Goal: Task Accomplishment & Management: Complete application form

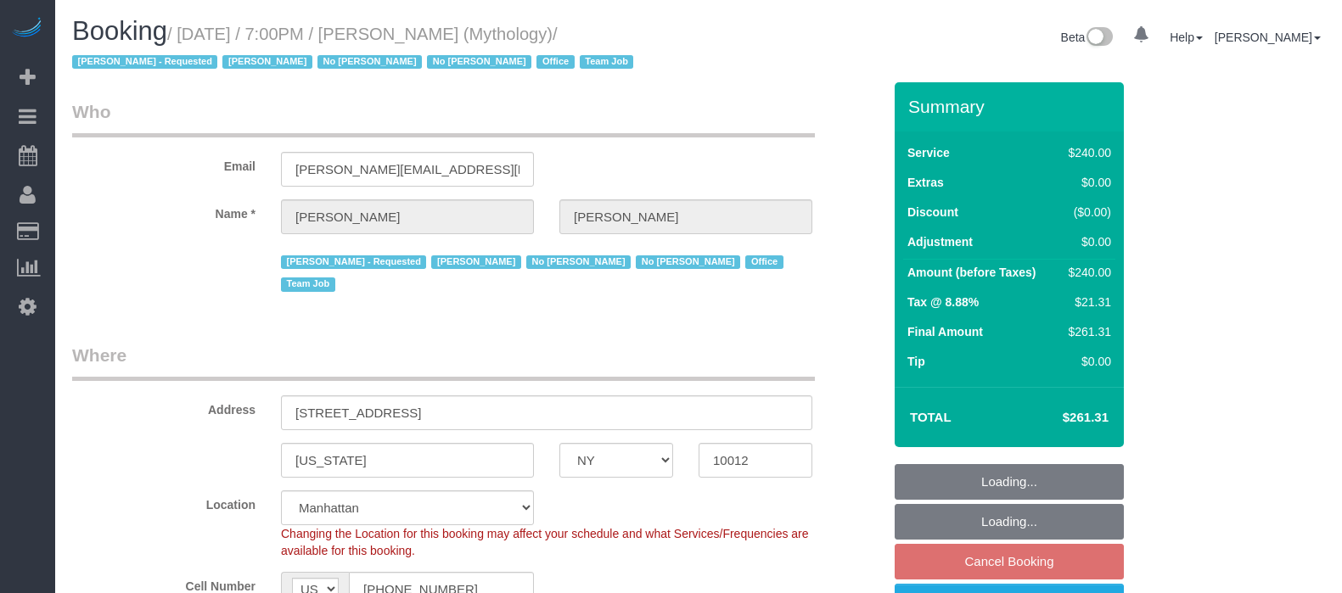
select select "NY"
select select "2"
select select "120"
select select "spot12"
select select "number:89"
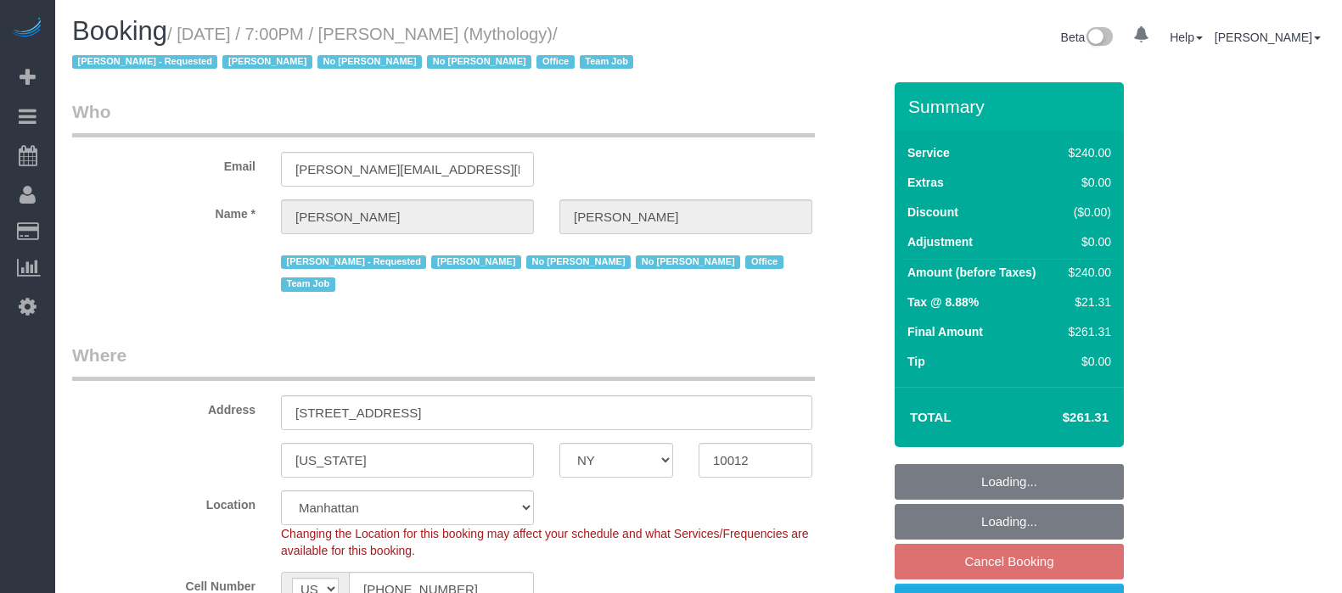
select select "number:90"
select select "number:15"
select select "number:7"
select select "object:1534"
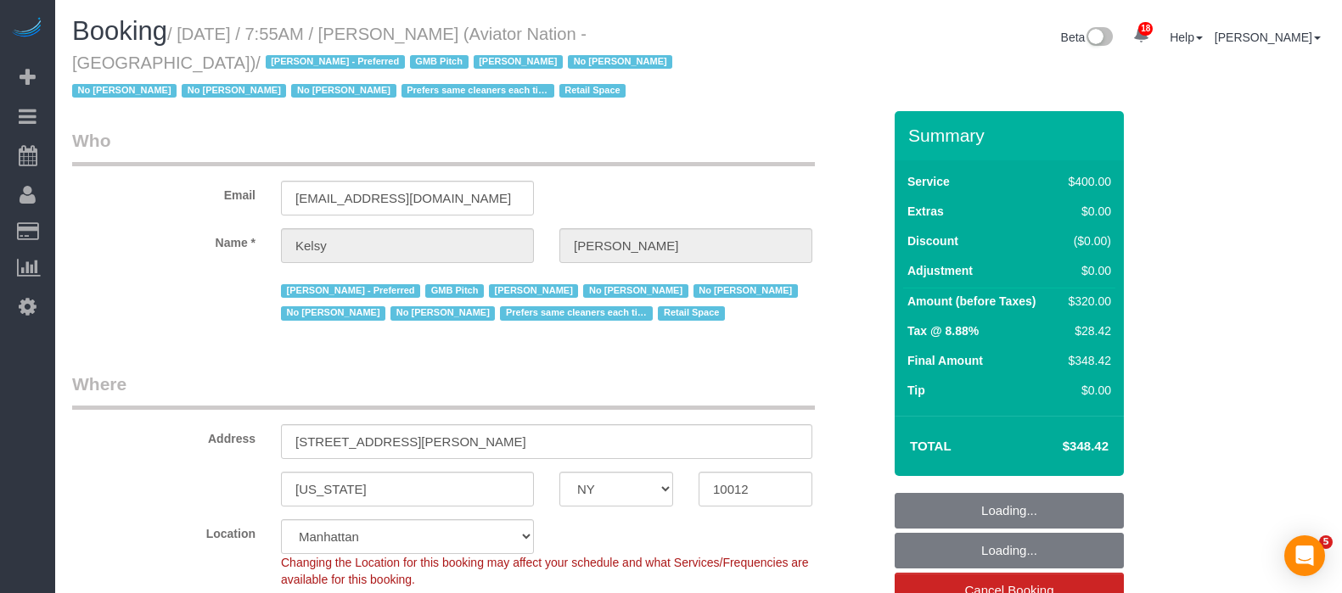
select select "NY"
select select "2"
select select "150"
select select "number:89"
select select "number:90"
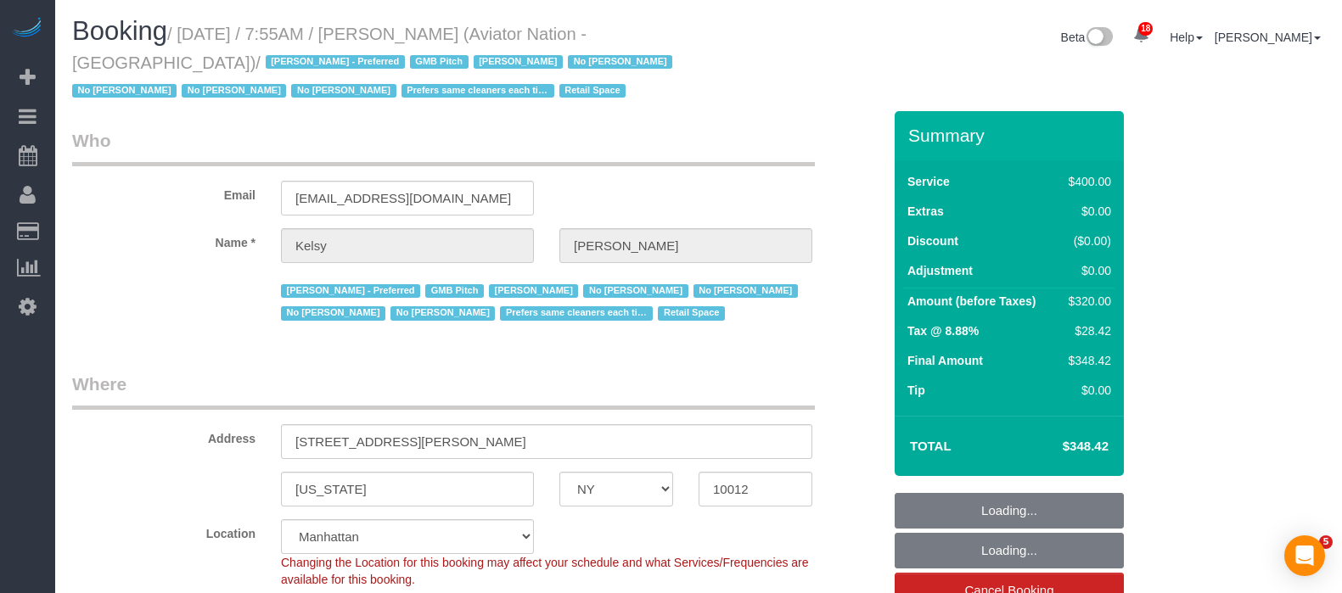
select select "number:15"
select select "number:5"
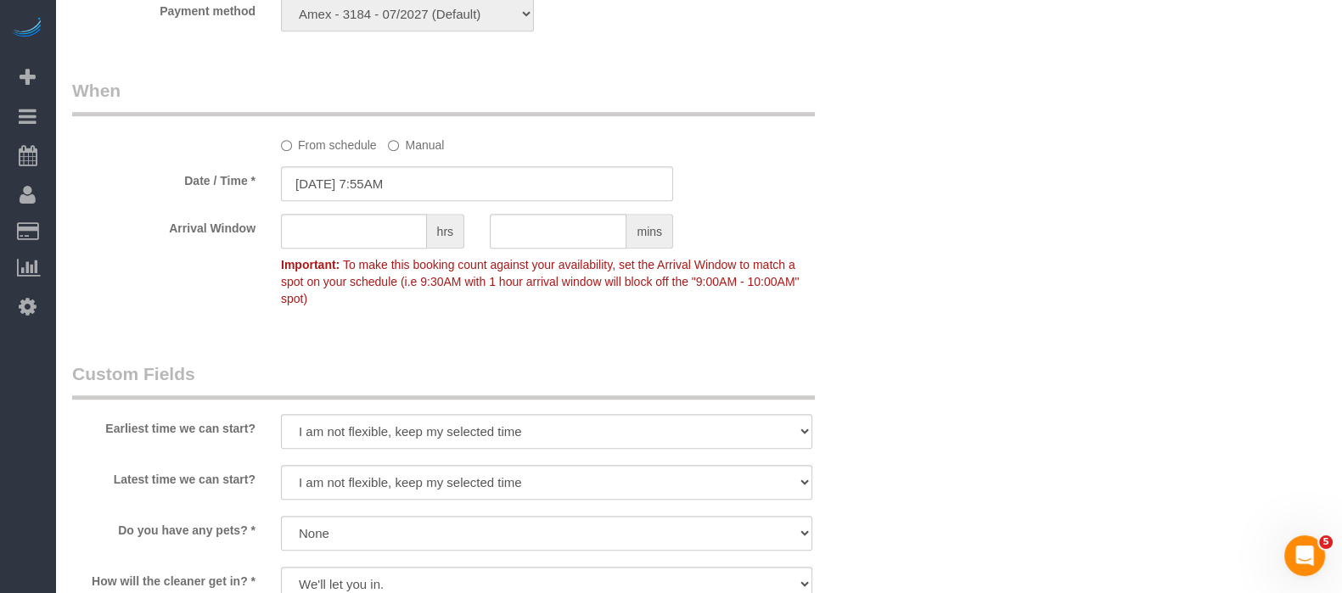
scroll to position [1485, 0]
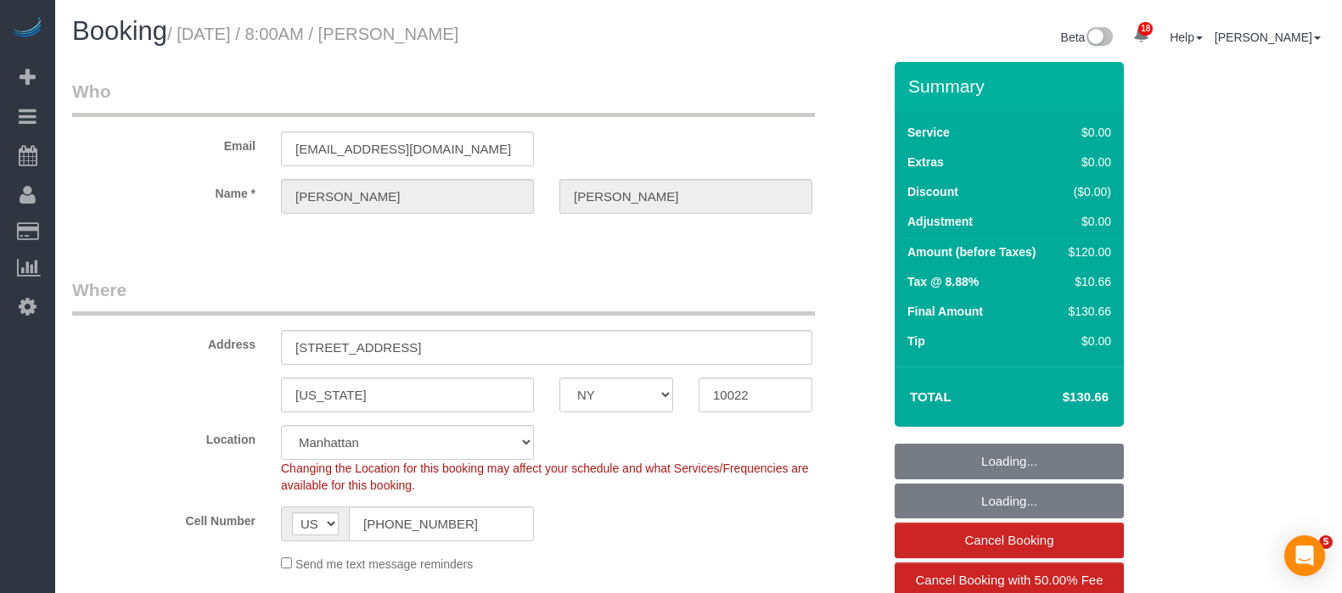
select select "NY"
select select "spot1"
select select "number:56"
select select "number:75"
select select "number:15"
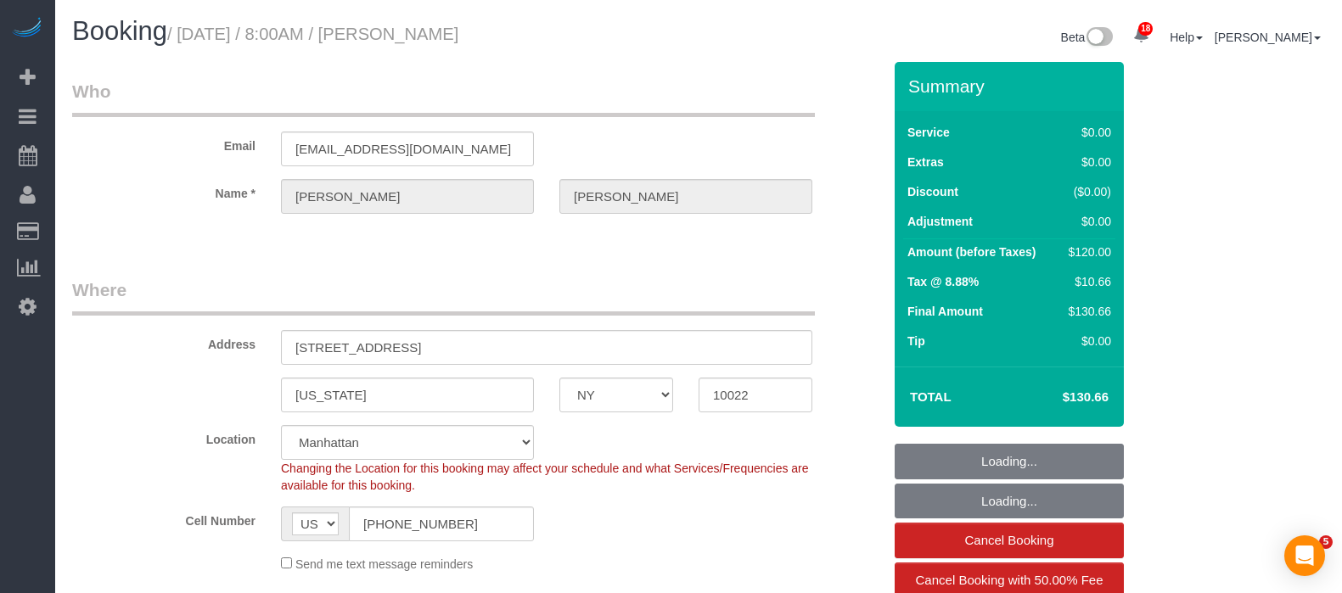
select select "number:5"
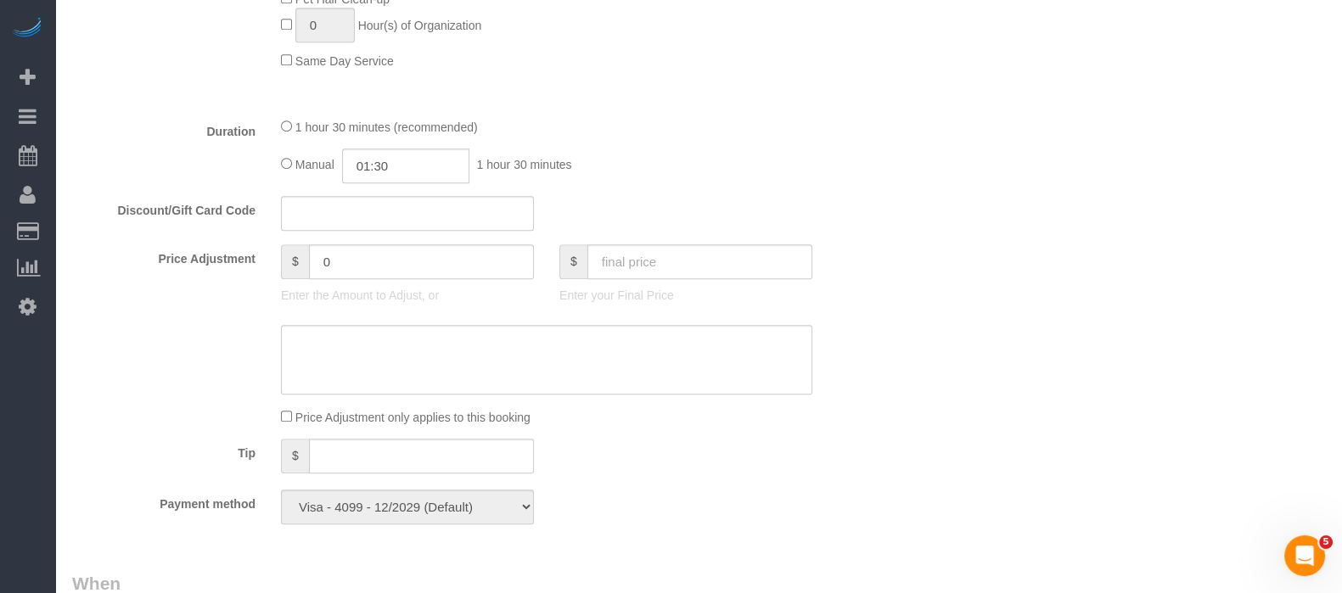
scroll to position [1379, 0]
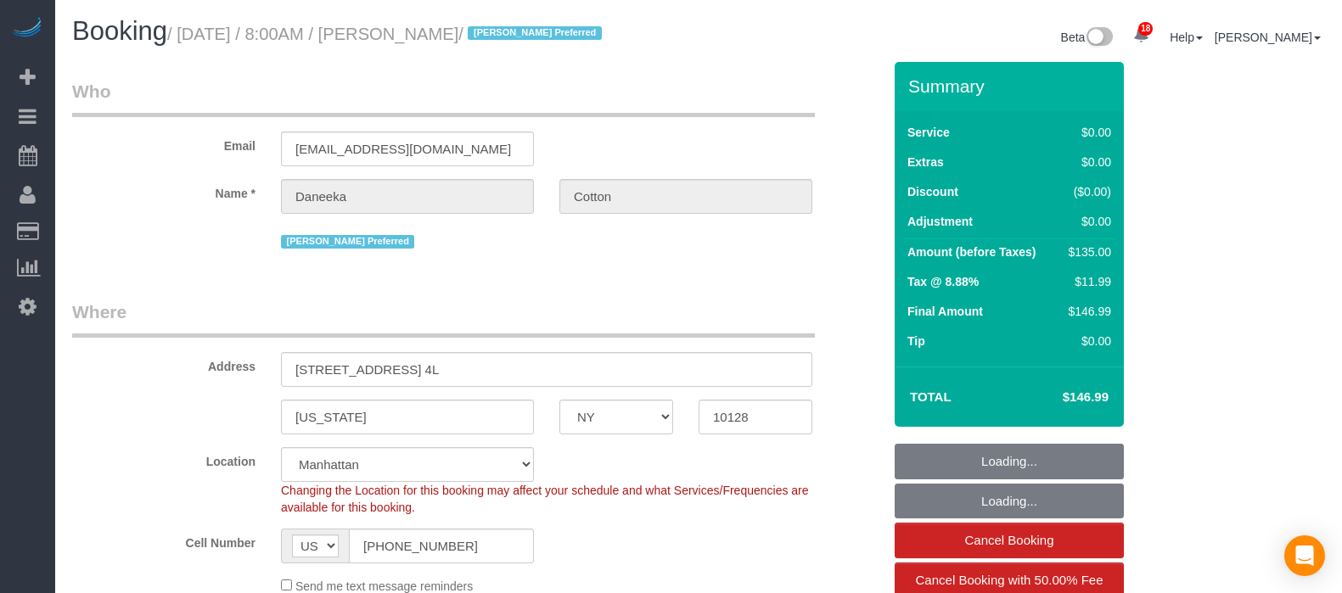
select select "NY"
select select "spot1"
select select "number:89"
select select "number:77"
select select "number:15"
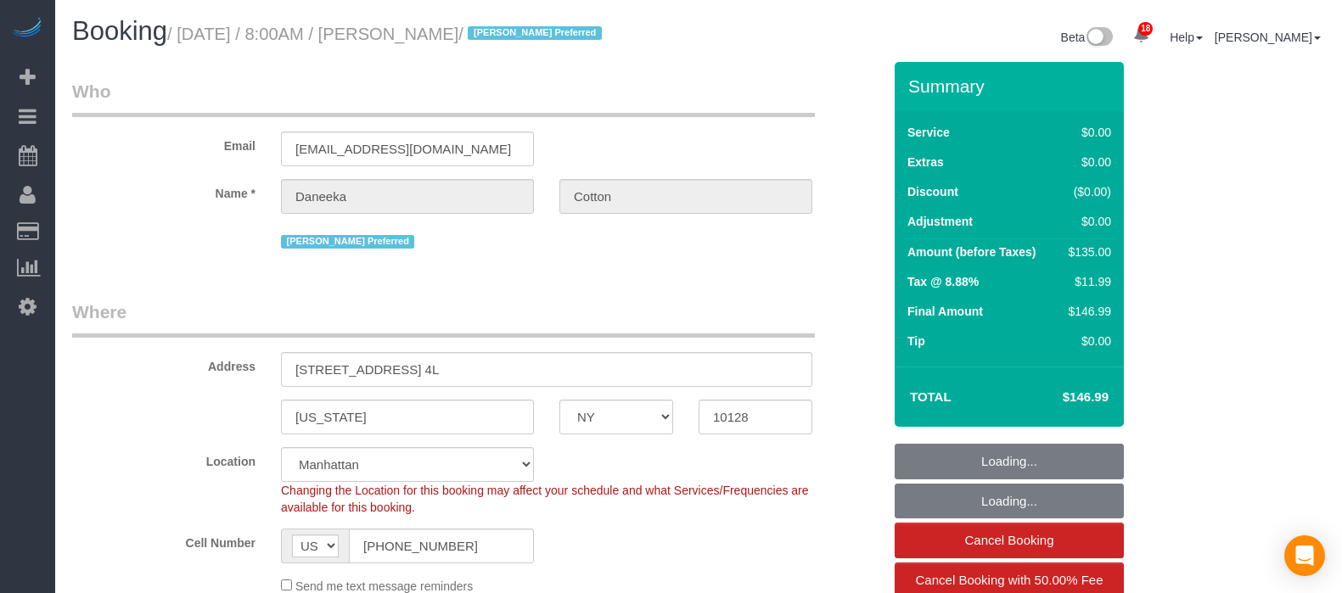
select select "number:5"
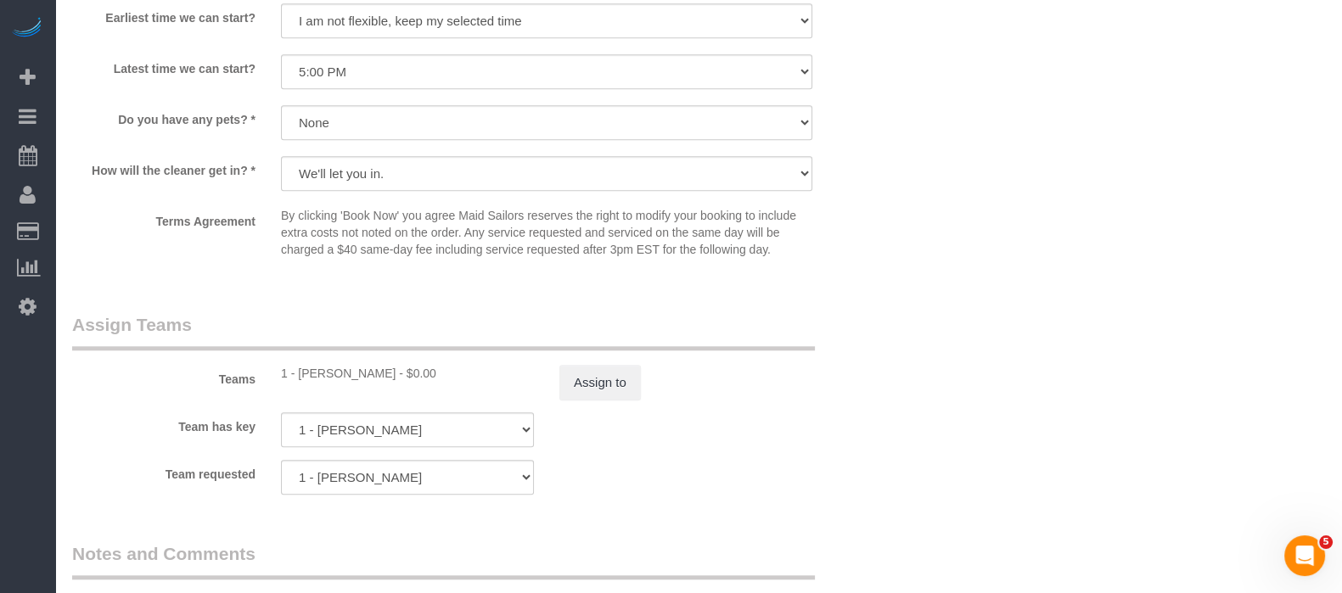
scroll to position [2122, 0]
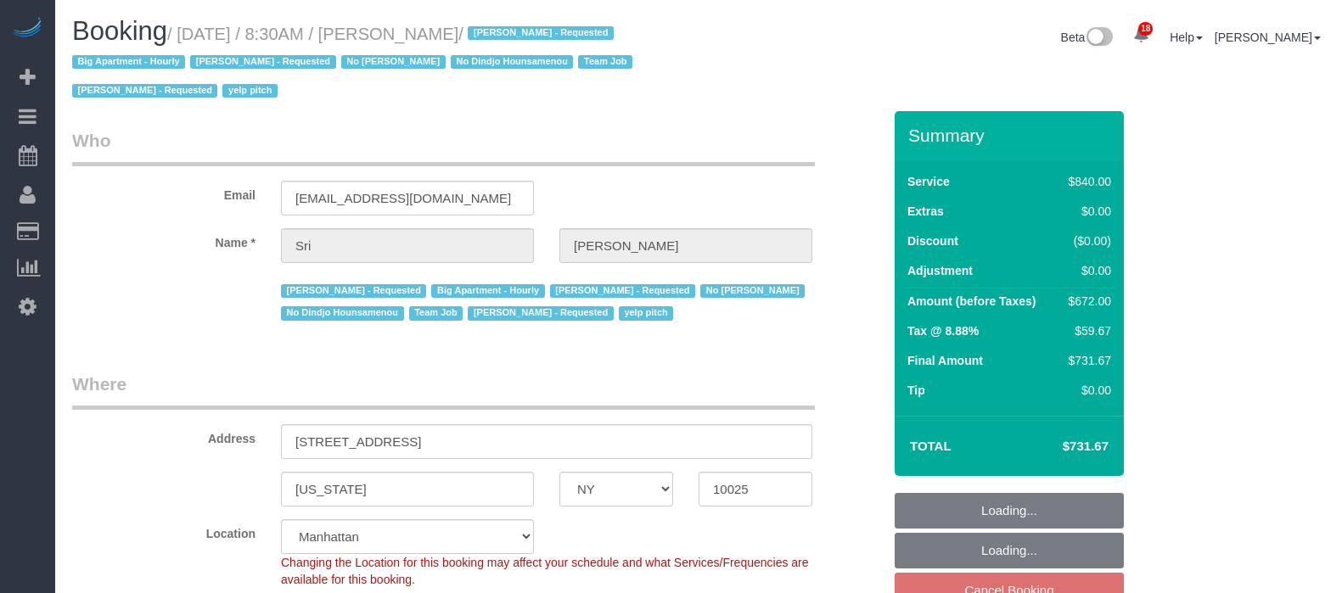
select select "NY"
select select "3"
select select "210"
select select "number:89"
select select "number:90"
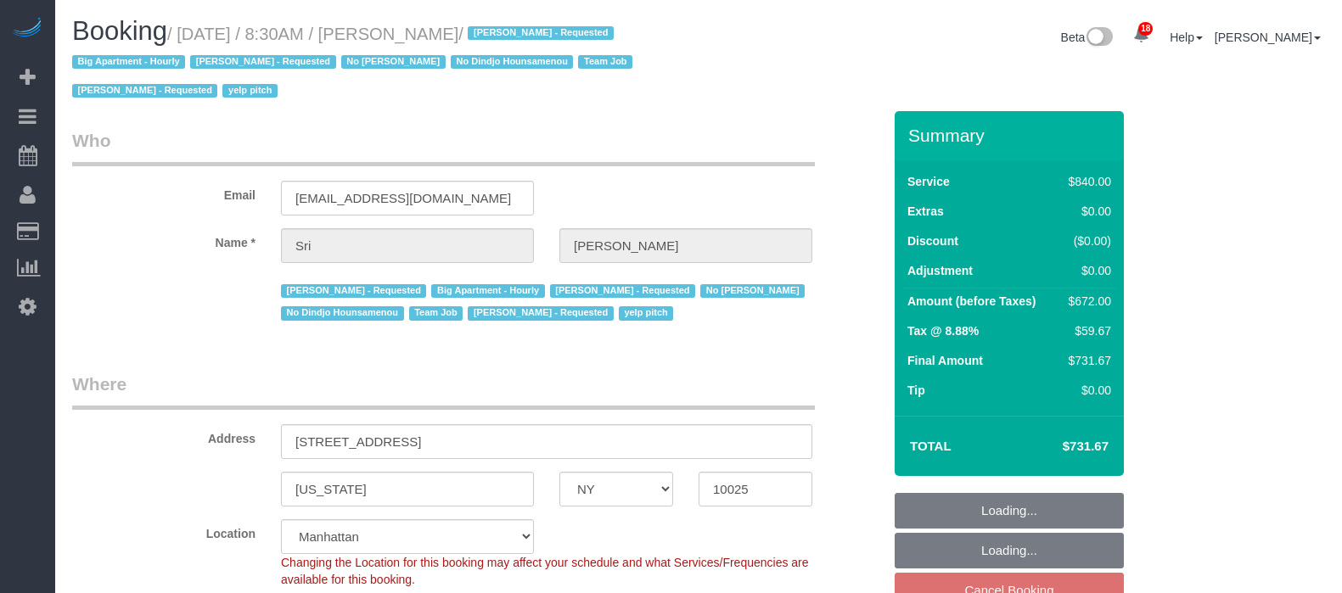
select select "number:15"
select select "number:5"
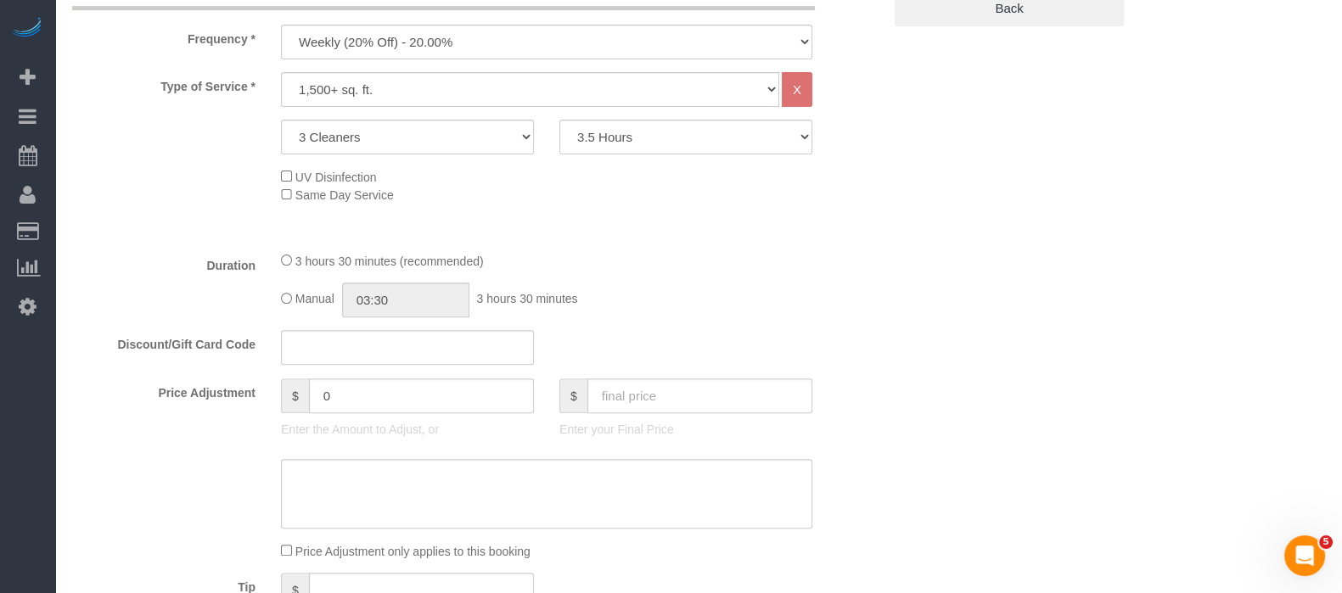
scroll to position [848, 0]
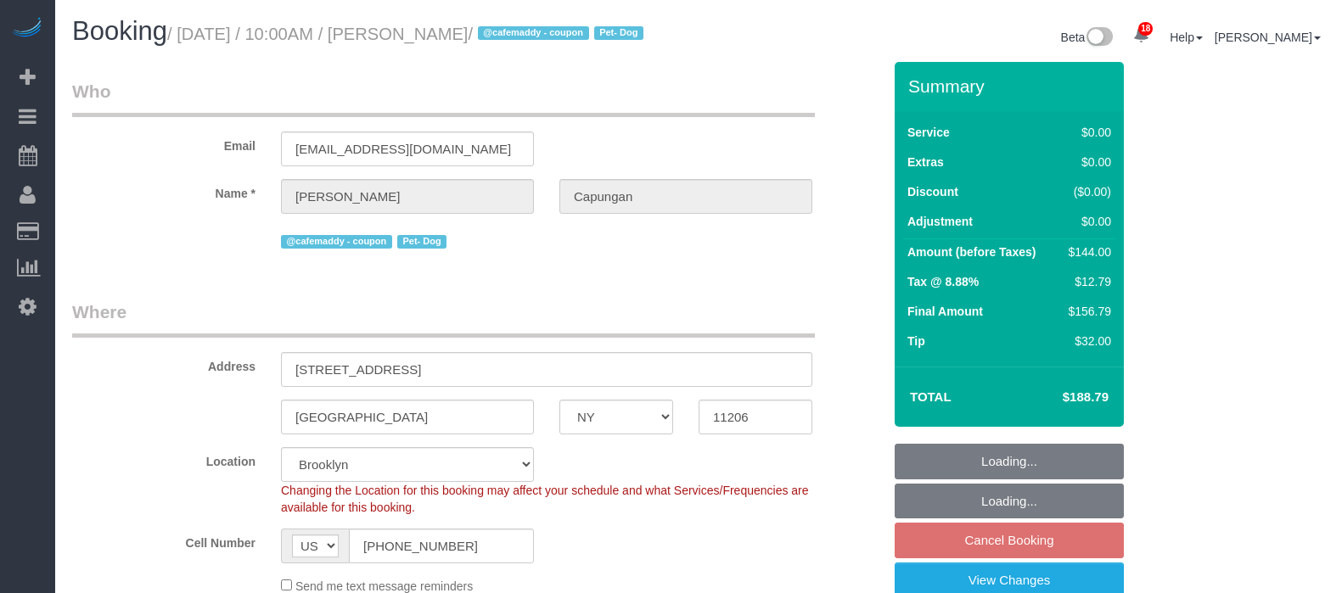
select select "NY"
select select "1"
select select "number:60"
select select "number:73"
select select "number:13"
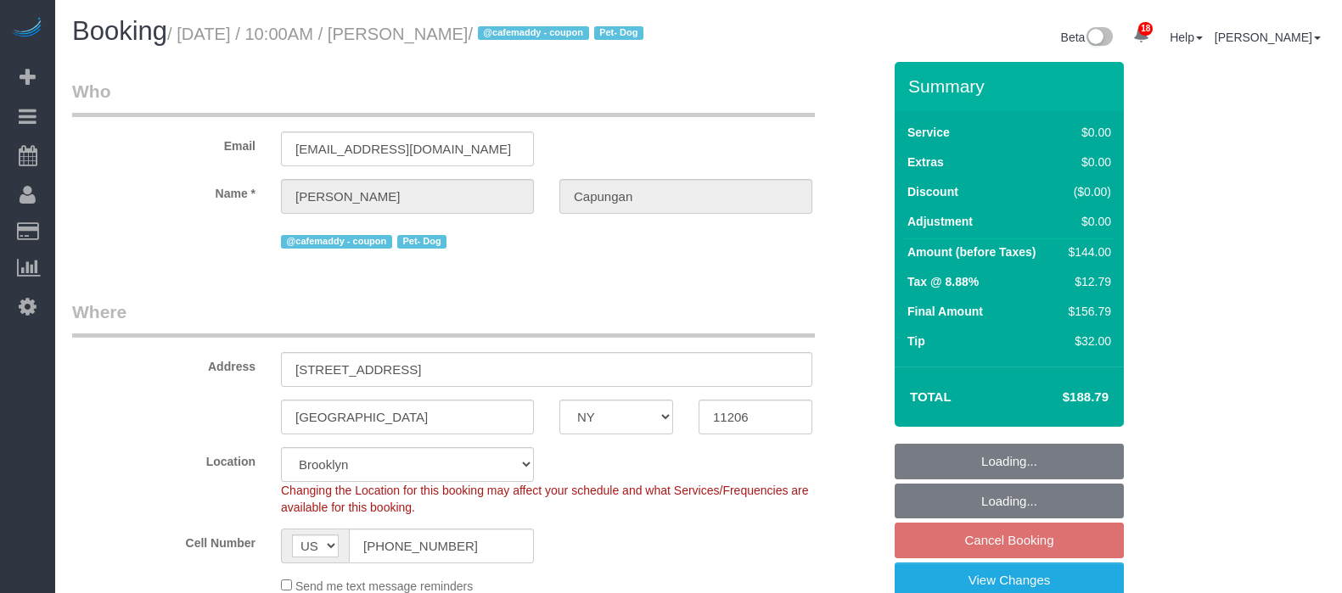
select select "number:5"
select select "spot61"
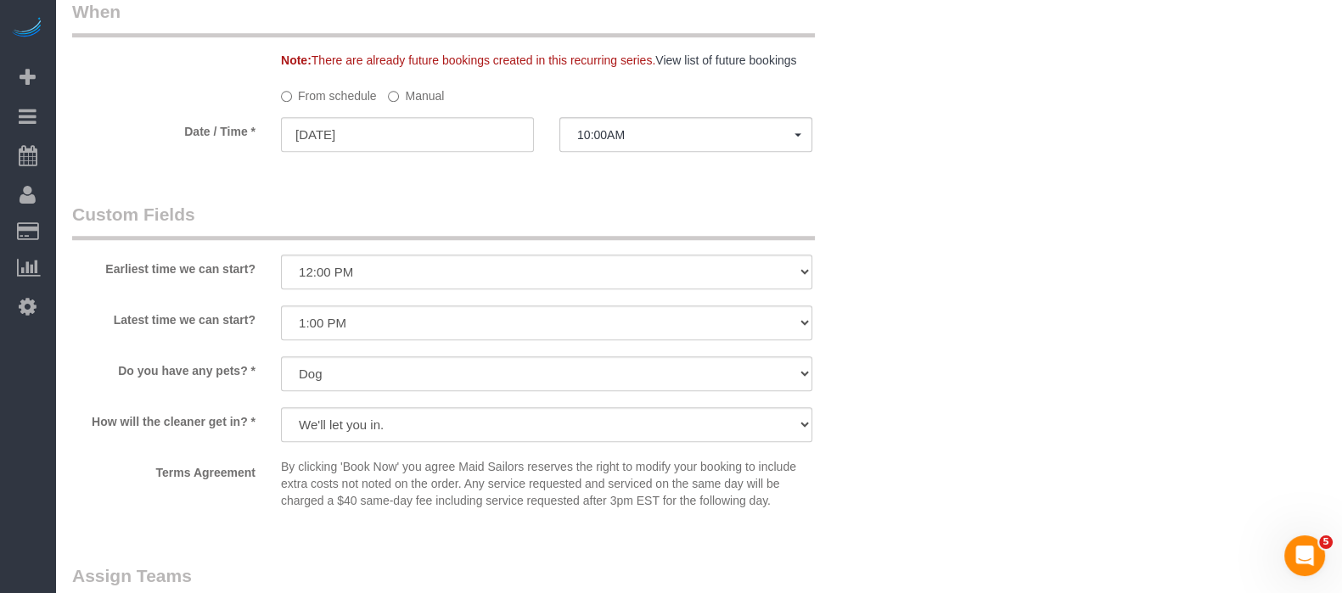
scroll to position [1804, 0]
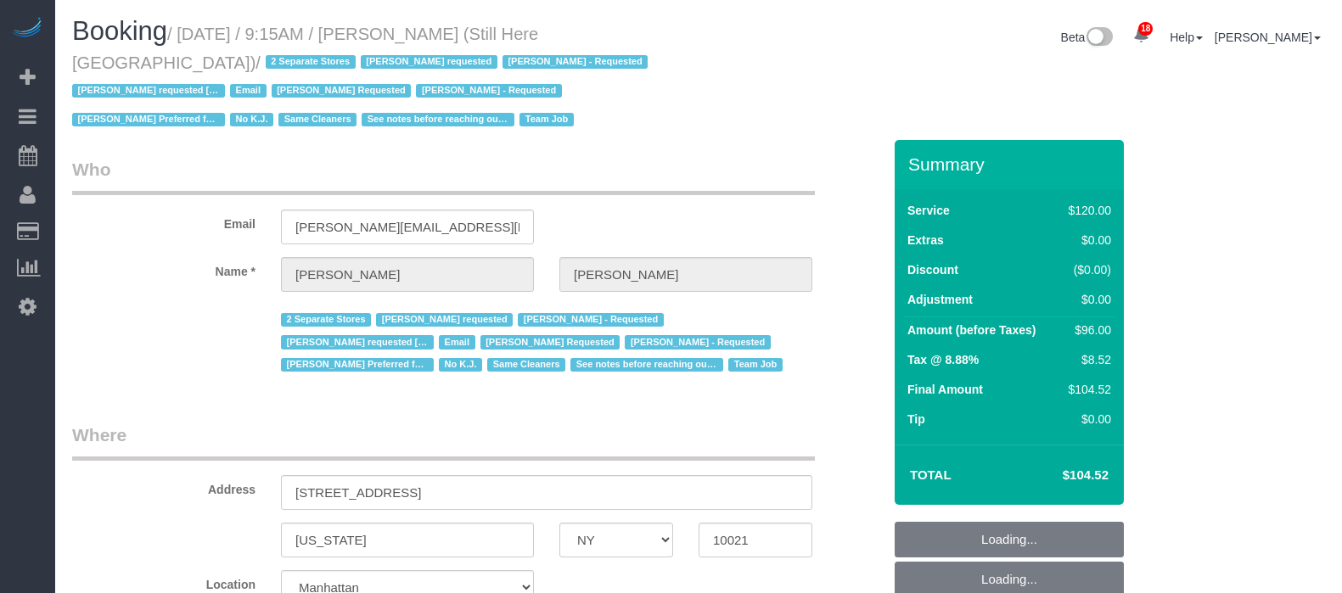
select select "NY"
select select "90"
select select "string:stripe-pm_1Oyz8t4VGloSiKo71skqOF54"
select select "number:89"
select select "number:90"
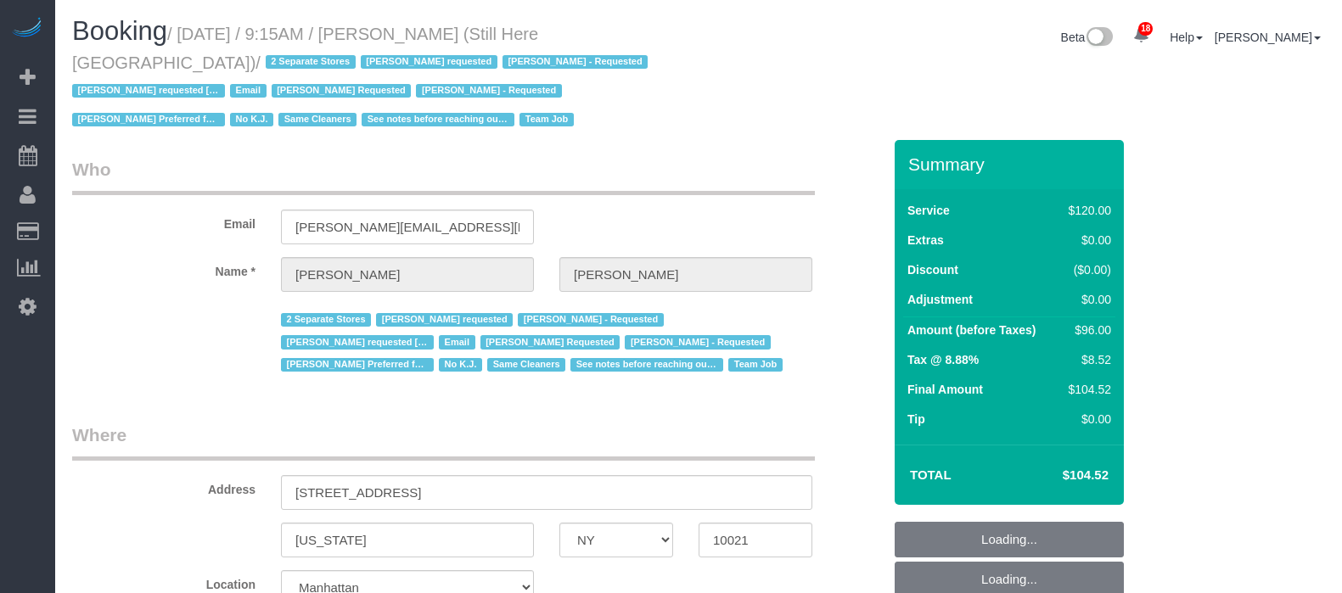
select select "number:15"
select select "number:5"
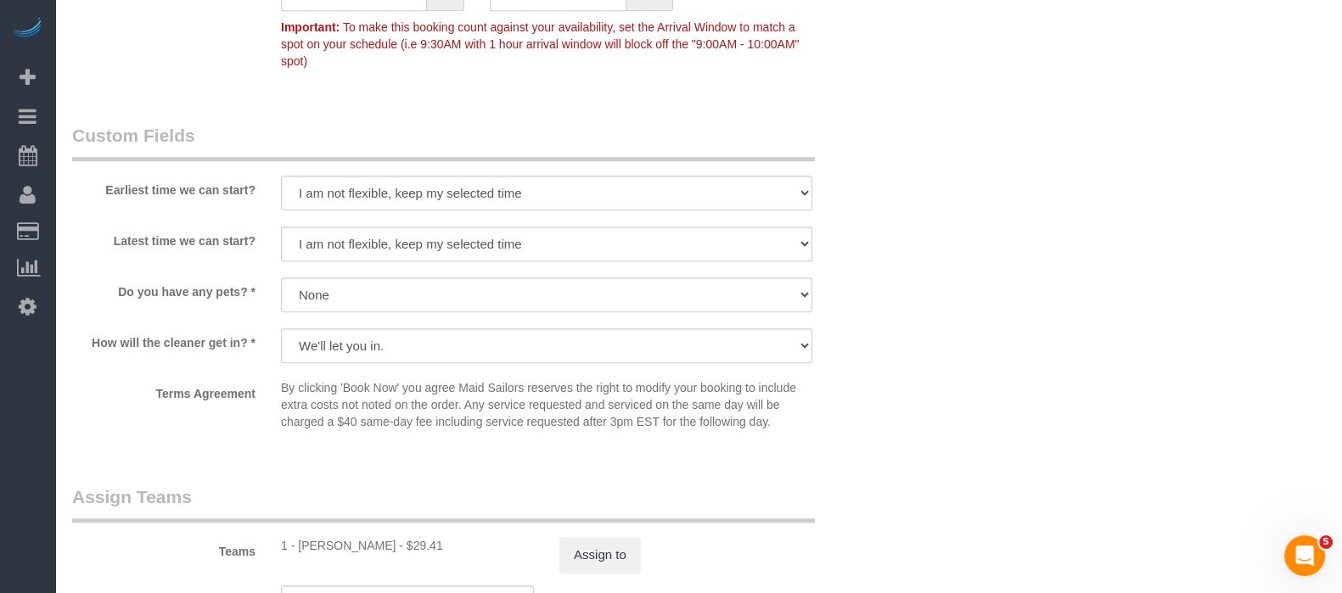
scroll to position [1697, 0]
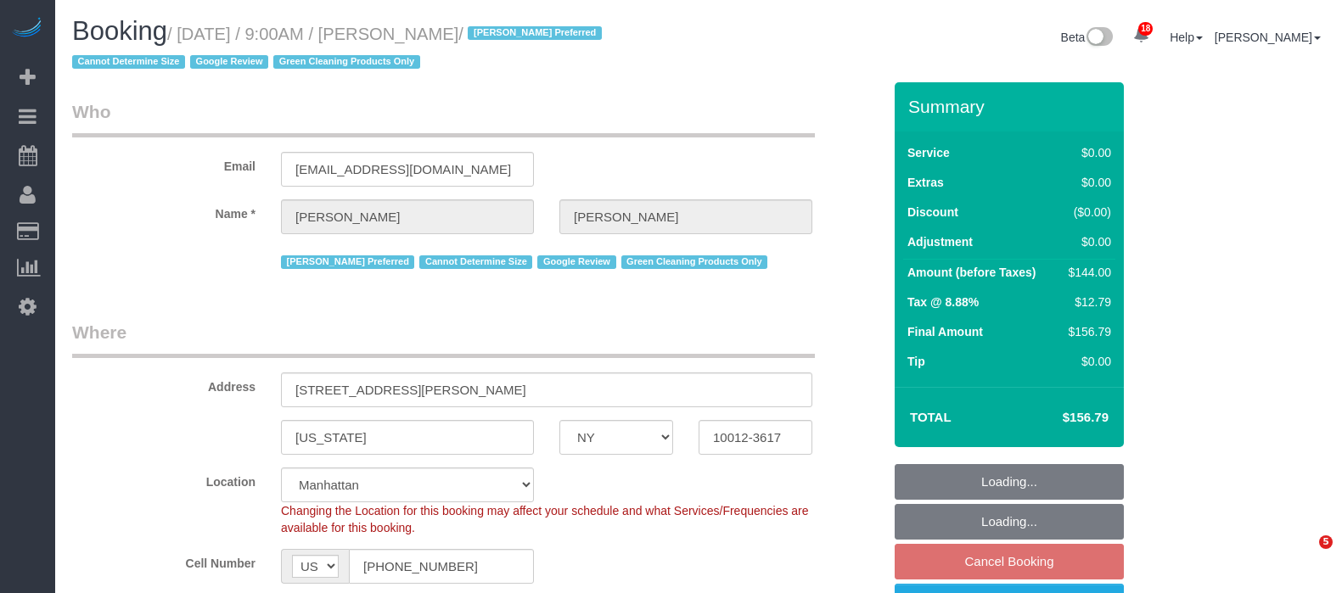
select select "NY"
select select "1"
select select "spot1"
select select "number:57"
select select "number:70"
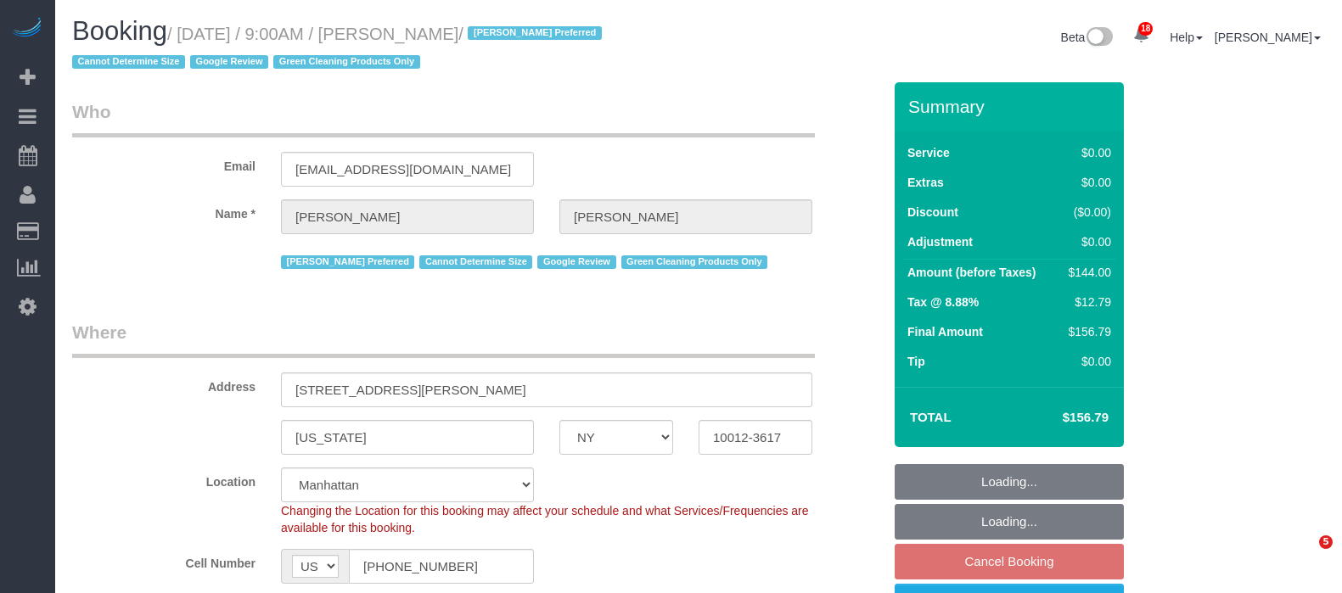
select select "number:15"
select select "number:5"
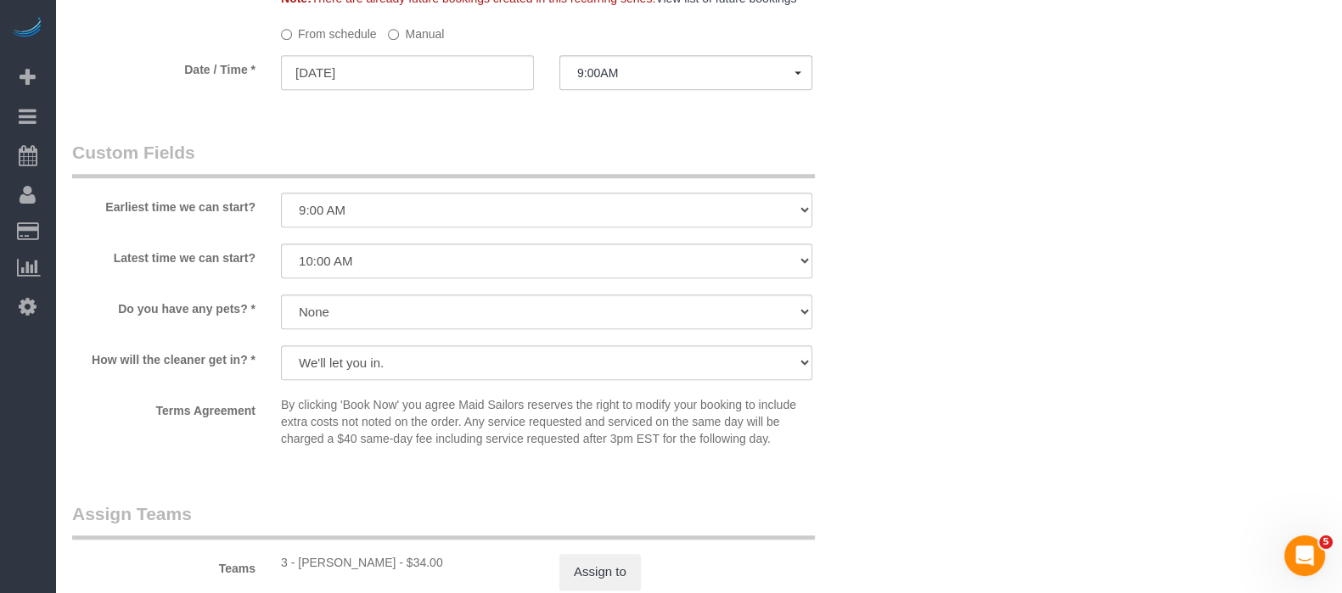
scroll to position [2122, 0]
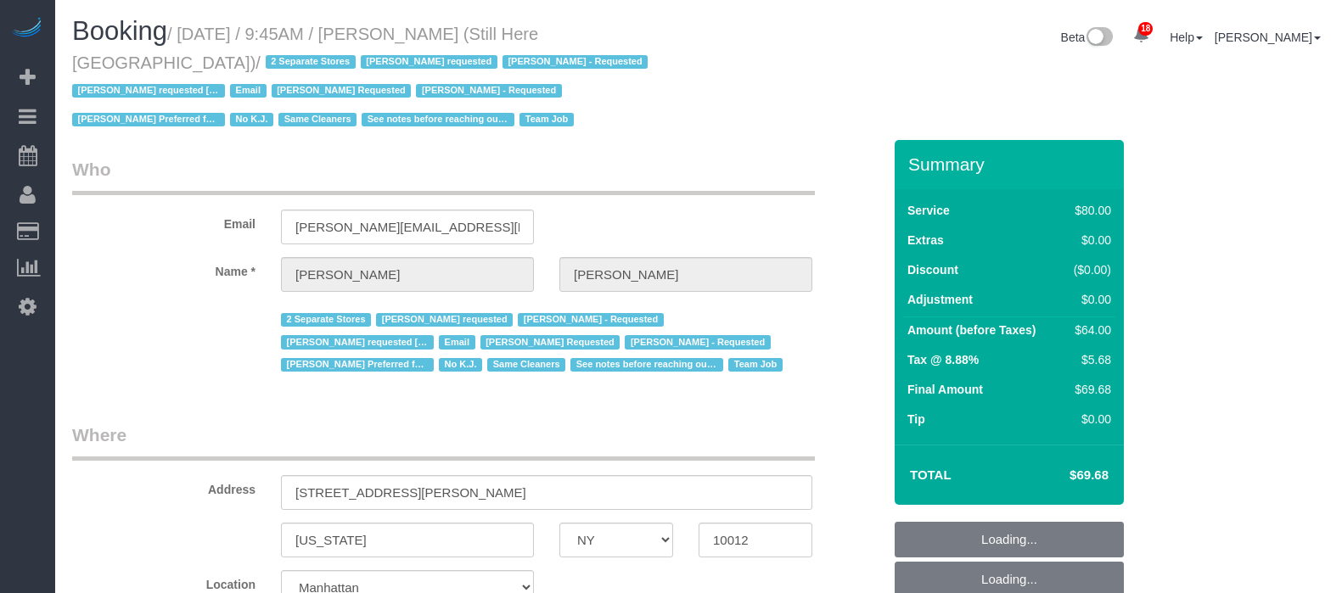
select select "NY"
select select "string:stripe-pm_1Oyz8t4VGloSiKo71skqOF54"
select select "number:89"
select select "number:90"
select select "number:15"
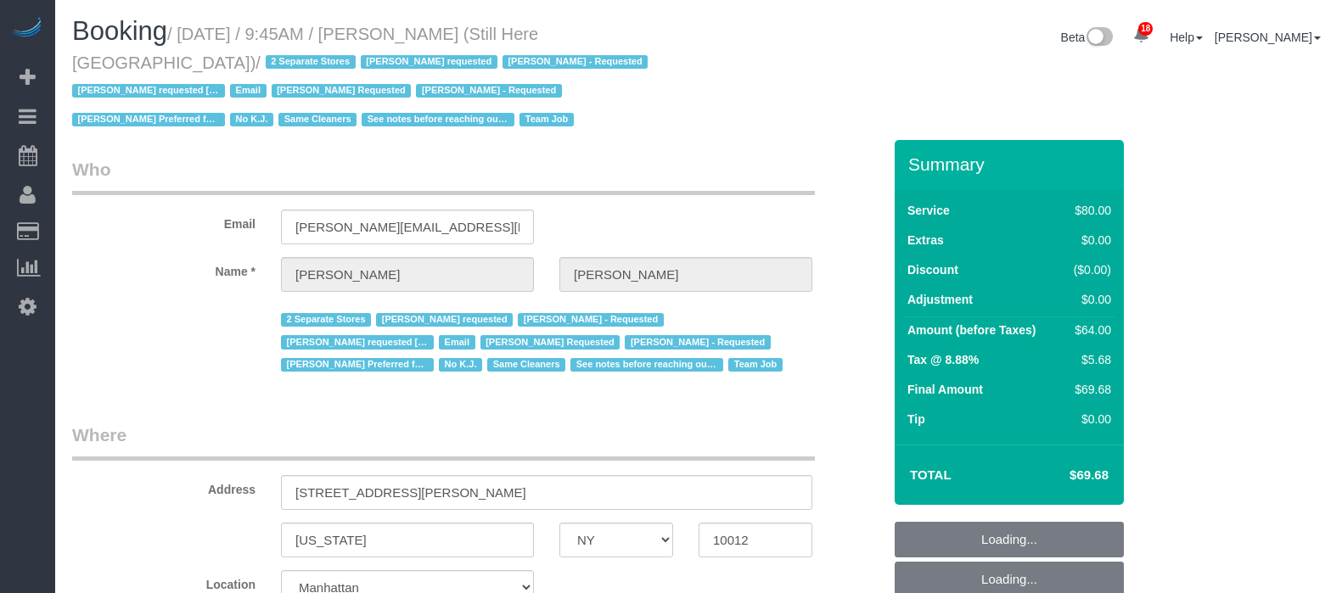
select select "number:5"
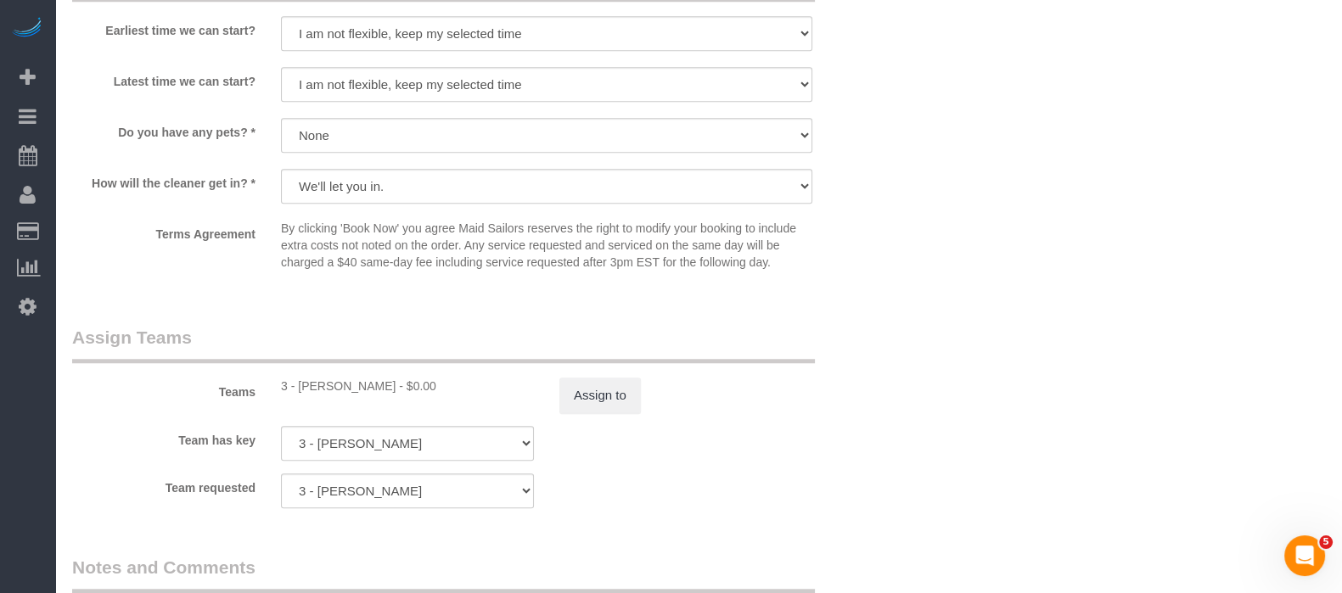
scroll to position [1910, 0]
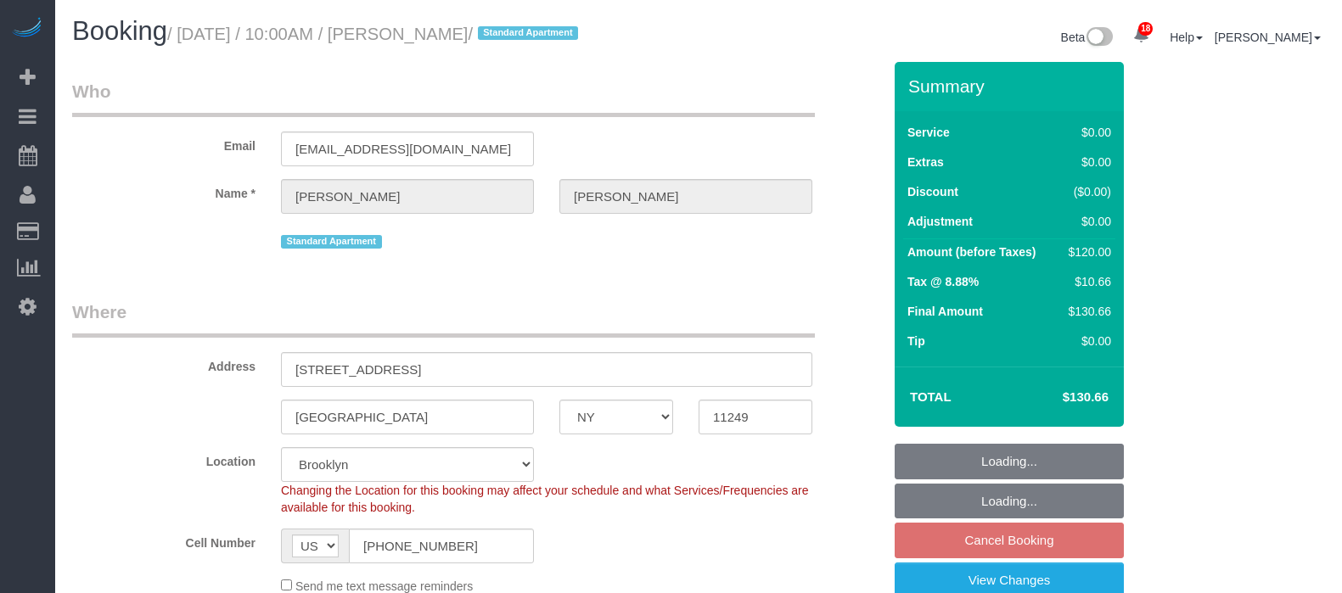
select select "NY"
select select "spot2"
select select "number:89"
select select "number:90"
select select "number:15"
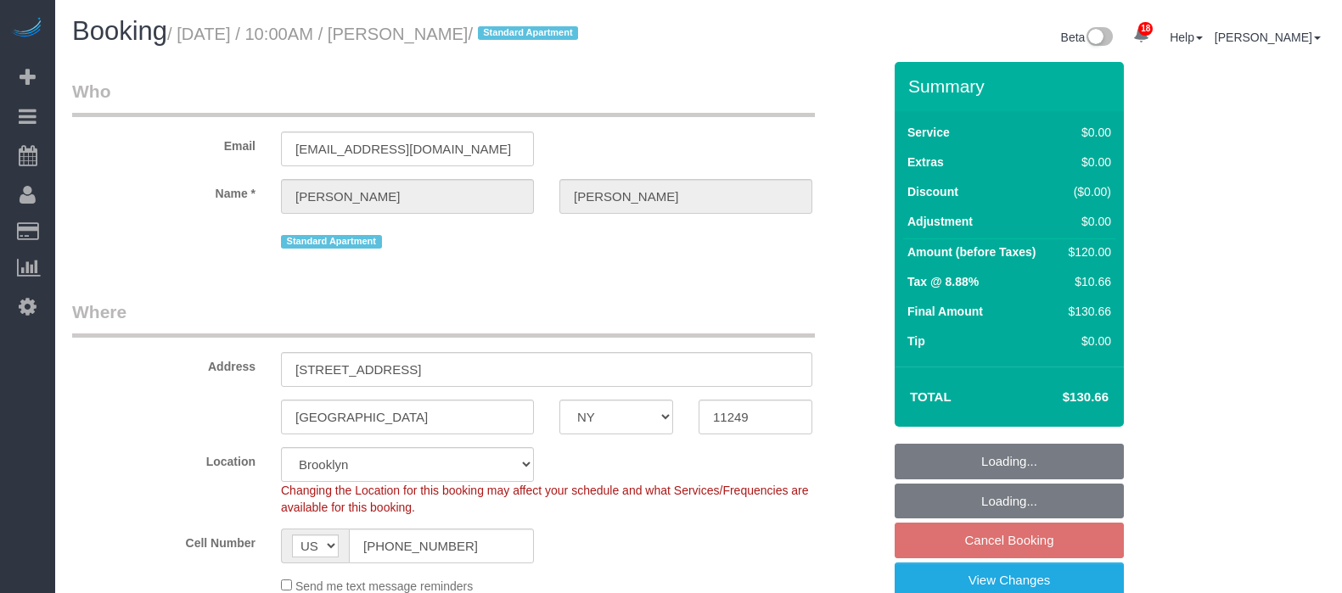
select select "number:6"
select select "object:1429"
select select "spot61"
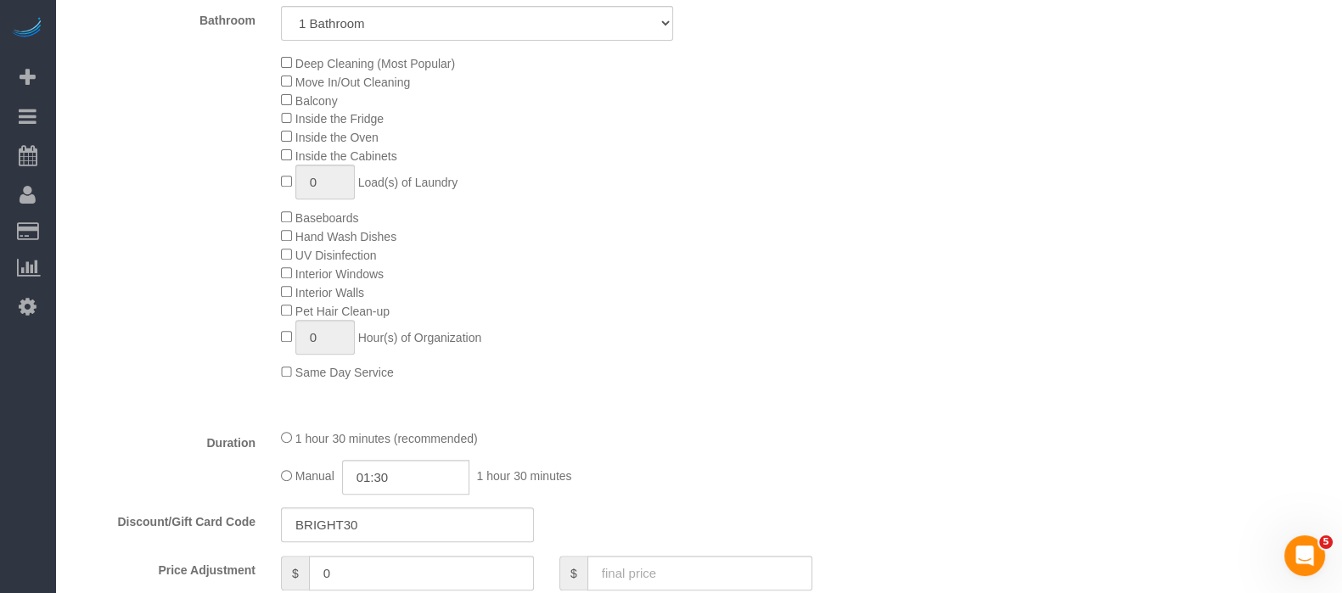
scroll to position [1061, 0]
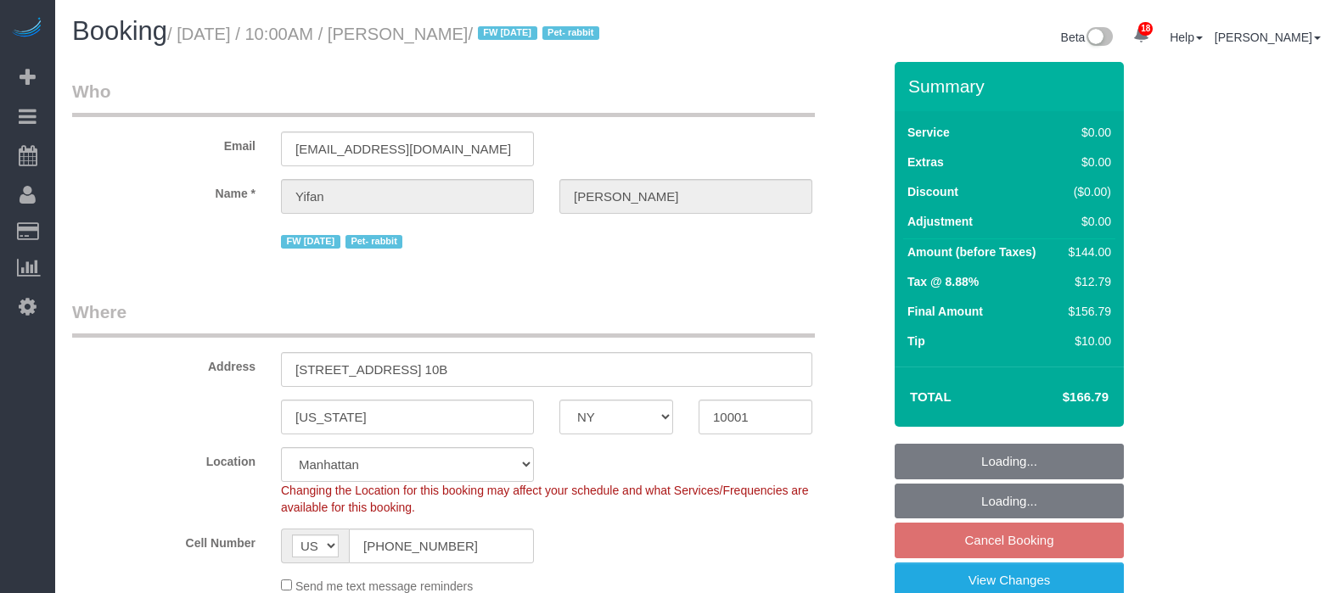
select select "NY"
select select "1"
select select "spot2"
select select "number:89"
select select "number:90"
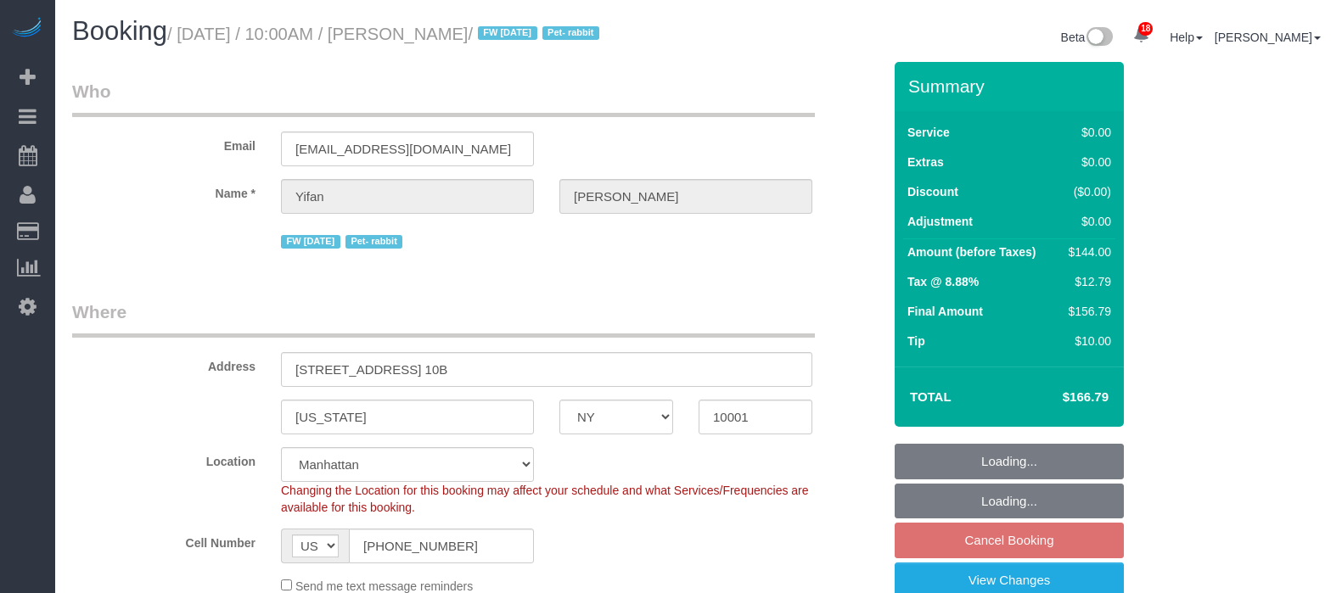
select select "number:15"
select select "number:6"
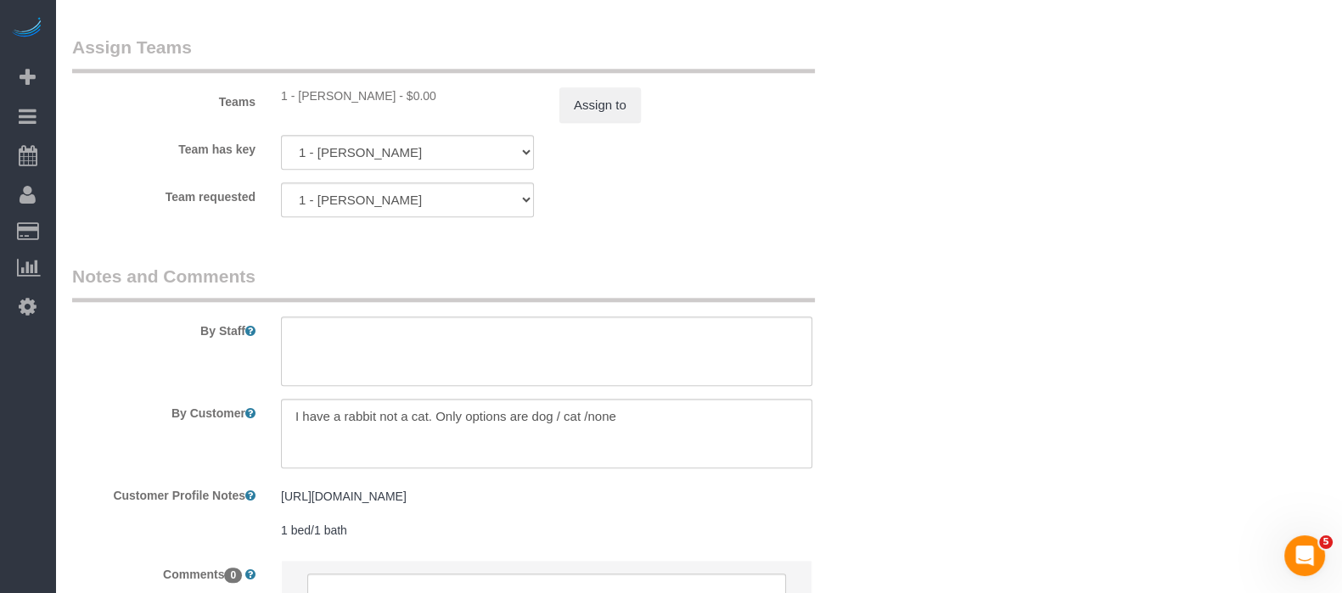
scroll to position [2424, 0]
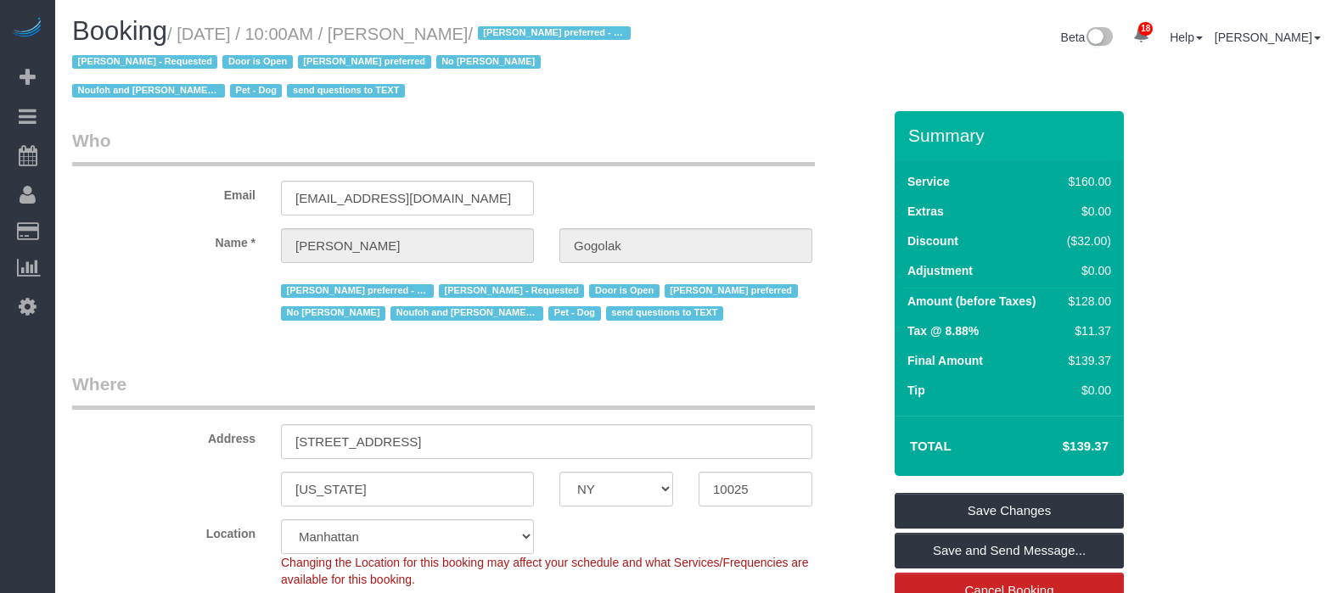
select select "NY"
select select "string:stripe-pm_1RfNyY4VGloSiKo7jWnzrFGY"
select select "spot2"
select select "number:58"
select select "number:76"
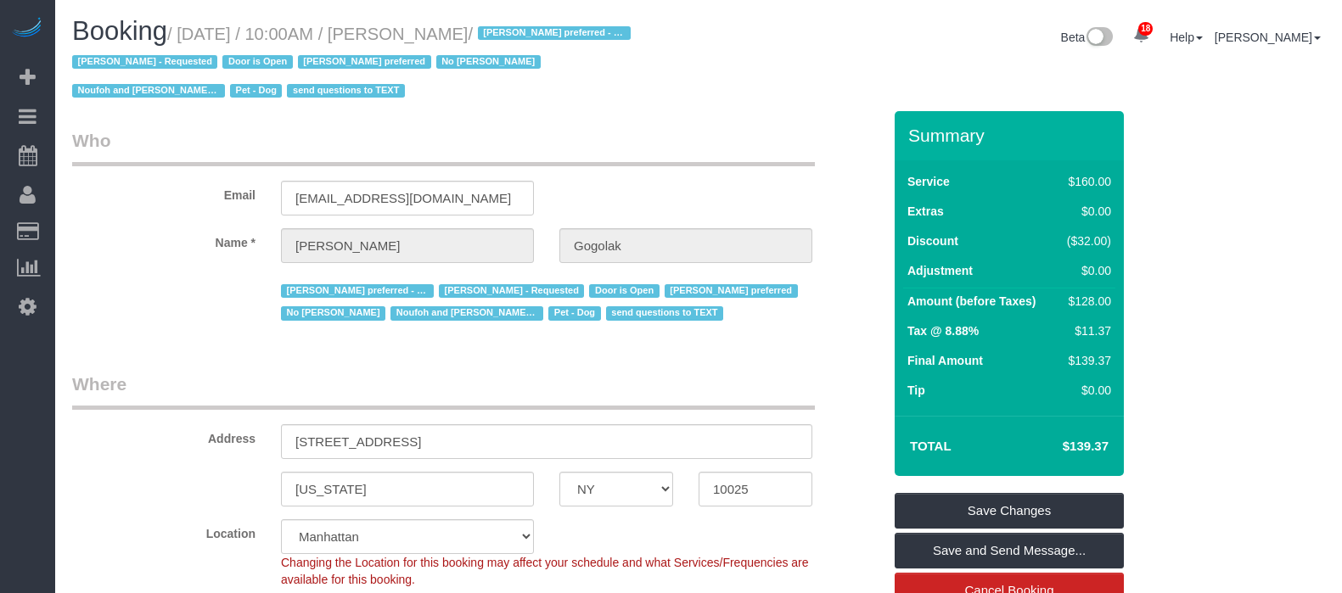
select select "number:13"
select select "number:5"
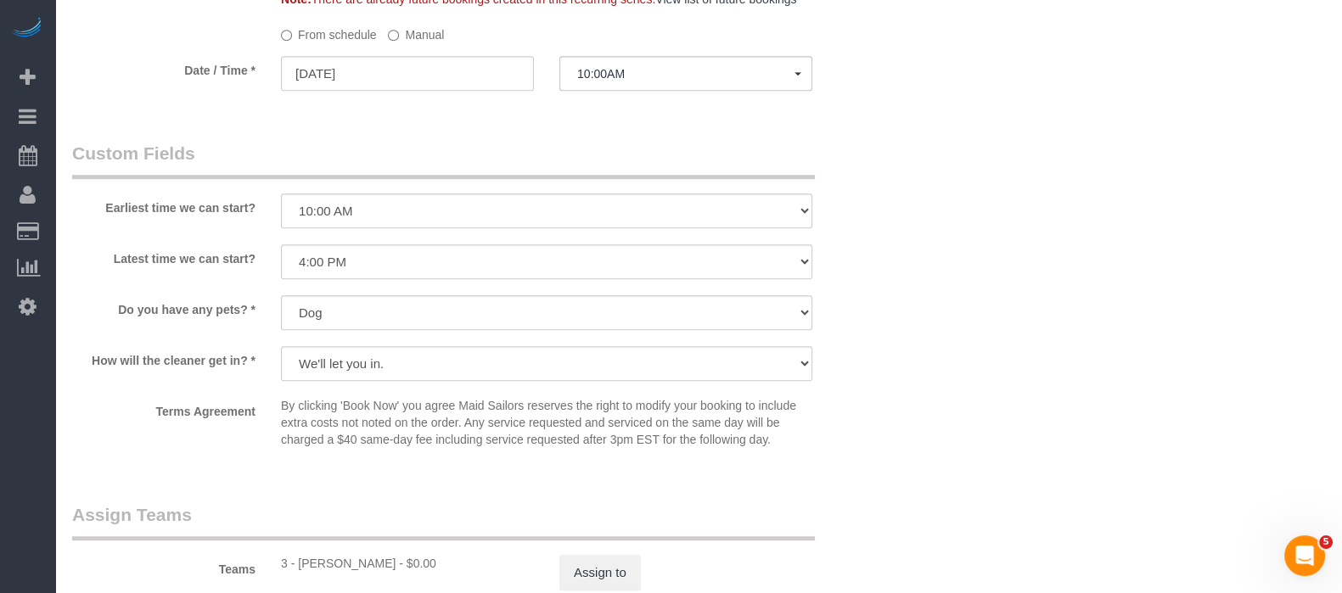
scroll to position [1804, 0]
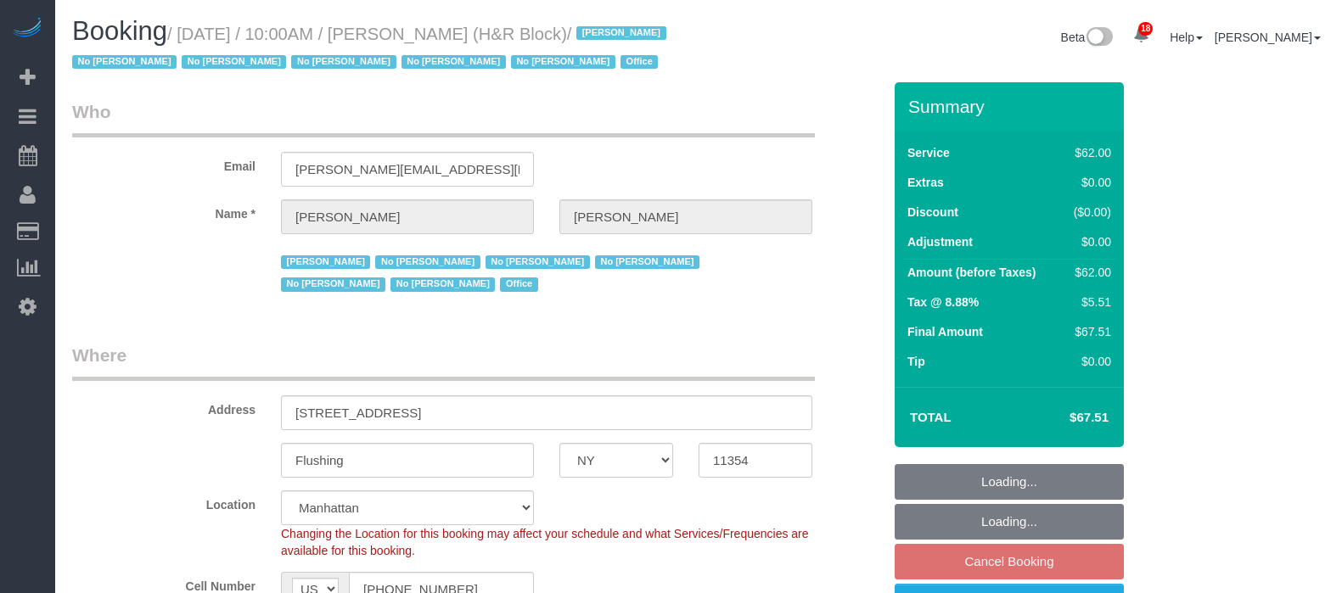
select select "NY"
select select "string:paypal"
select select "spot61"
select select "number:89"
select select "number:90"
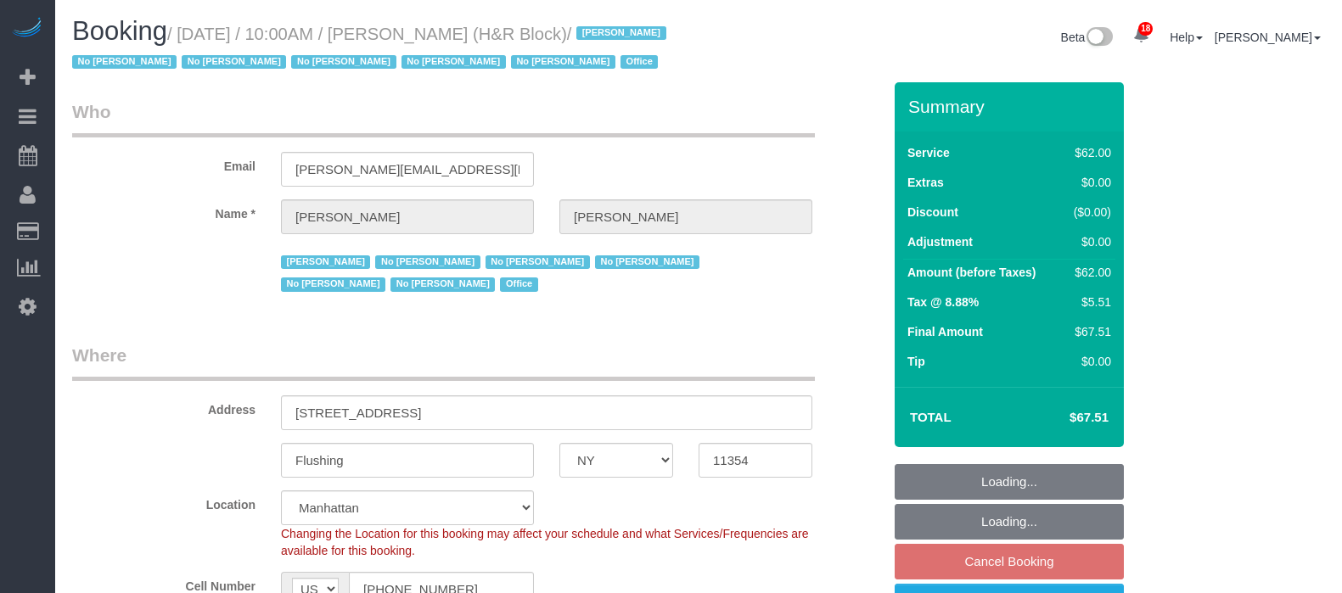
select select "number:15"
select select "number:7"
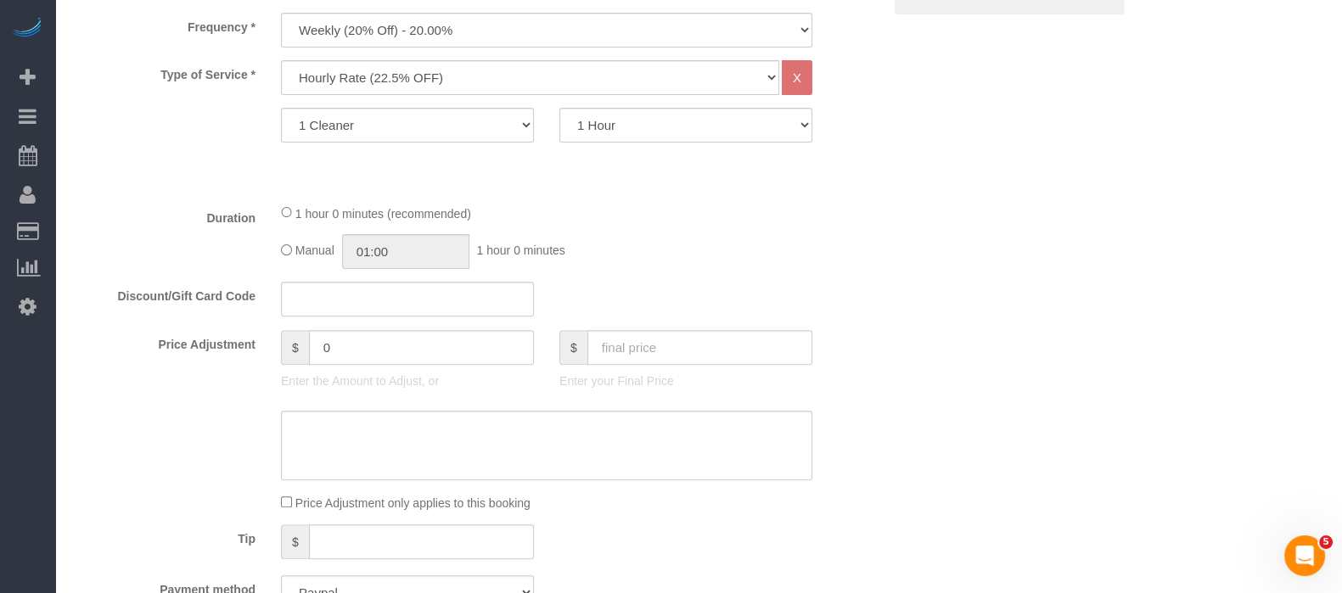
scroll to position [637, 0]
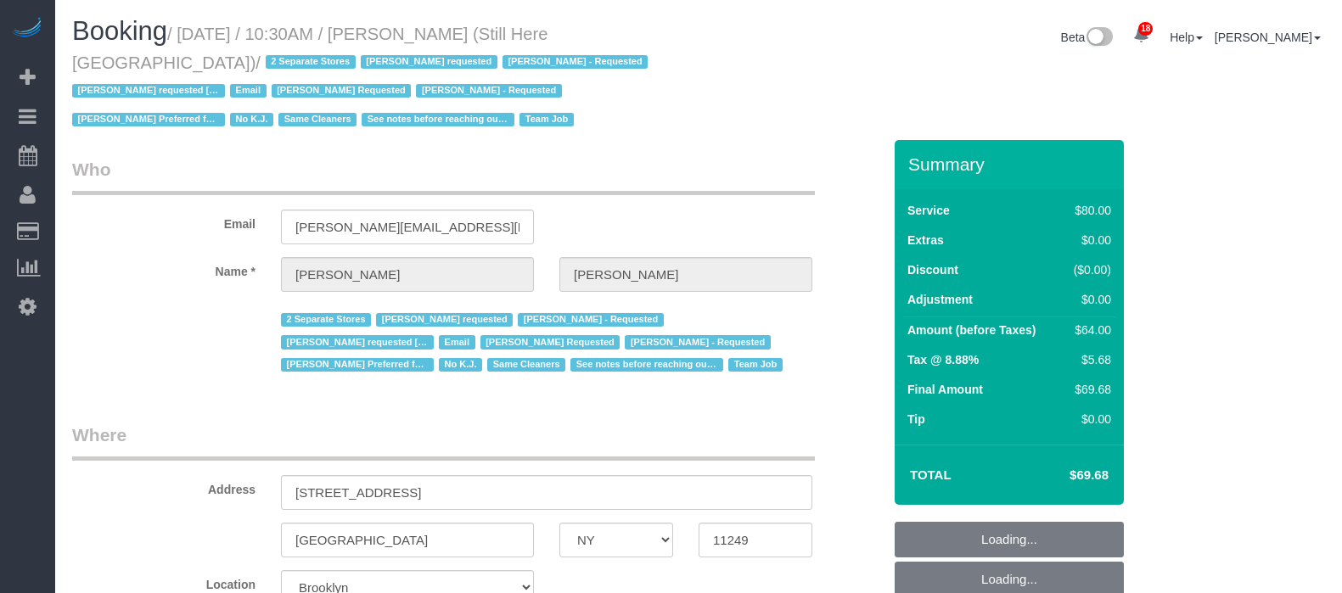
select select "NY"
select select "string:stripe-pm_1Oyz8t4VGloSiKo71skqOF54"
select select "number:89"
select select "number:90"
select select "number:15"
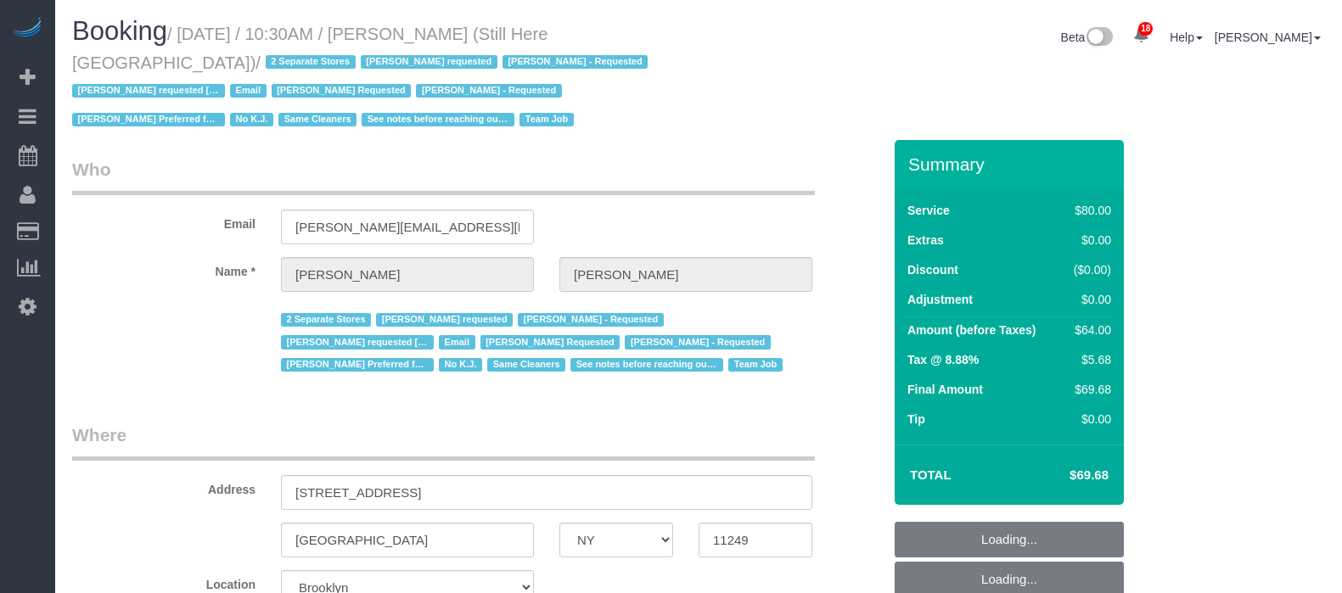
select select "number:5"
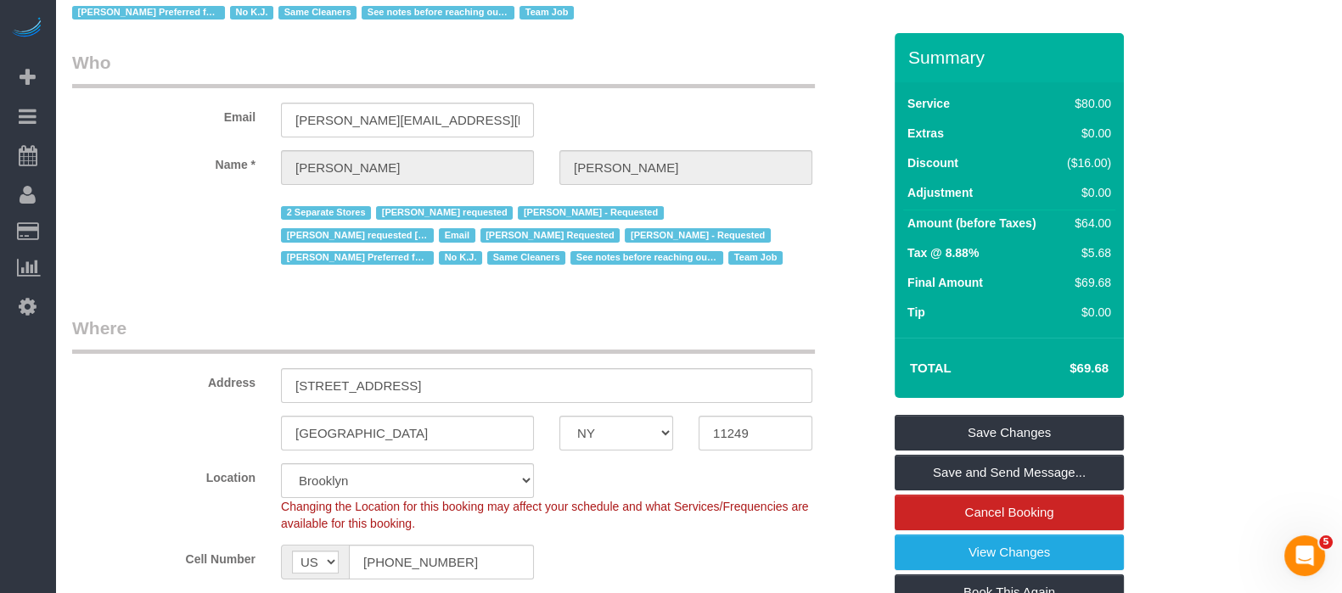
scroll to position [637, 0]
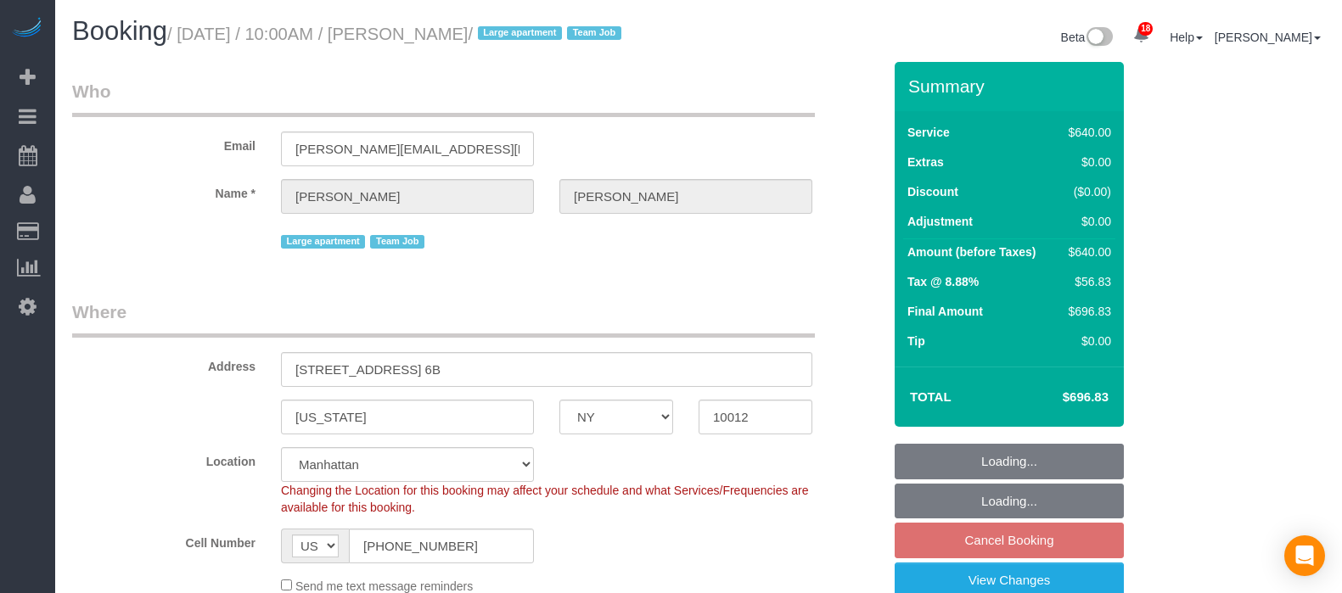
select select "NY"
select select "240"
select select "string:stripe-pm_1S6Gzo4VGloSiKo7bUrrxfkt"
select select "number:57"
select select "number:72"
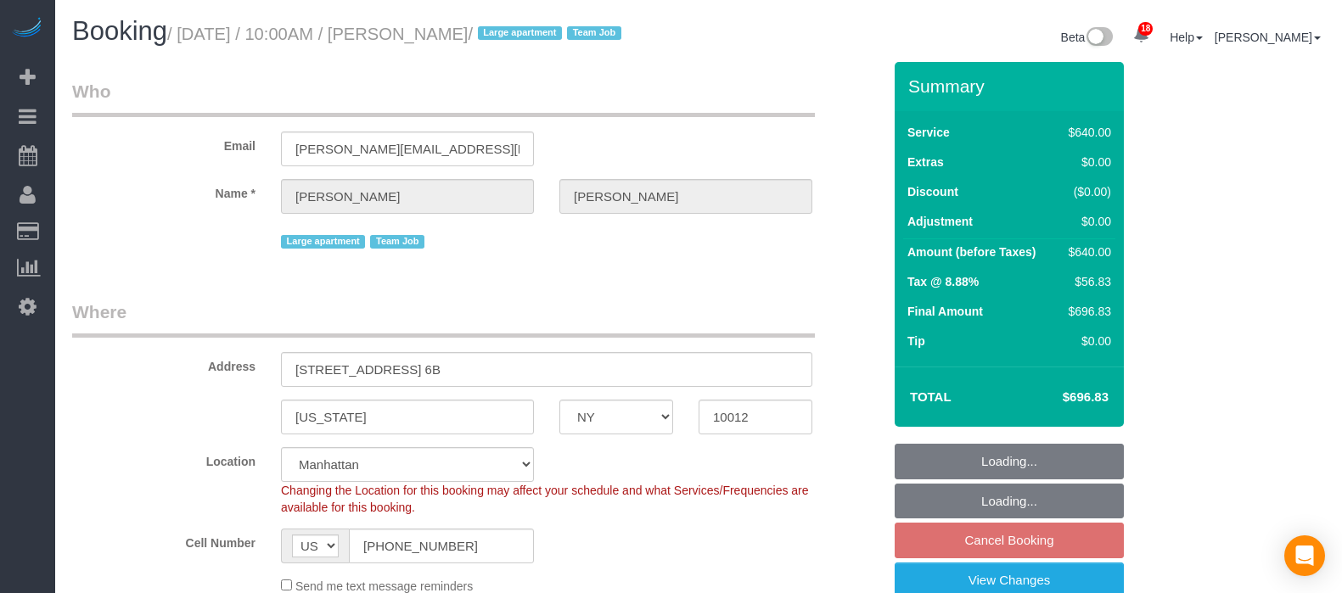
select select "number:15"
select select "number:6"
select select "spot61"
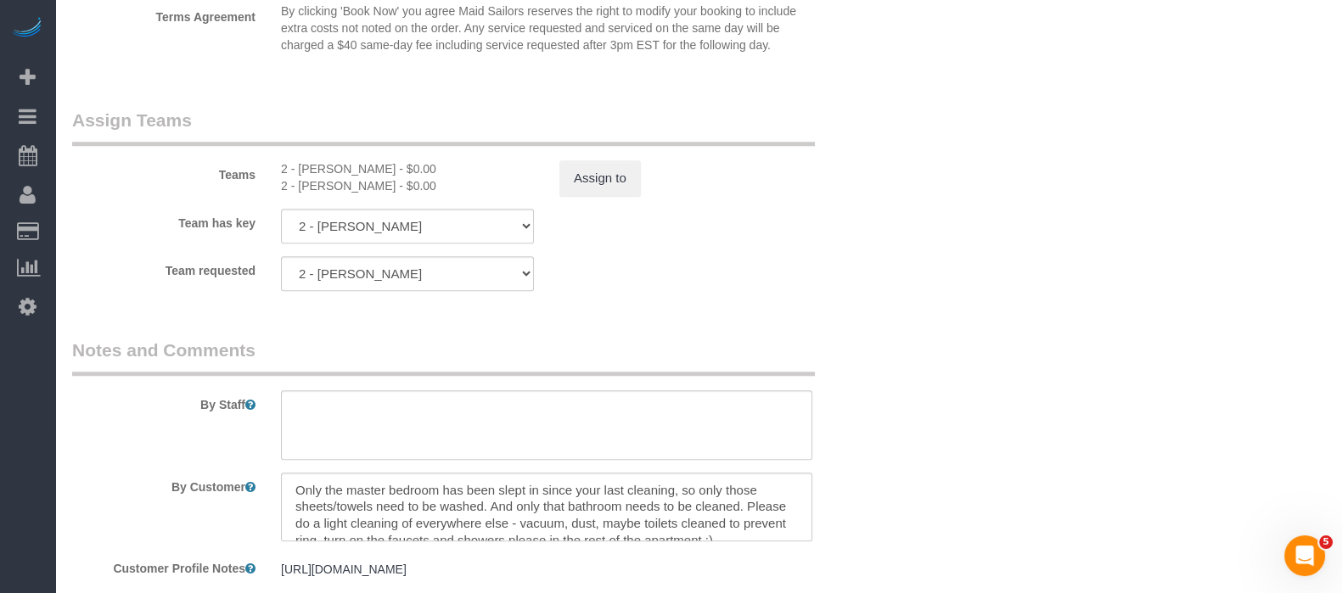
scroll to position [1804, 0]
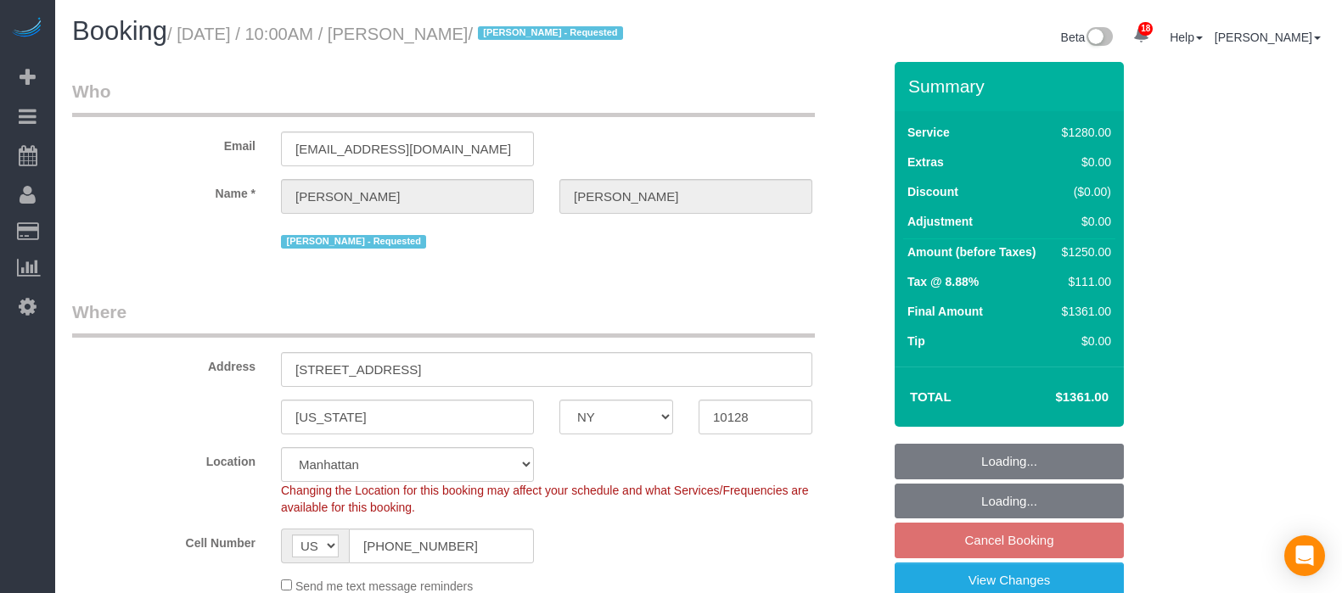
select select "NY"
select select "4"
select select "240"
select select "spot2"
select select "number:58"
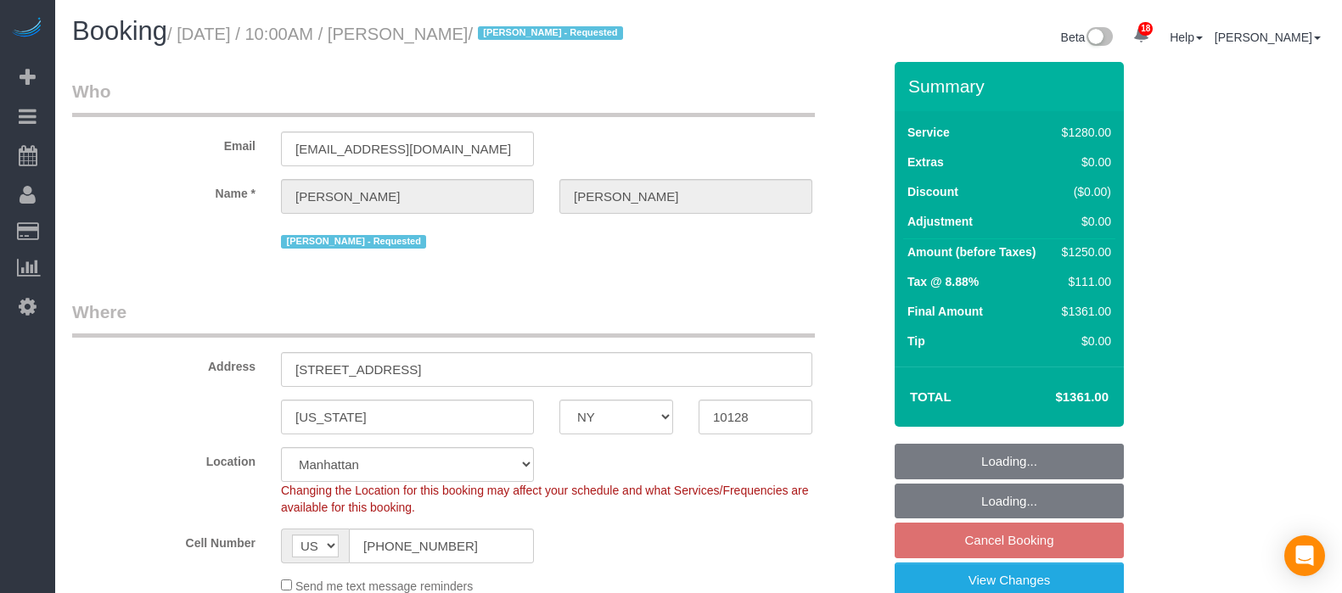
select select "number:70"
select select "number:15"
select select "number:5"
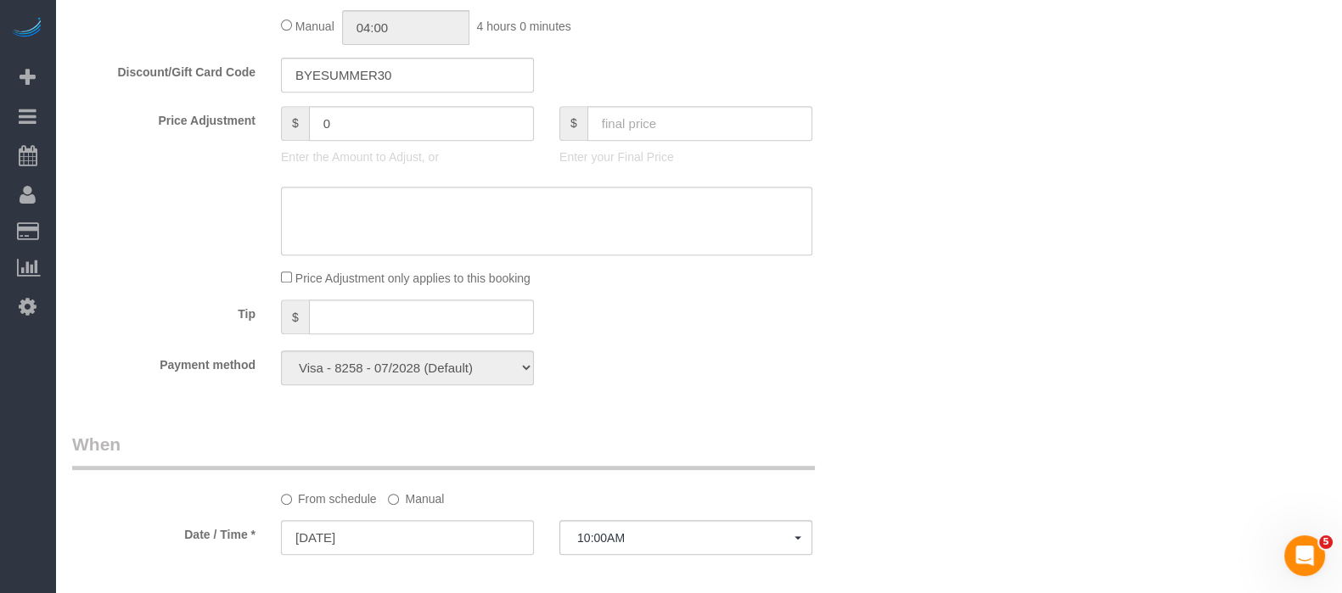
scroll to position [742, 0]
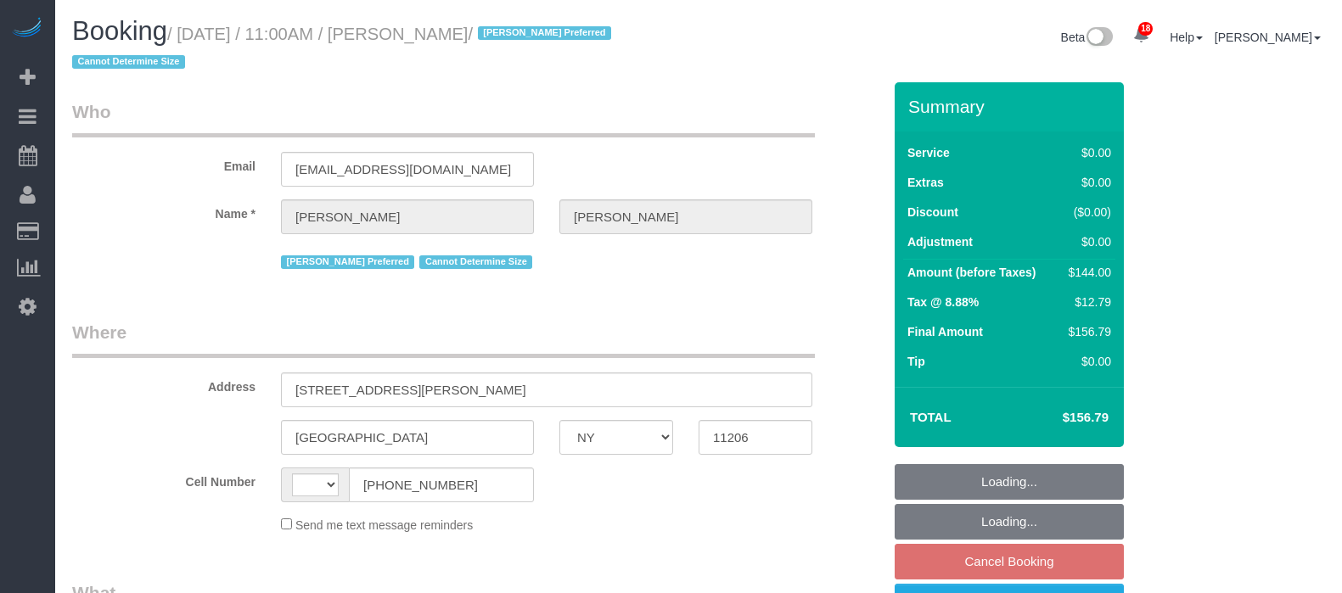
select select "NY"
select select "string:[GEOGRAPHIC_DATA]"
select select "object:1472"
select select "string:stripe-pm_1RwPV24VGloSiKo7Wp4adMYY"
select select
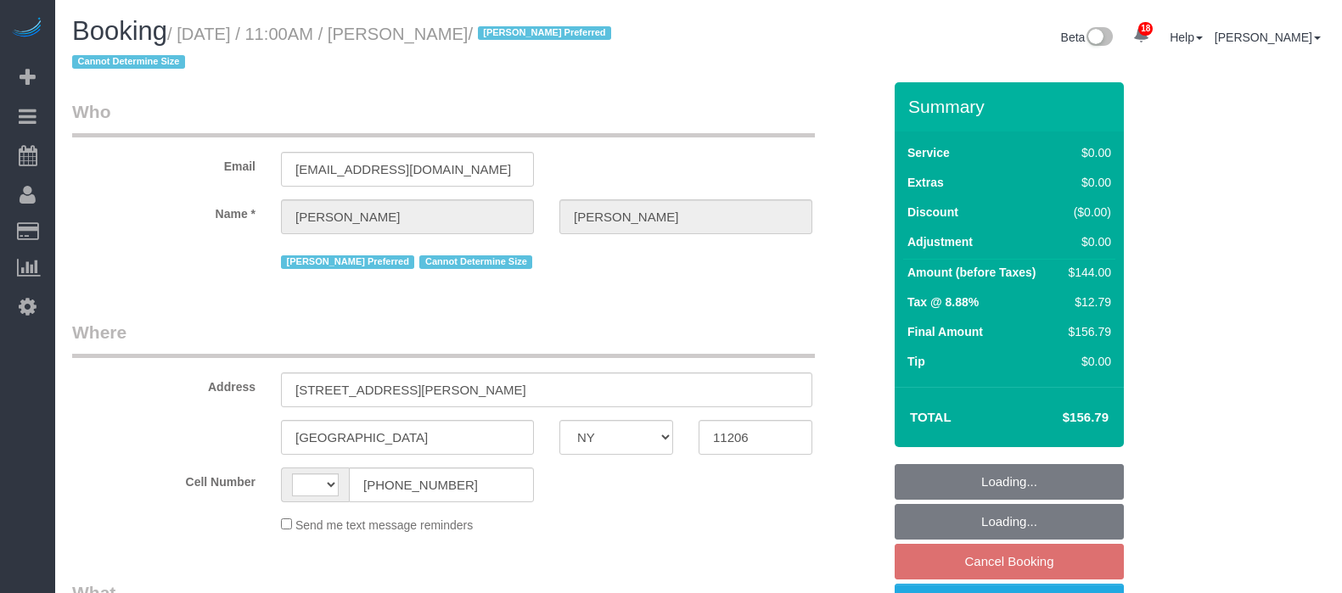
select select "1"
select select "number:58"
select select "number:72"
select select "number:15"
select select "number:7"
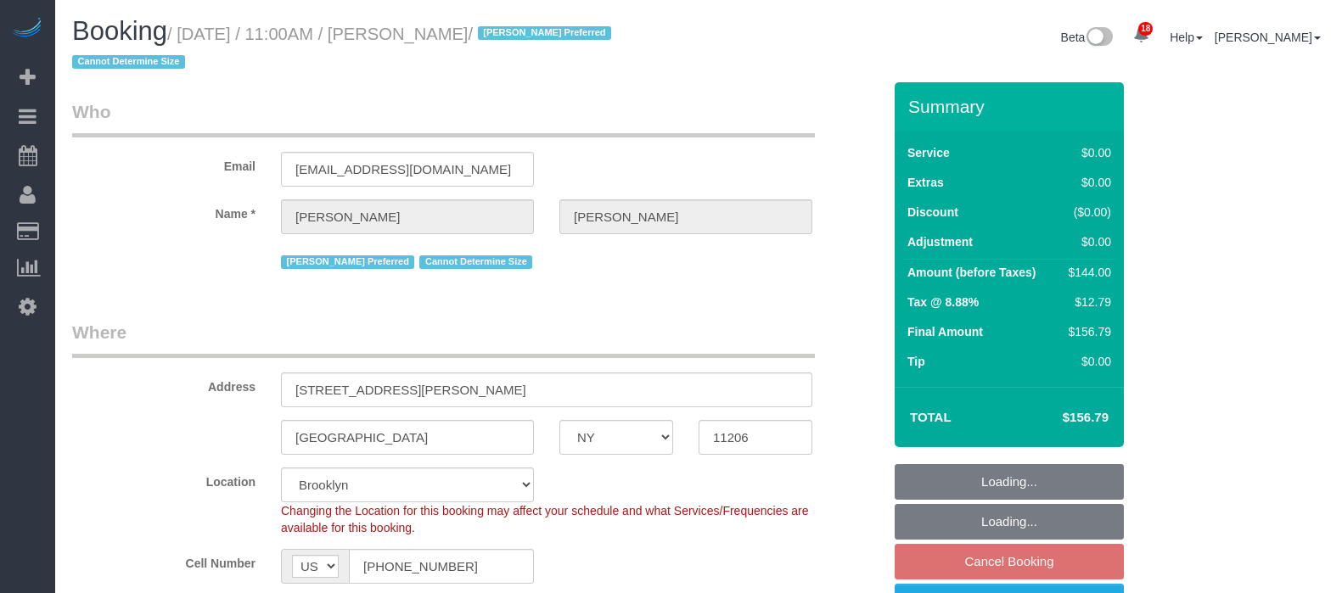
select select "spot62"
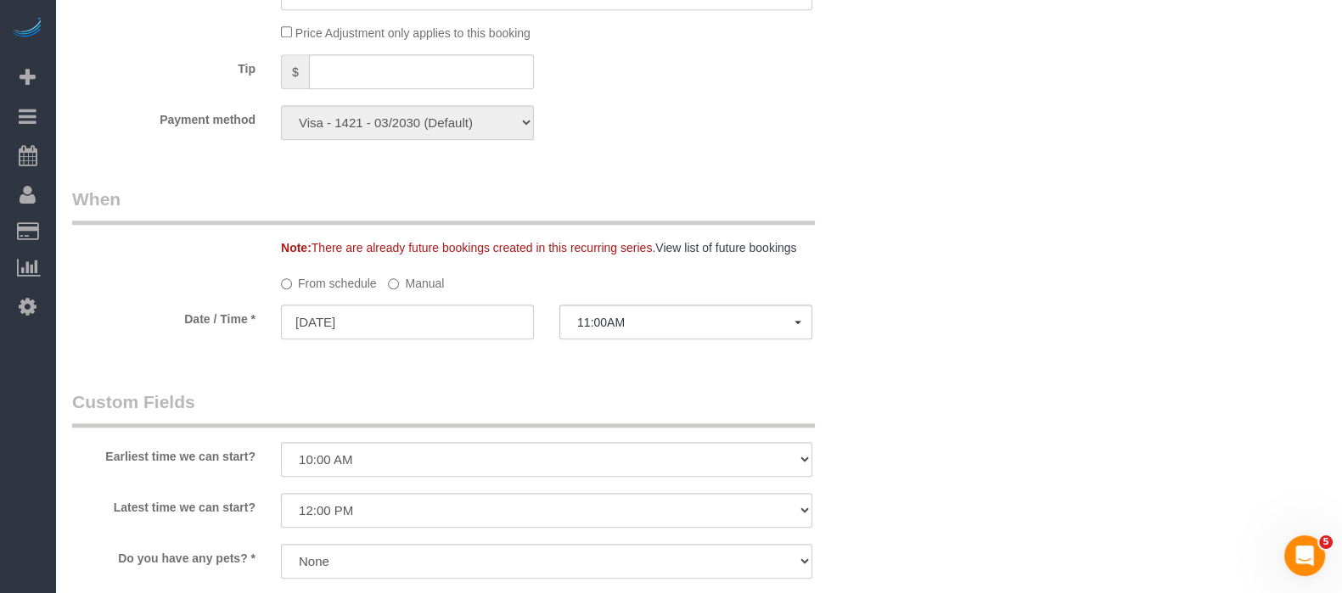
scroll to position [1591, 0]
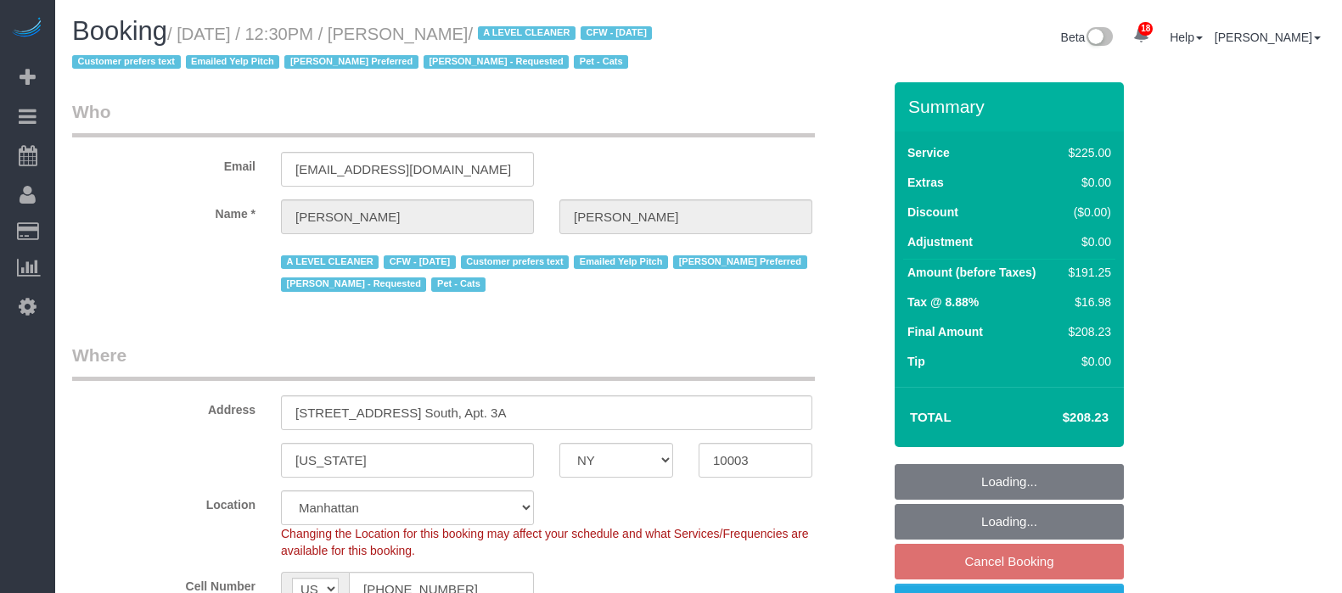
select select "NY"
select select "180"
select select "number:89"
select select "number:90"
select select "number:15"
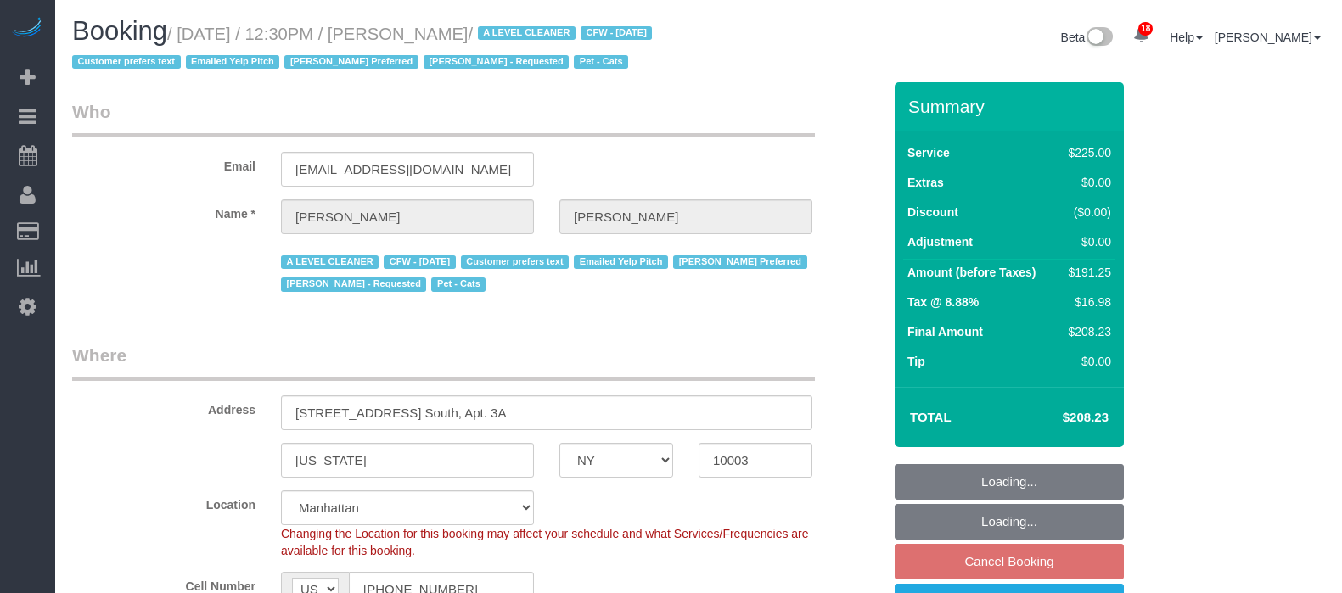
select select "number:6"
select select "number:21"
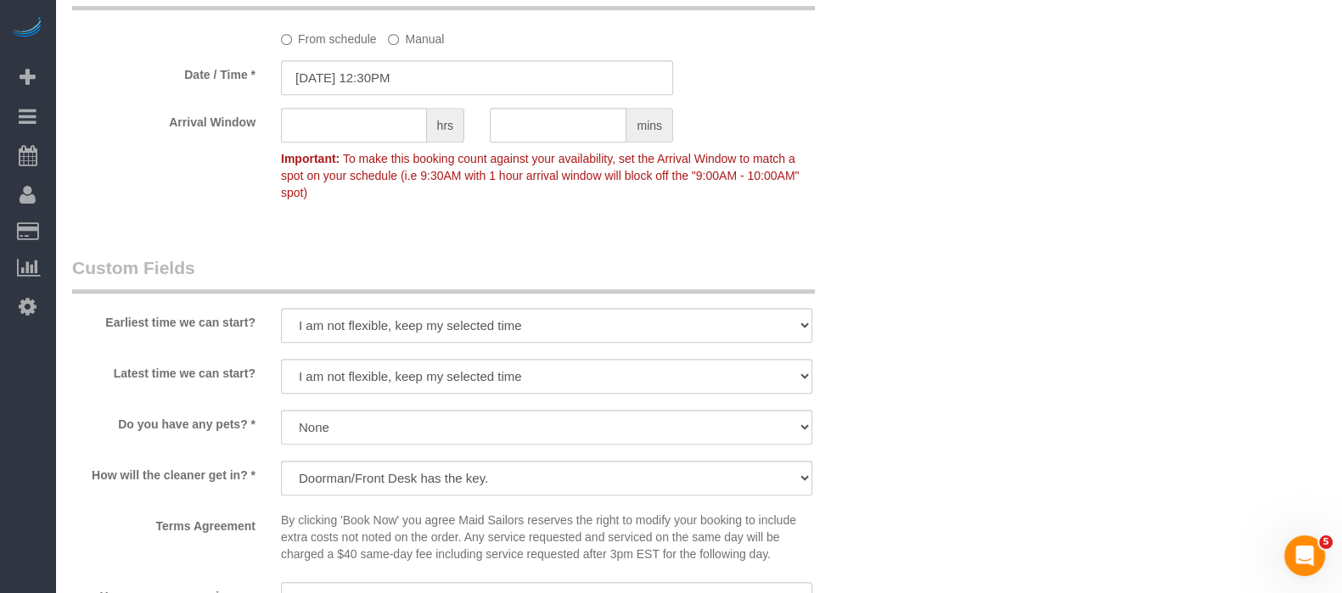
scroll to position [1591, 0]
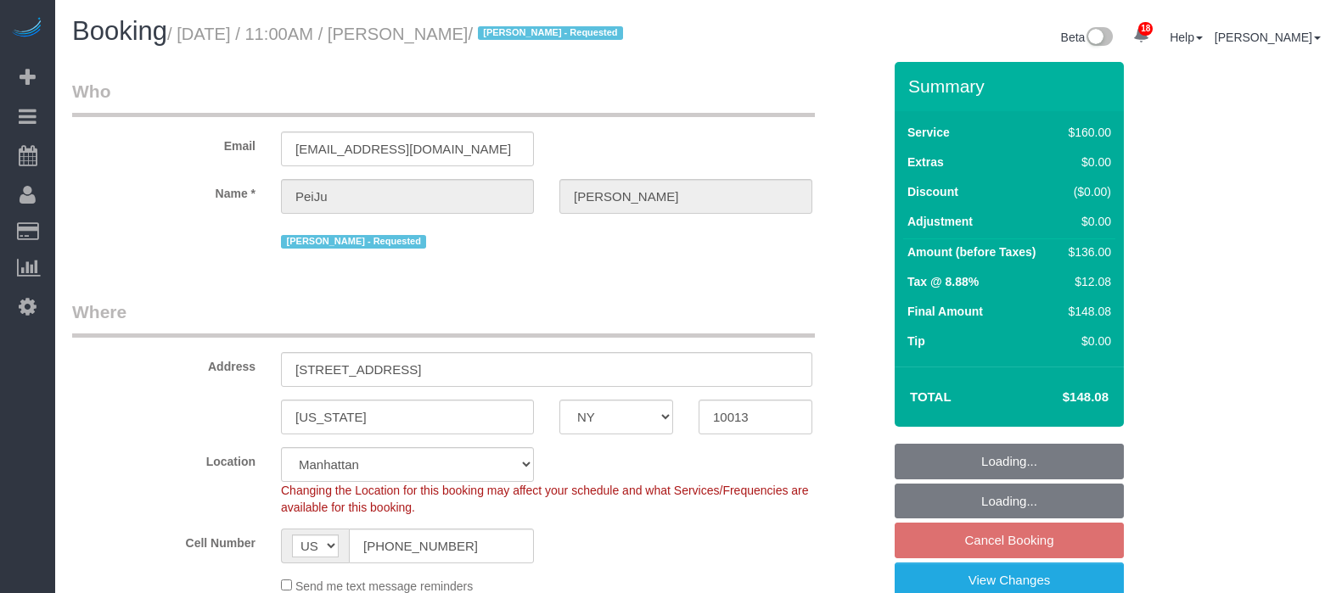
select select "NY"
select select "spot3"
select select "number:89"
select select "number:90"
select select "number:15"
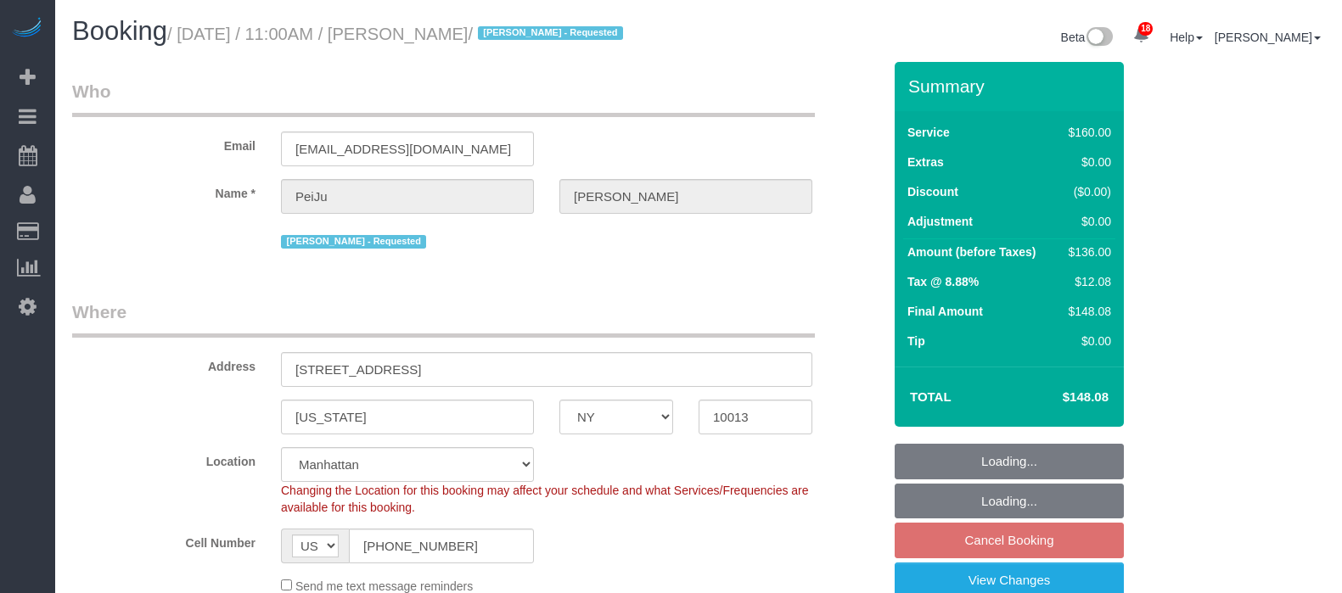
select select "number:6"
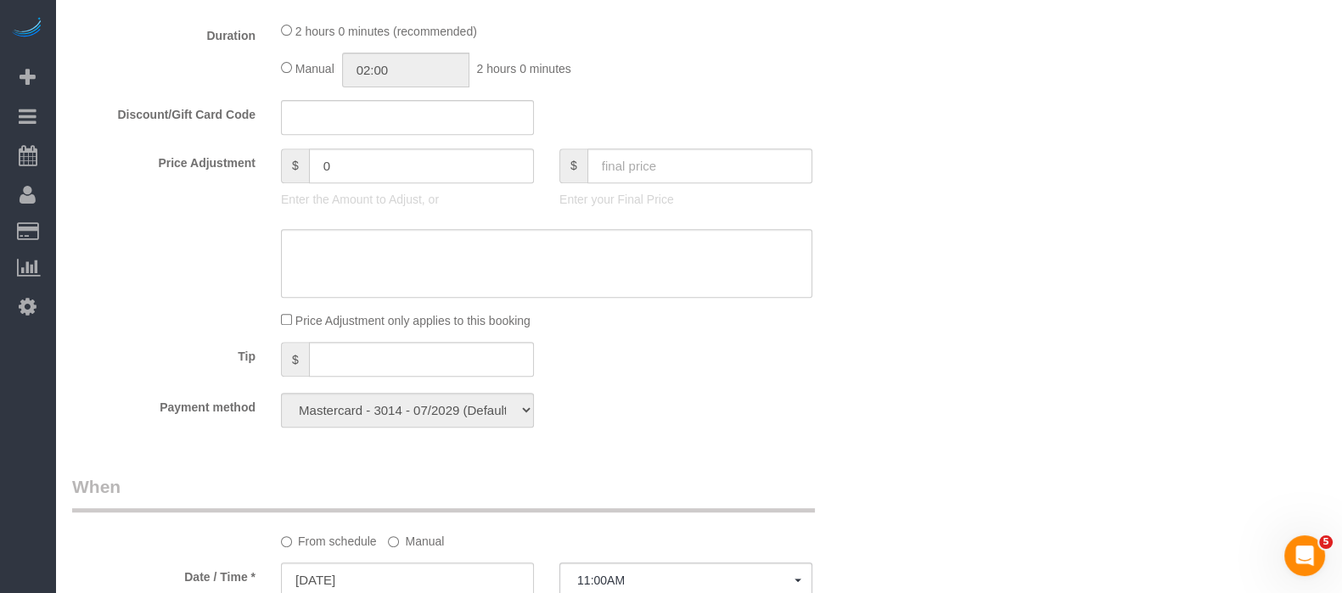
scroll to position [1167, 0]
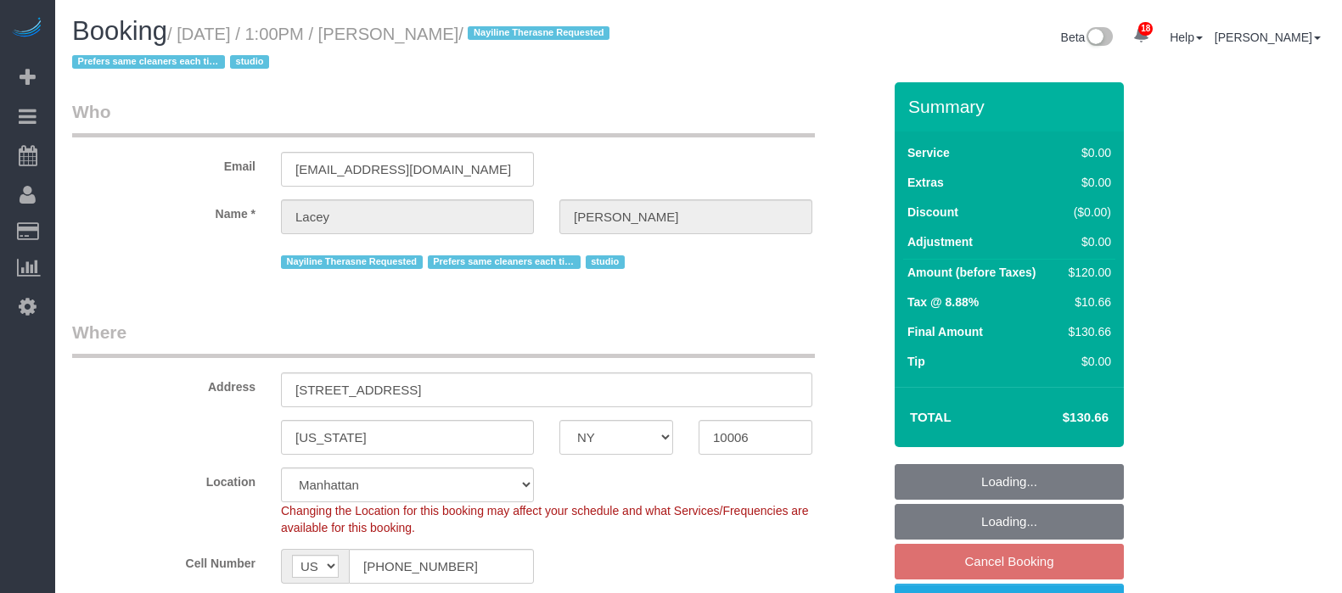
select select "NY"
select select "string:stripe-pm_1QnwjA4VGloSiKo7h3HCAQgS"
select select "spot5"
select select "number:61"
select select "number:77"
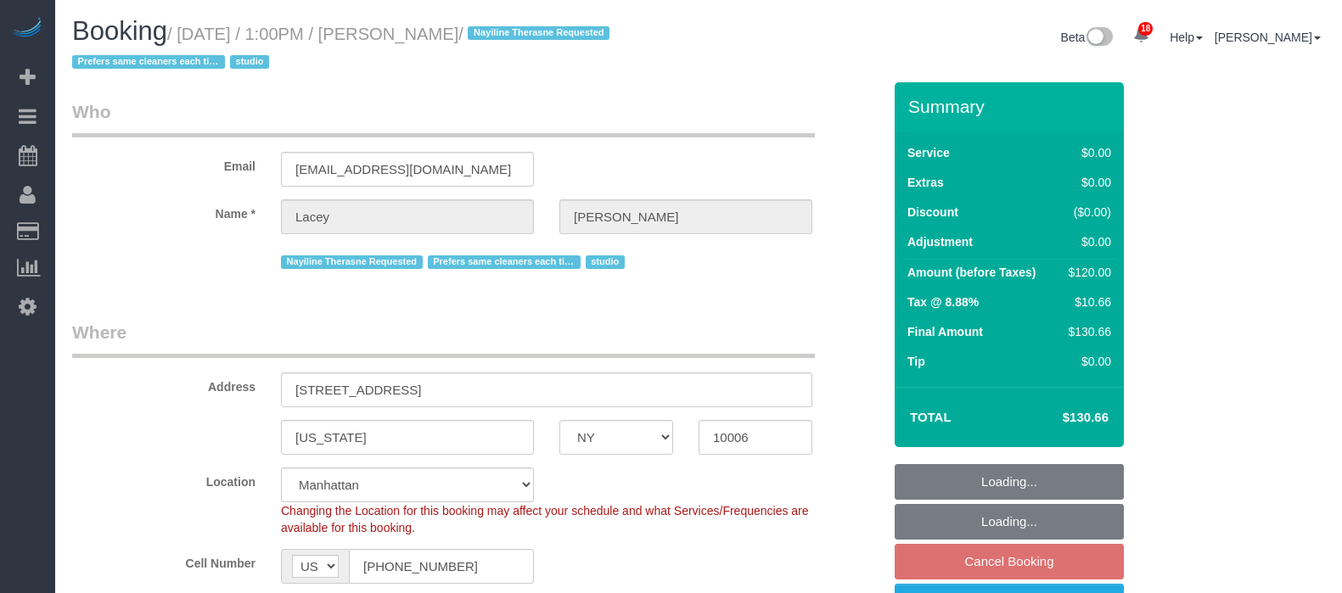
select select "number:15"
select select "number:5"
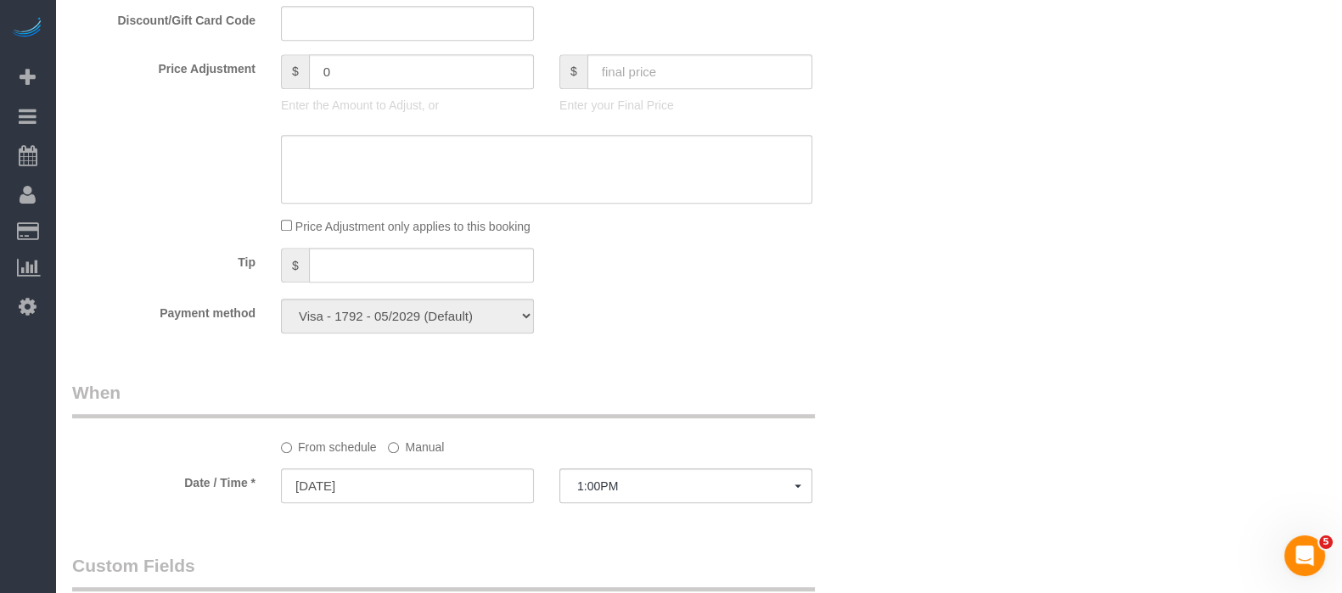
scroll to position [1697, 0]
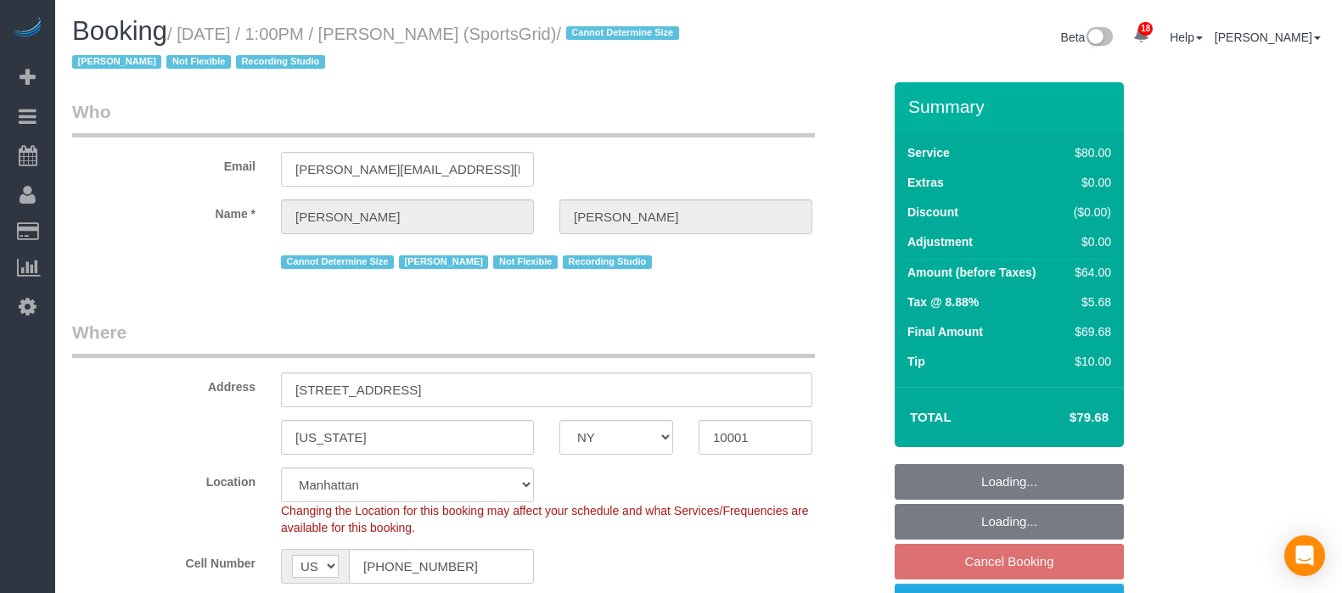
select select "NY"
select select "spot5"
select select "number:89"
select select "number:90"
select select "number:15"
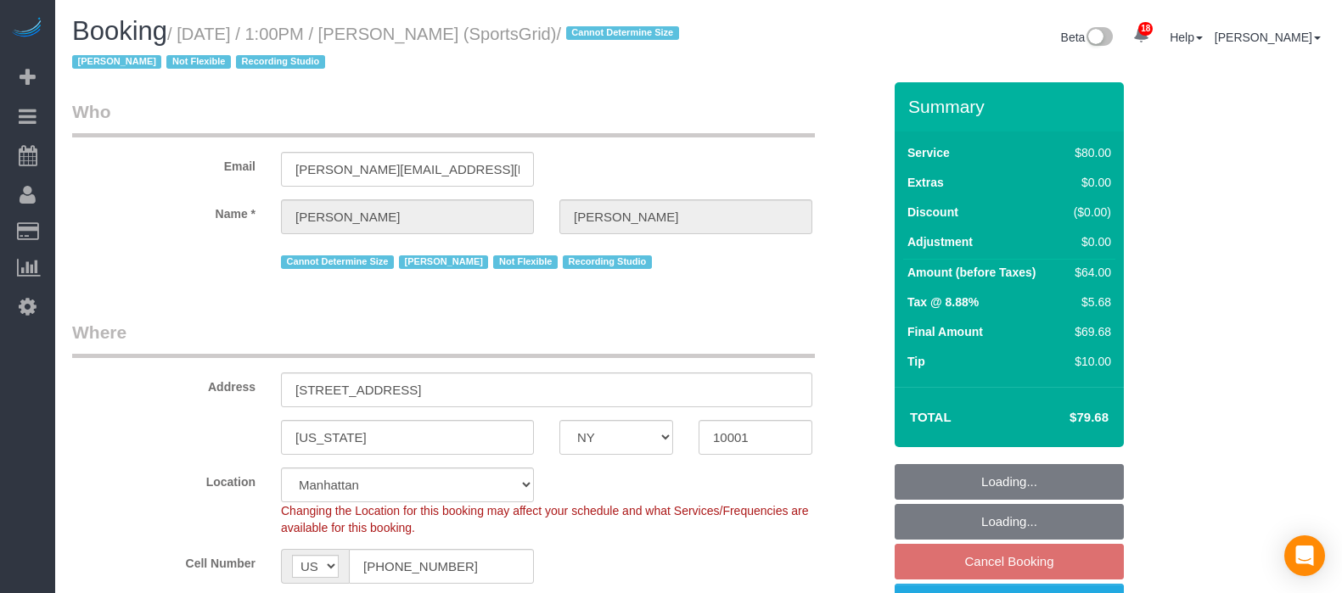
select select "number:7"
select select "number:21"
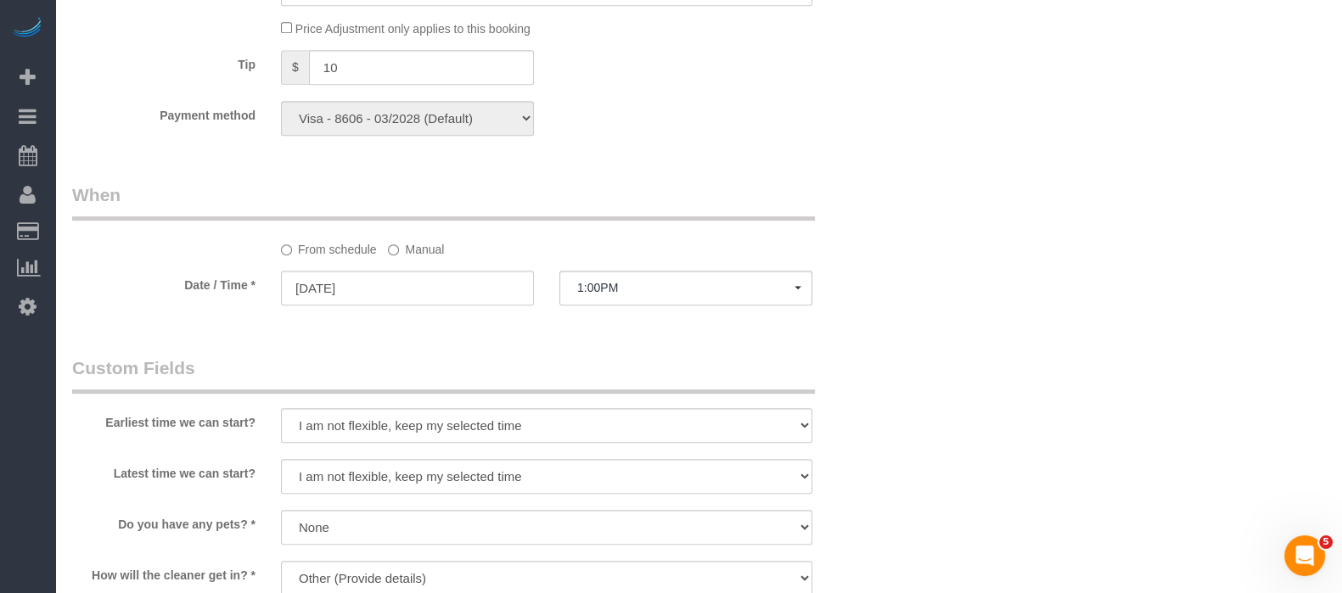
scroll to position [1591, 0]
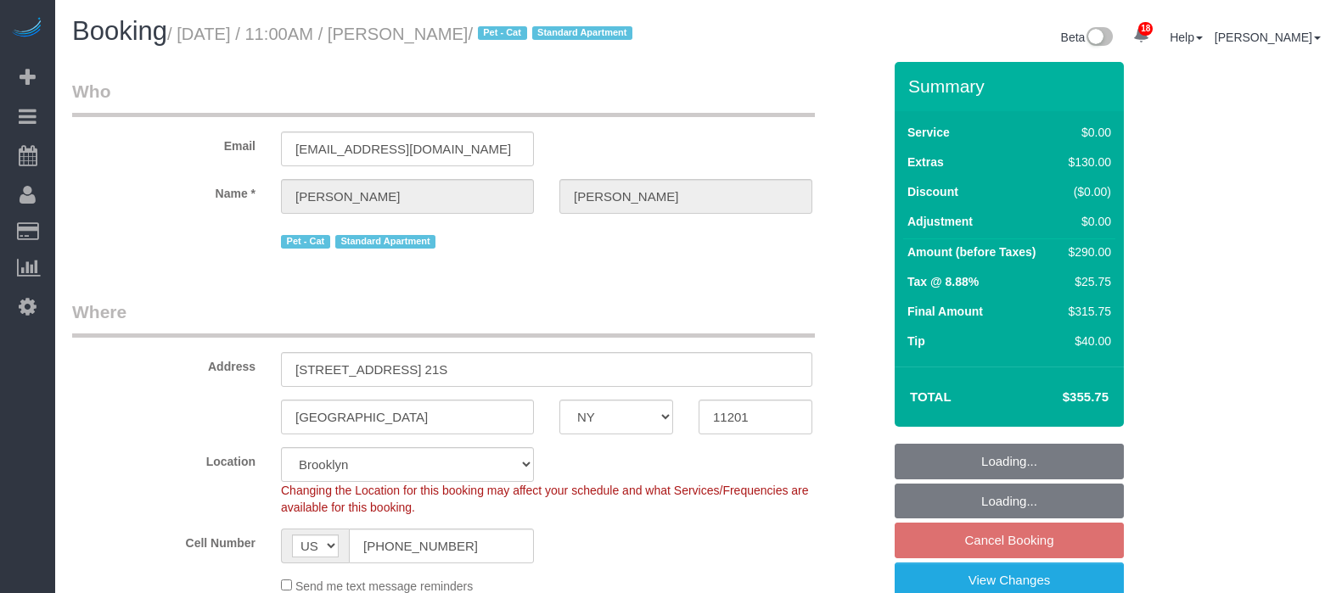
select select "NY"
select select "1"
select select "spot3"
select select "number:58"
select select "number:75"
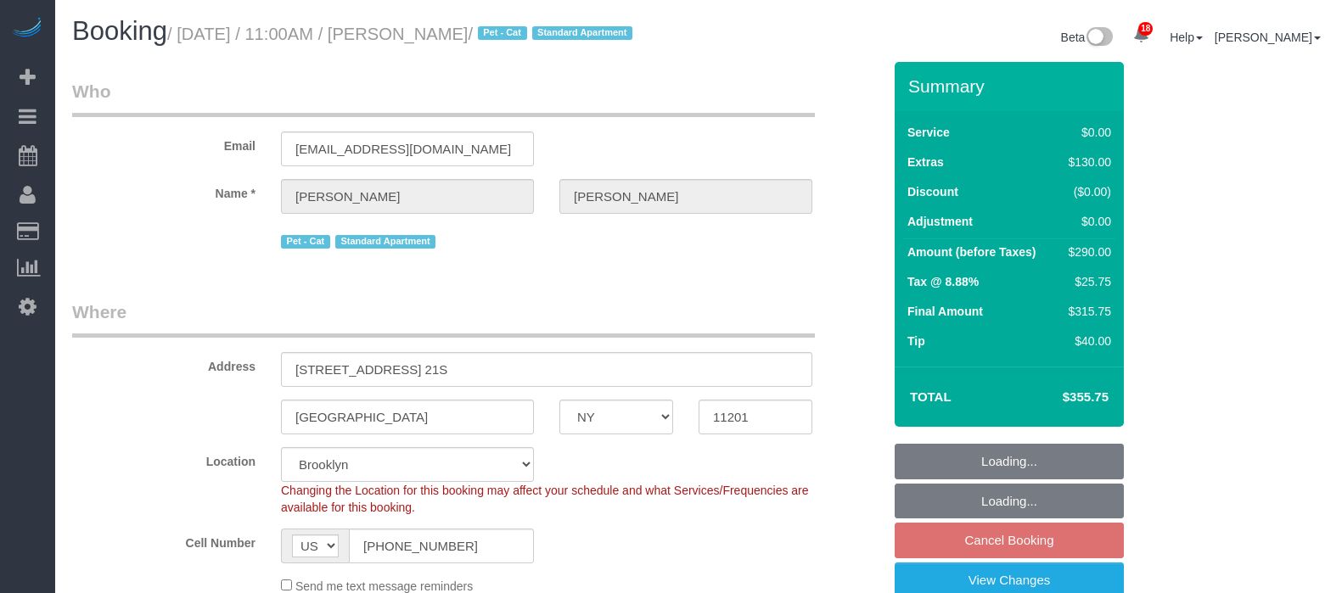
select select "number:14"
select select "number:6"
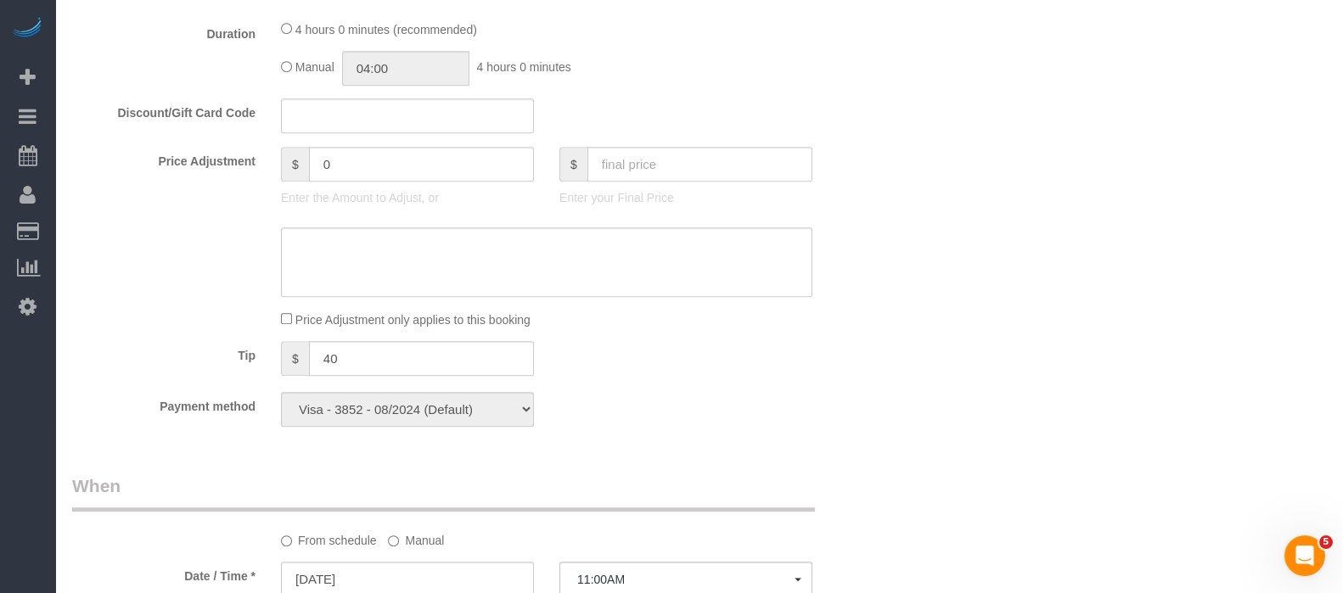
scroll to position [1273, 0]
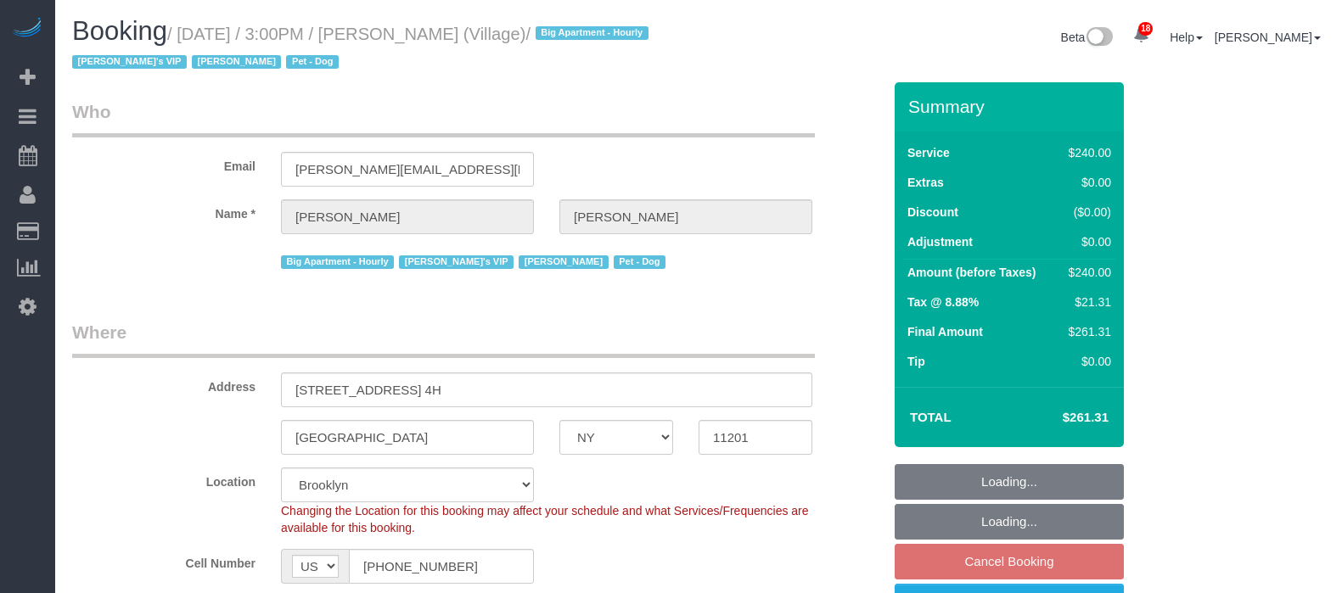
select select "NY"
select select "2"
select select "120"
select select "string:stripe-pm_1R5sYR4VGloSiKo7kvmyR5qN"
select select "number:89"
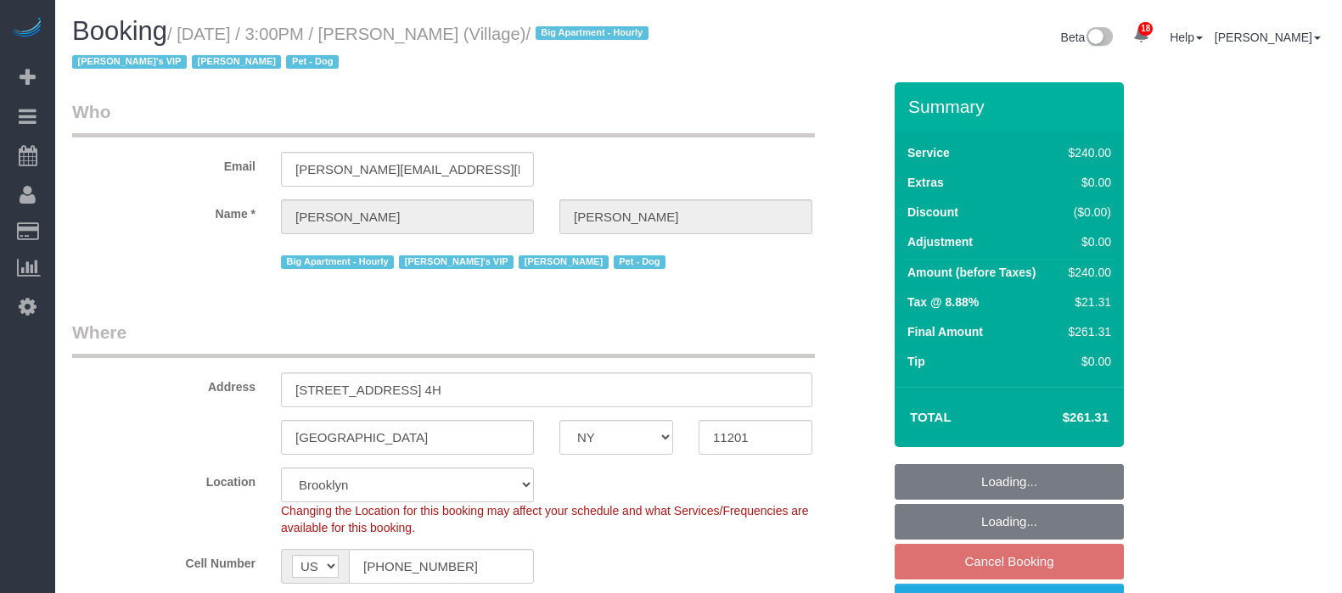
select select "number:90"
select select "number:13"
select select "number:5"
select select "spot66"
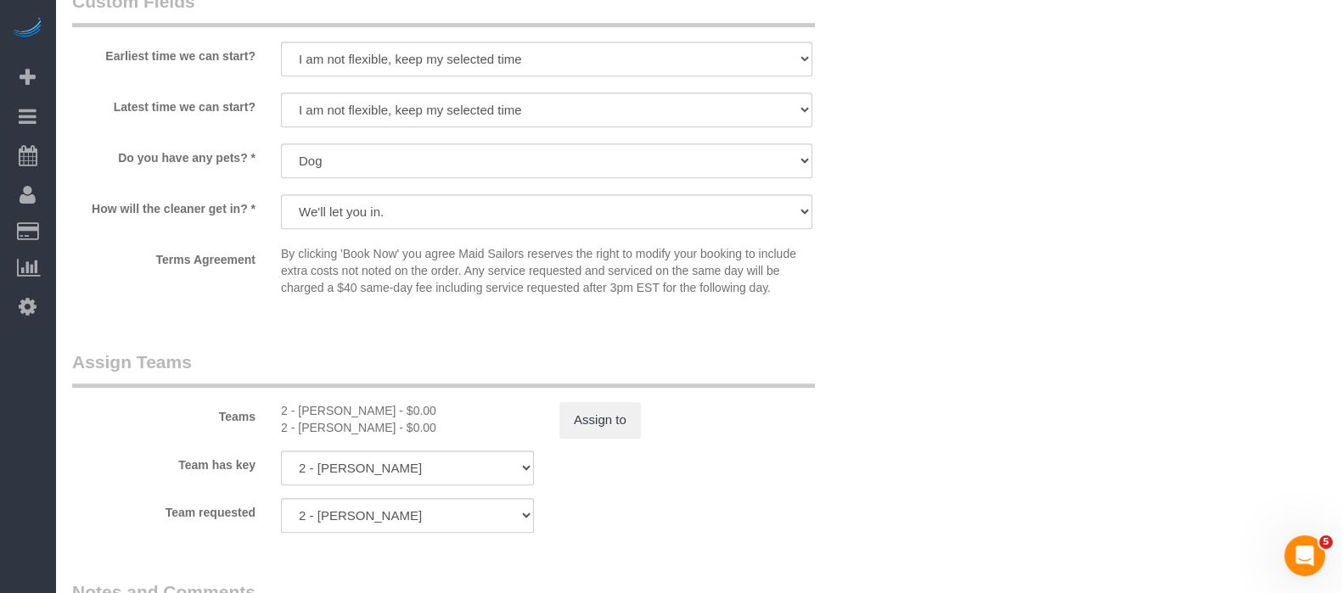
scroll to position [1591, 0]
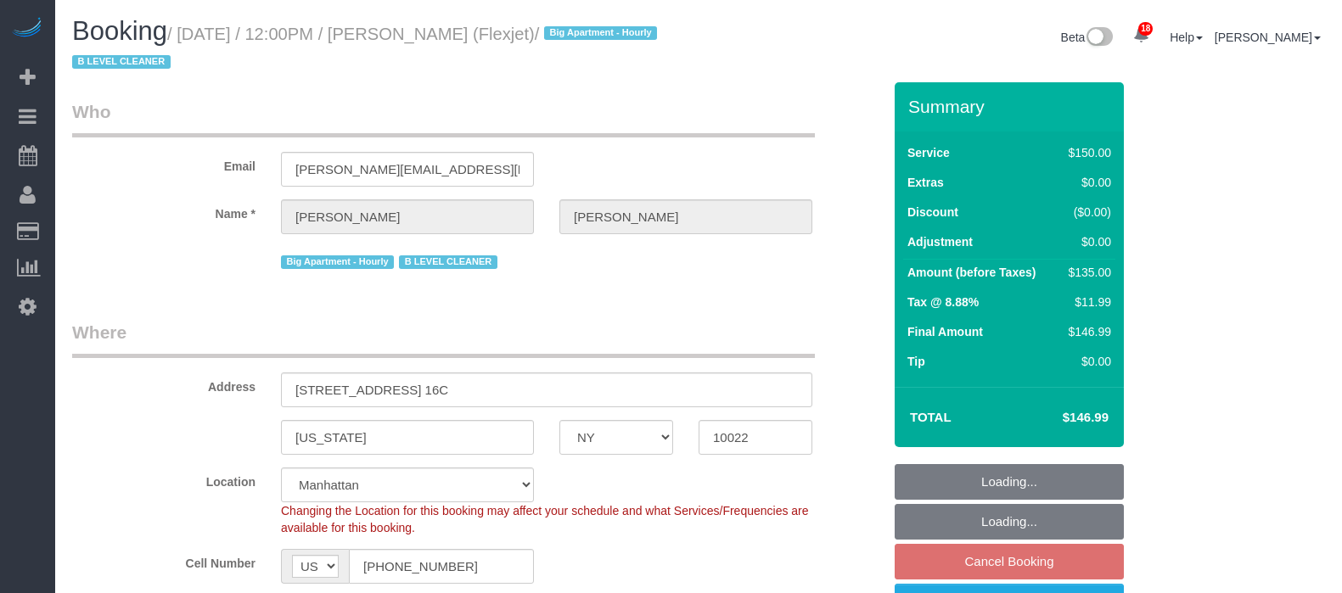
select select "NY"
select select "150"
select select "spot4"
select select "number:89"
select select "number:90"
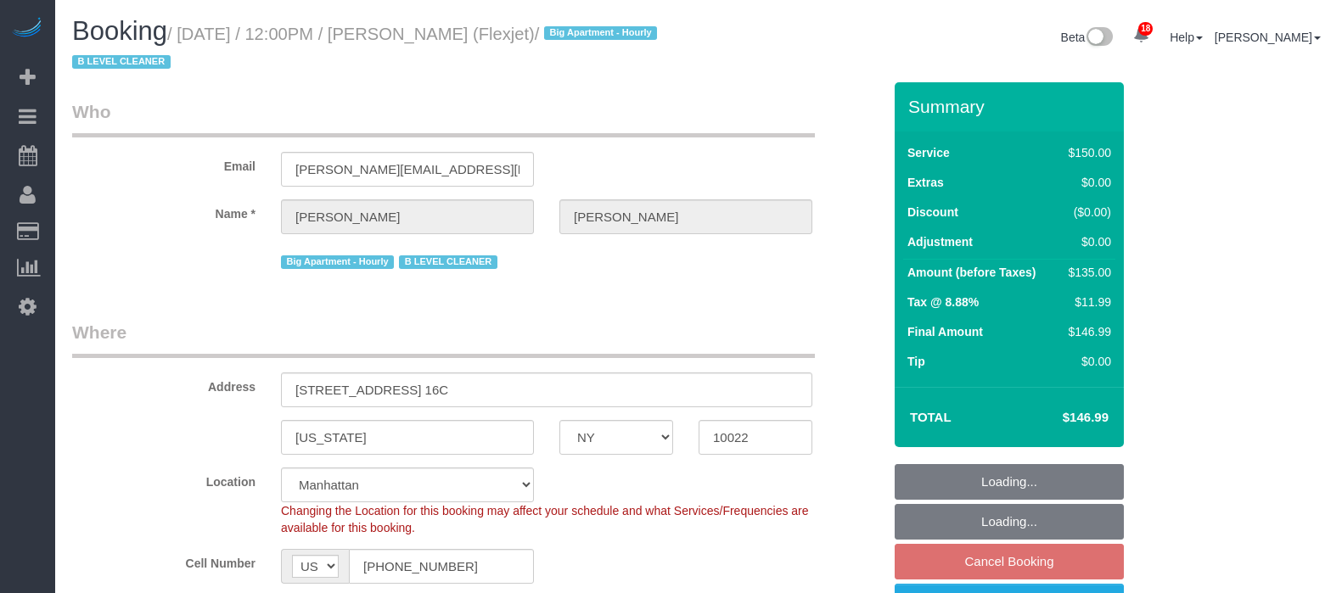
select select "number:15"
select select "number:6"
select select "number:21"
select select "22223"
select select "object:1548"
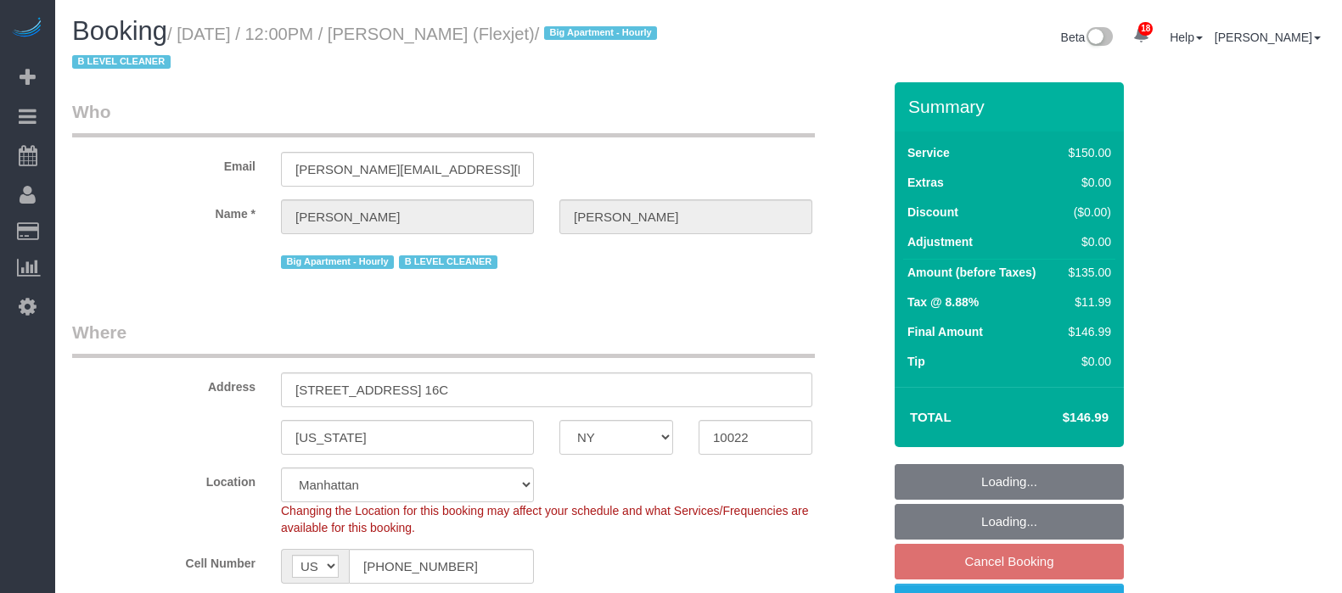
select select
select select "22223"
select select "spot63"
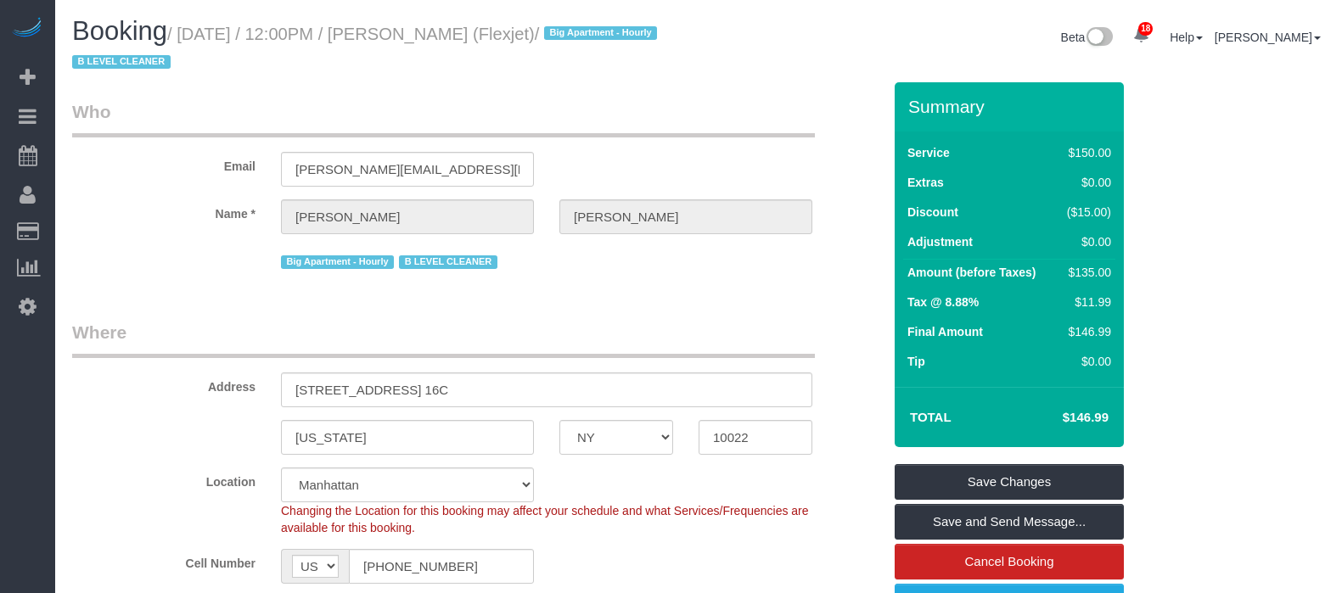
select select "22223"
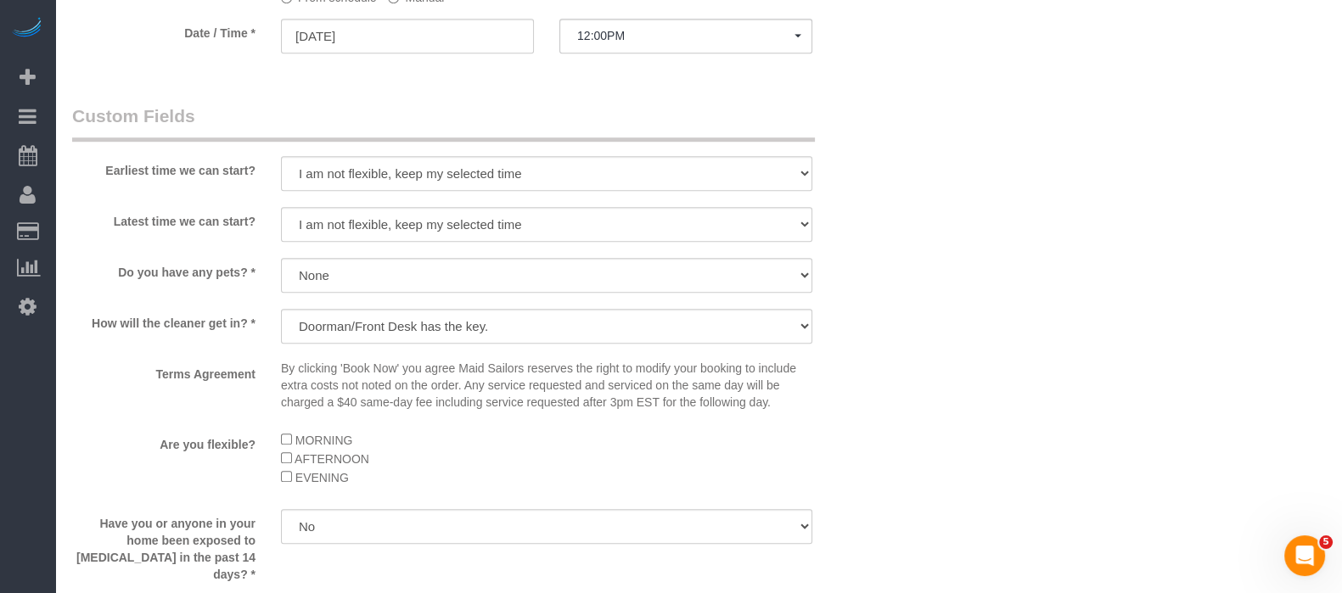
scroll to position [1697, 0]
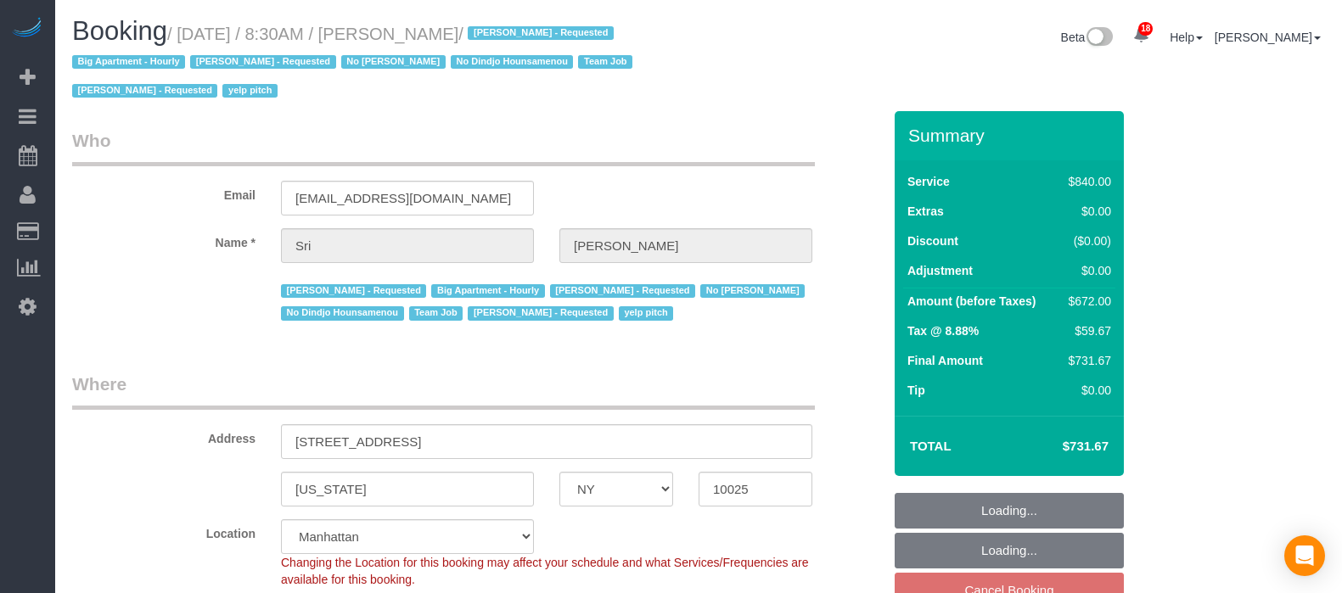
select select "NY"
select select "3"
select select "210"
select select "number:89"
select select "number:90"
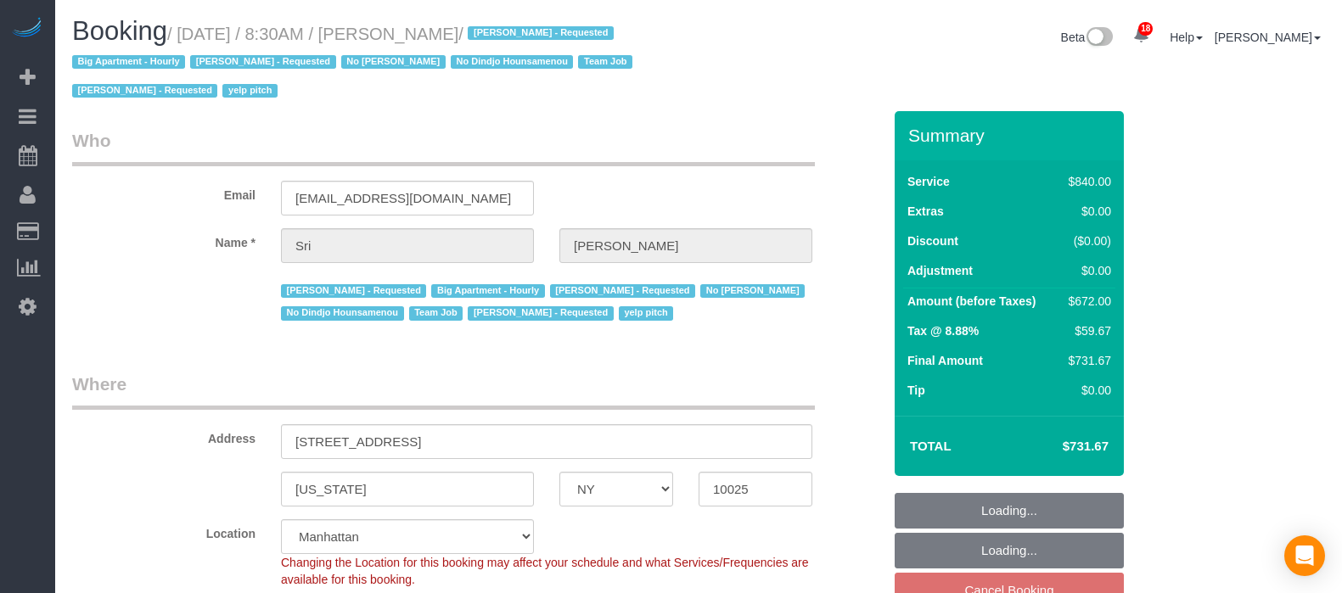
select select "number:15"
select select "number:5"
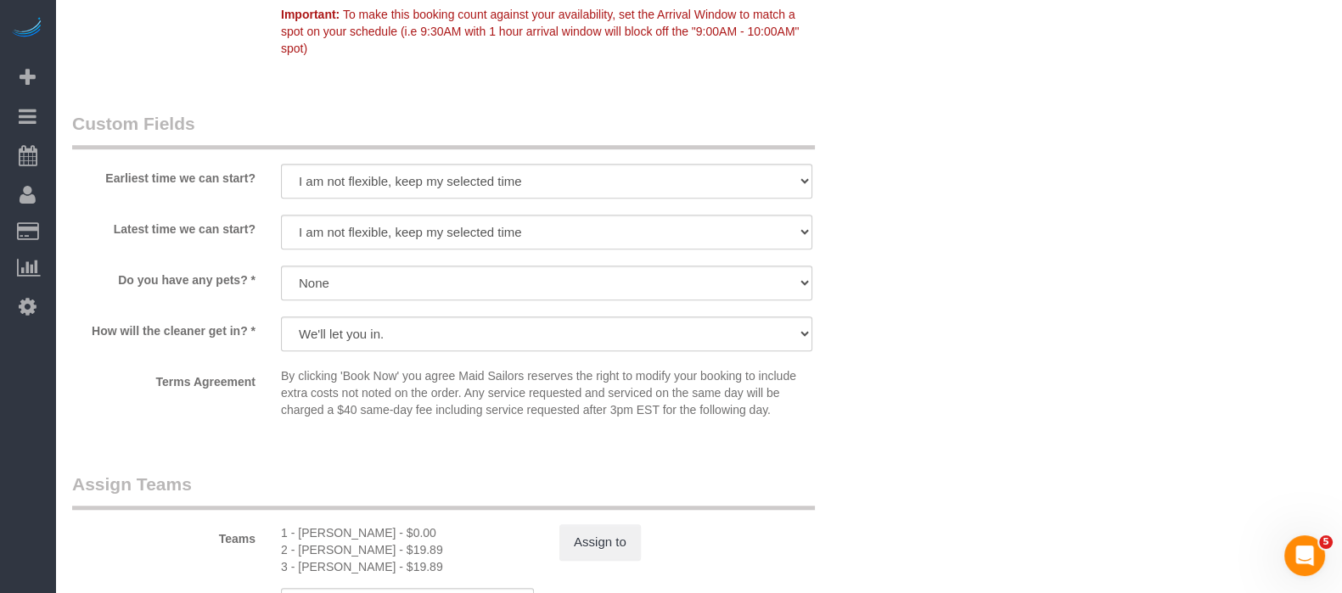
scroll to position [1804, 0]
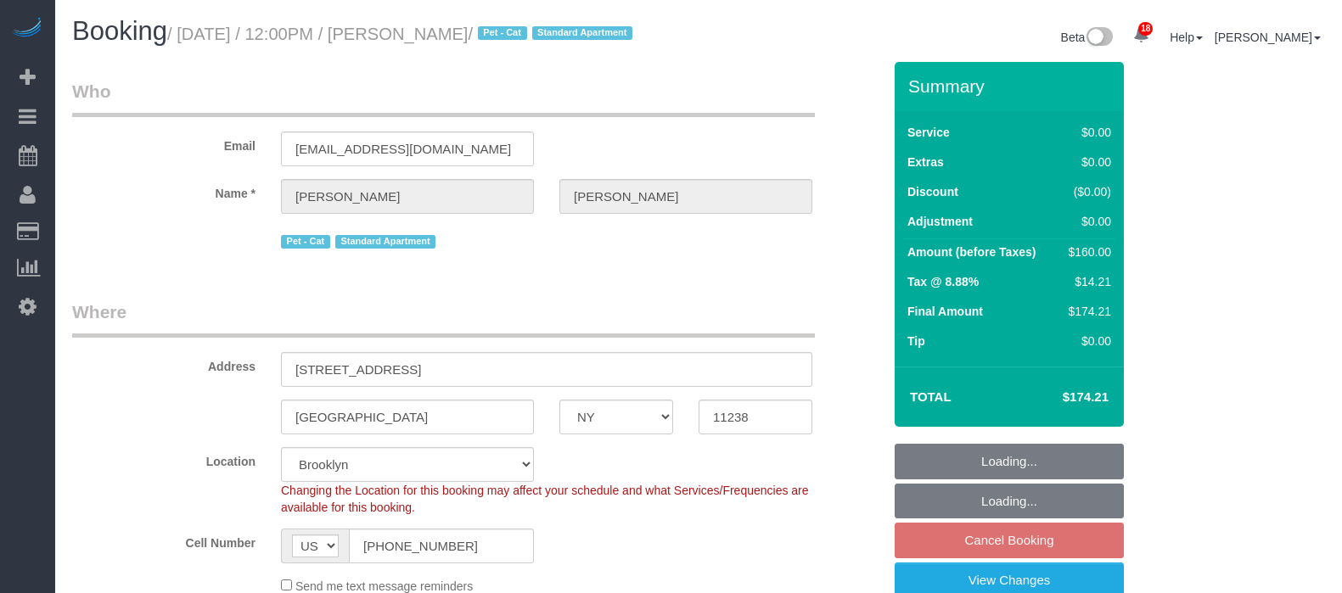
select select "NY"
select select "1"
select select "string:stripe-pm_1S738L4VGloSiKo7MgG3Xyop"
select select "spot63"
select select "number:57"
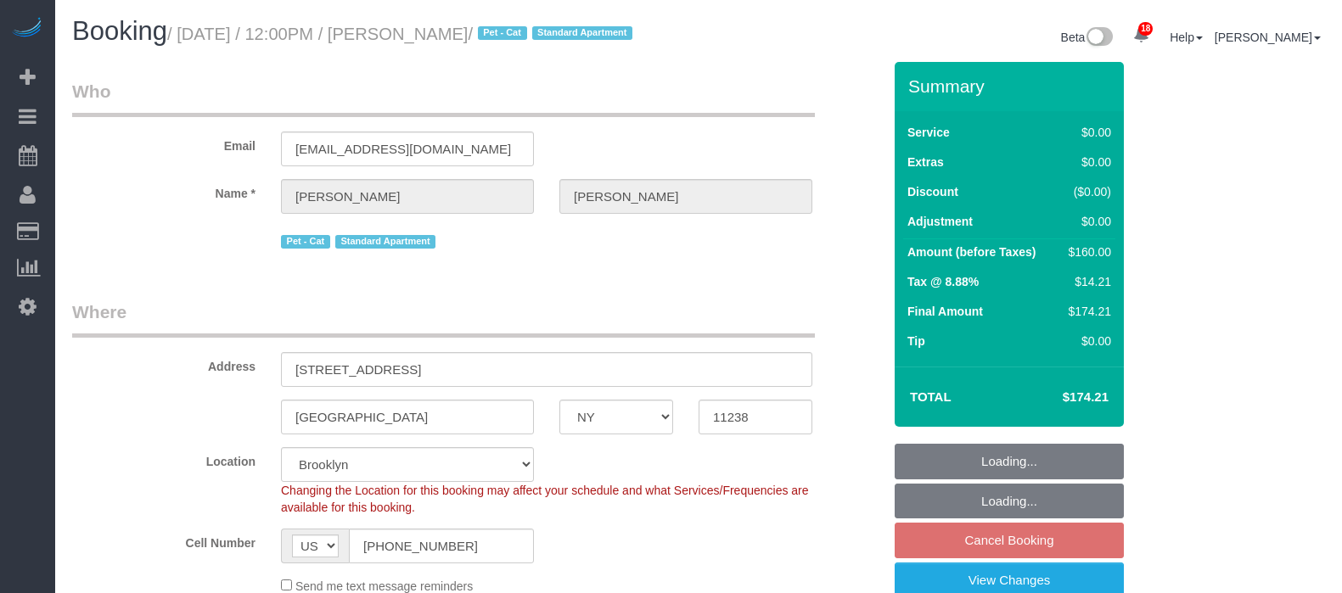
select select "number:73"
select select "number:14"
select select "number:5"
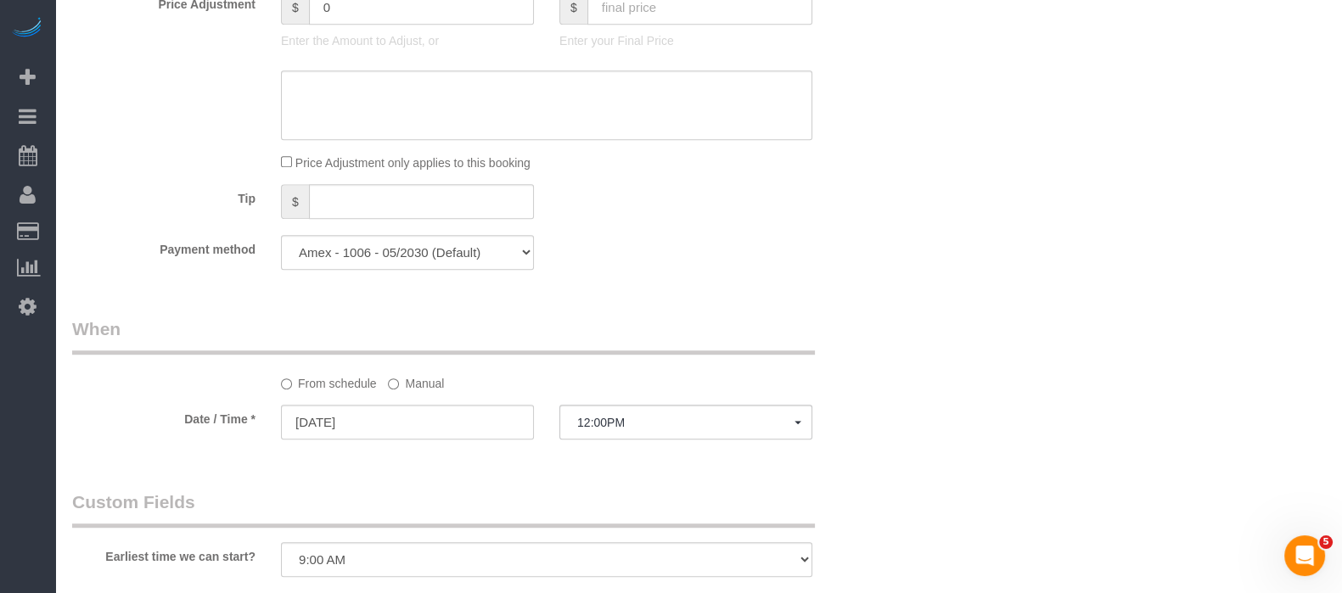
scroll to position [1697, 0]
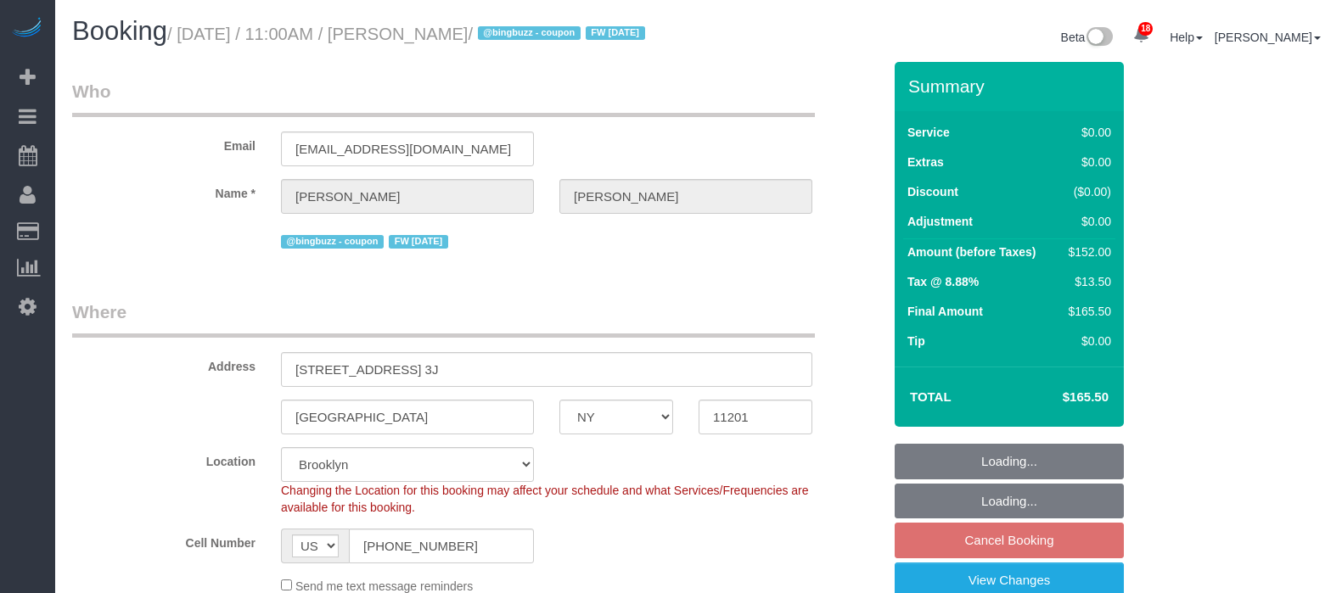
select select "NY"
select select "2"
select select "spot3"
select select "number:89"
select select "number:90"
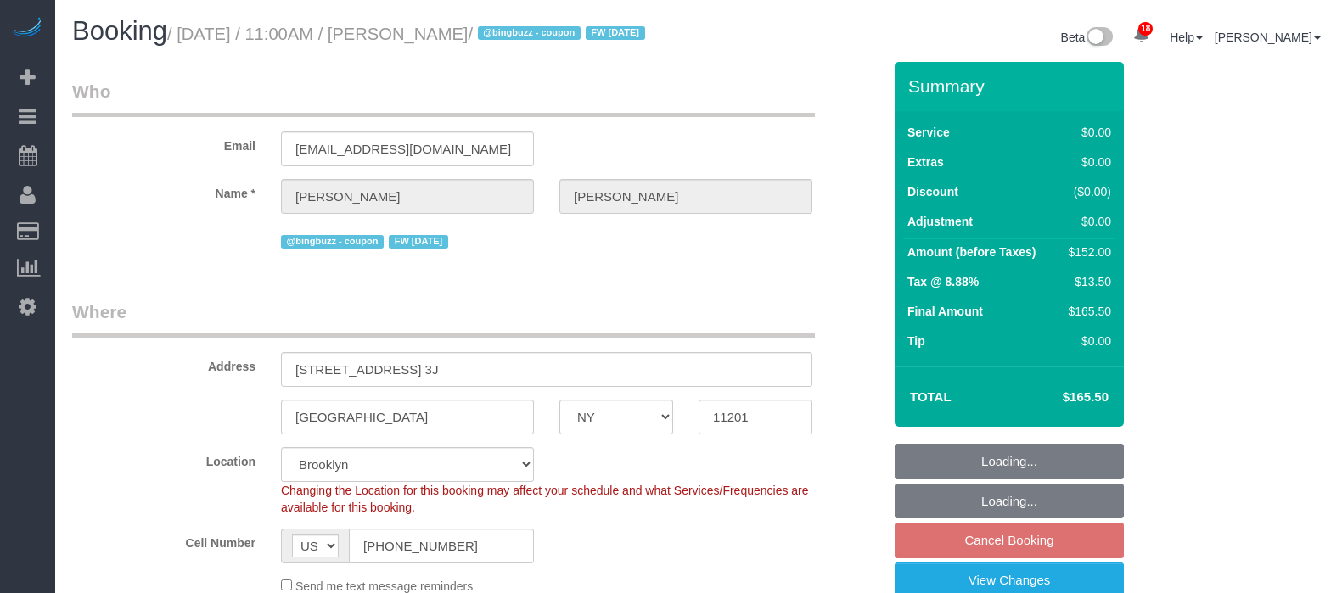
select select "number:15"
select select "number:6"
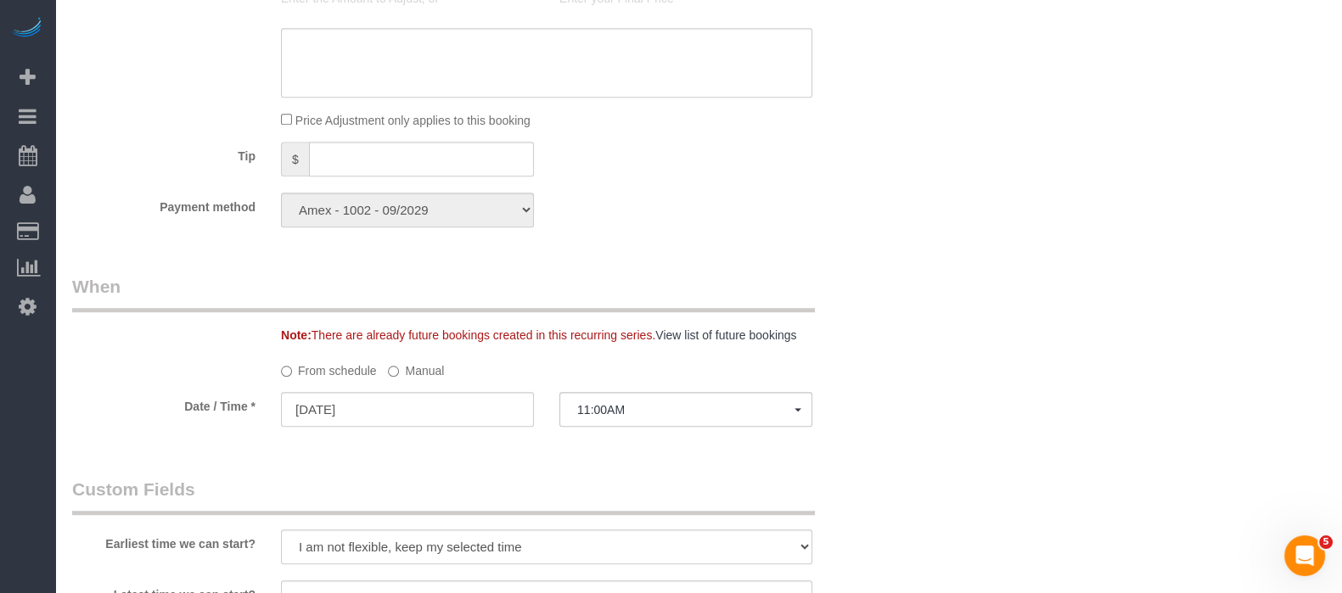
scroll to position [1697, 0]
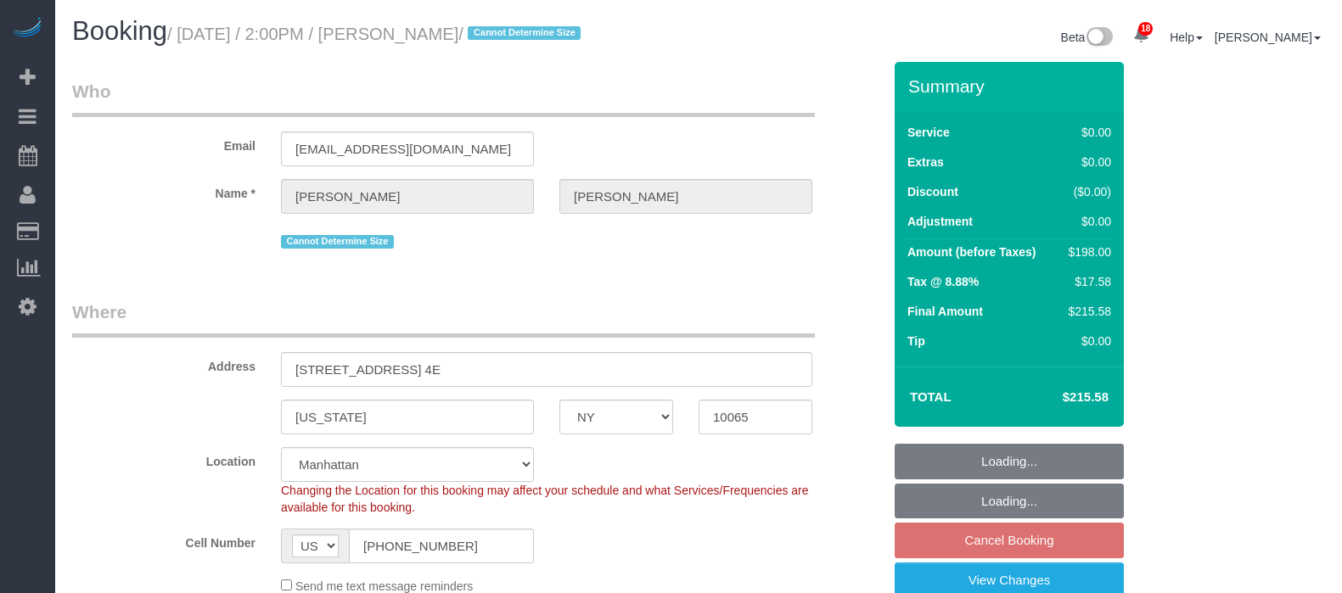
select select "NY"
select select "2"
select select "string:stripe-pm_1QpLAW4VGloSiKo7vCGtIfaz"
select select "spot6"
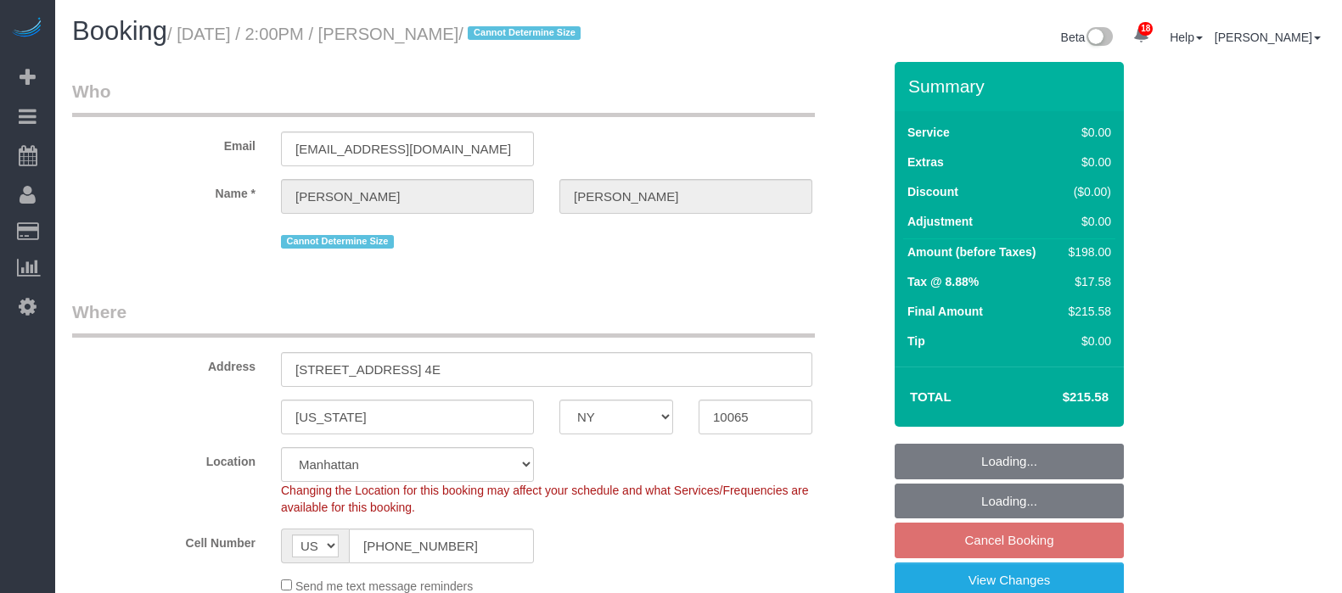
select select "number:58"
select select "number:76"
select select "number:15"
select select "number:5"
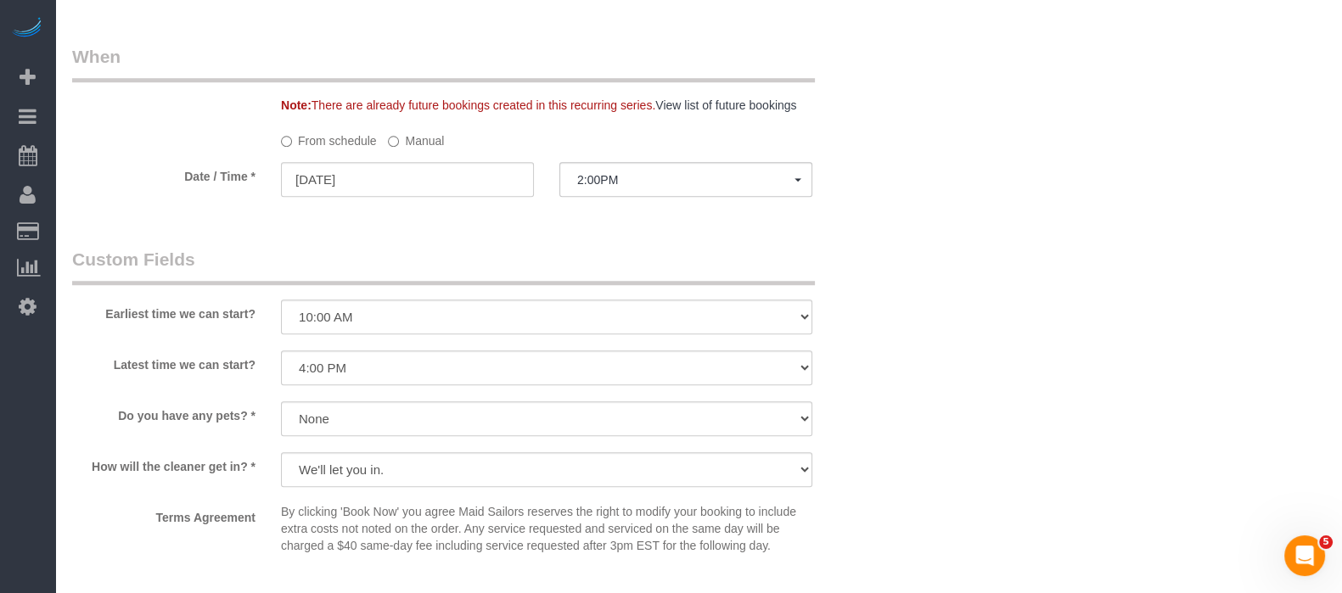
scroll to position [1697, 0]
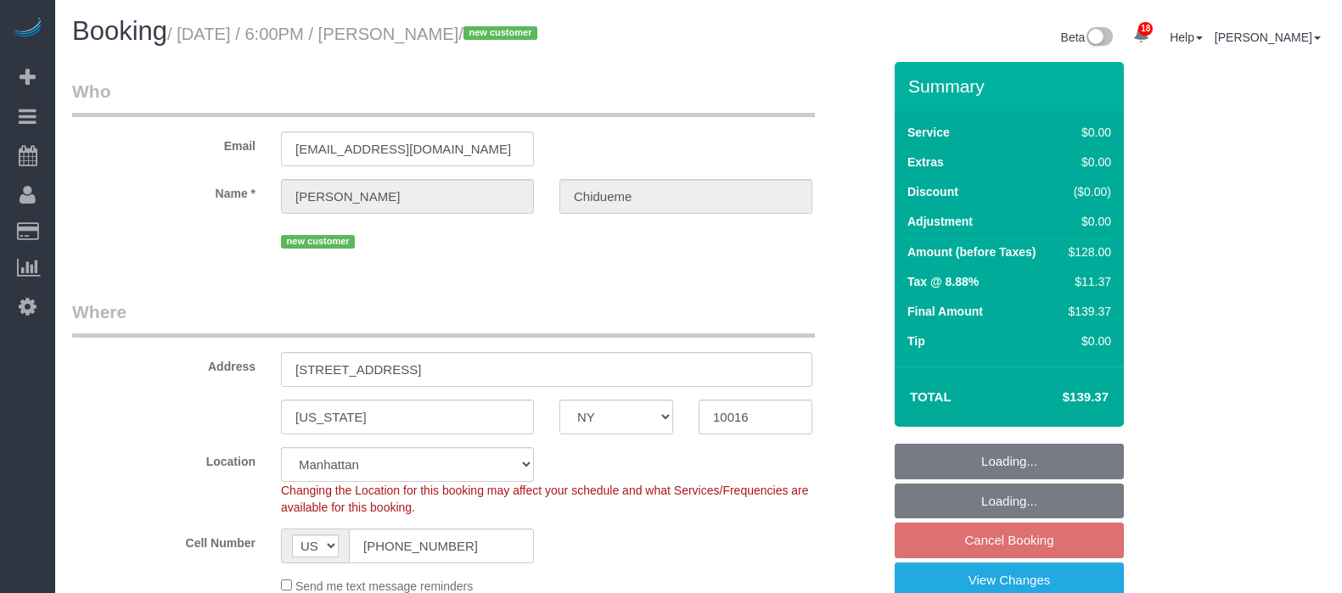
select select "NY"
select select "1"
select select "spot10"
select select "number:66"
select select "number:79"
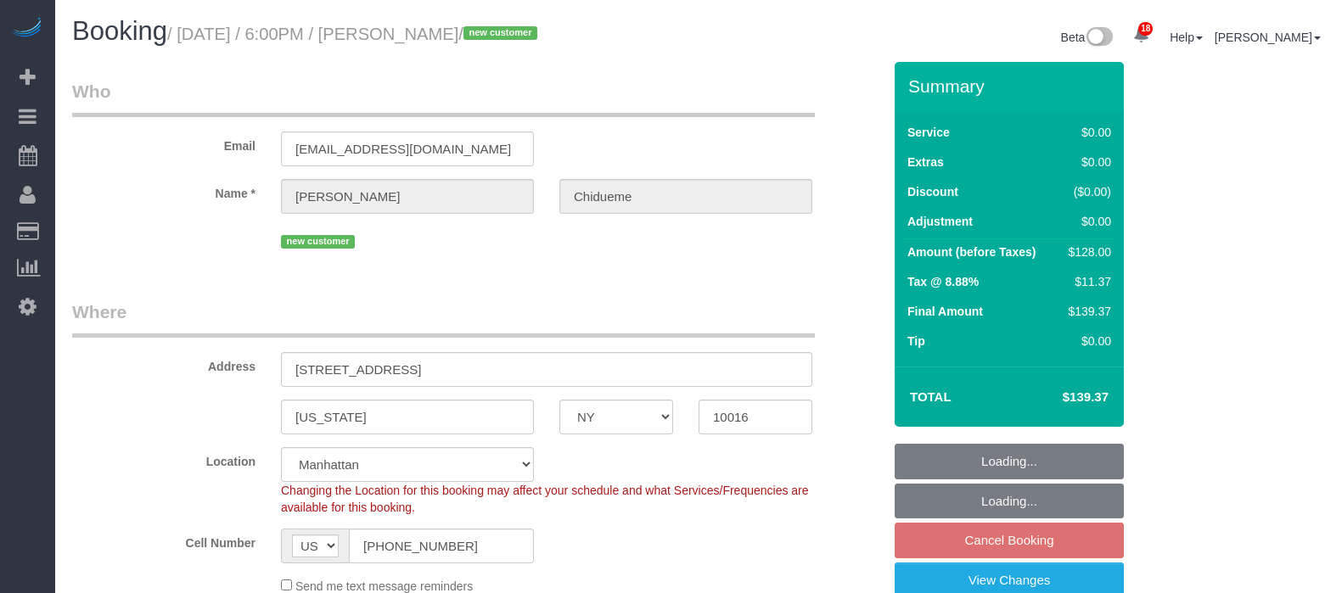
select select "number:15"
select select "number:5"
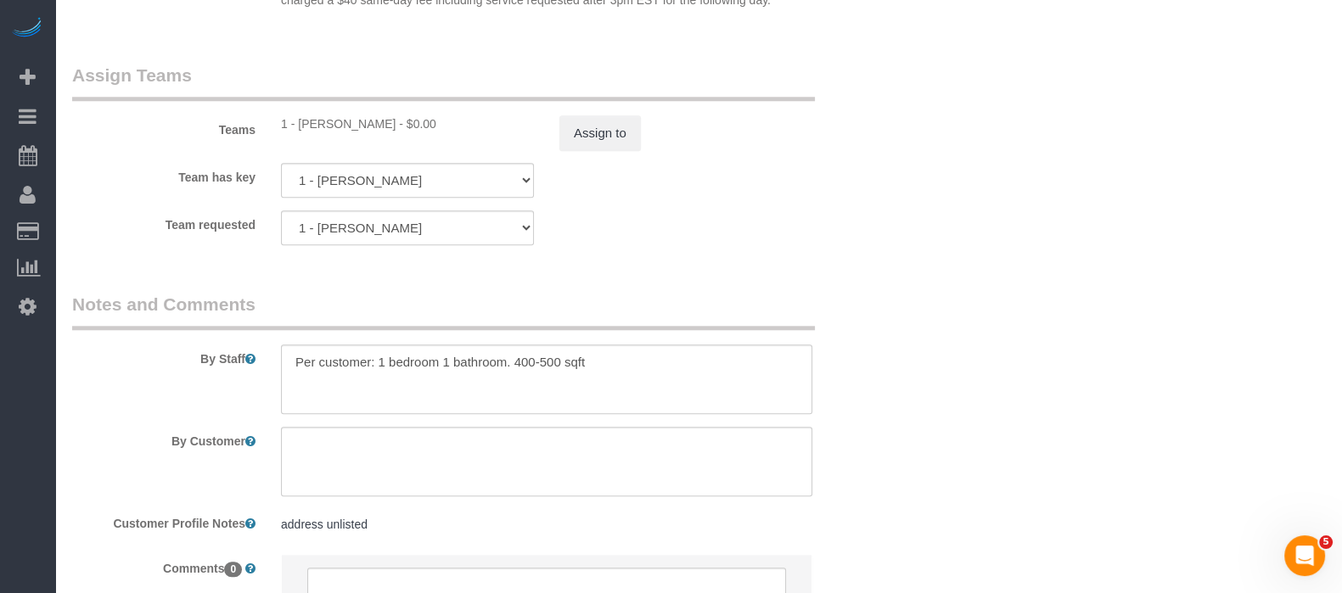
scroll to position [2360, 0]
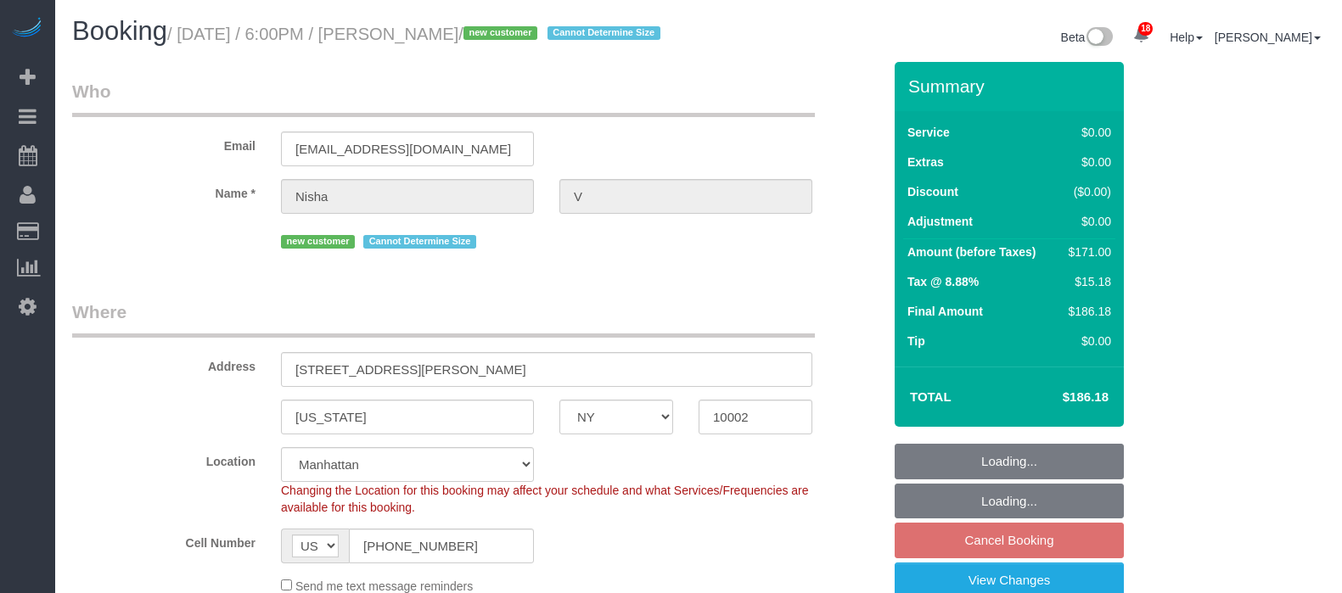
select select "NY"
select select "number:89"
select select "number:90"
select select "number:15"
select select "number:7"
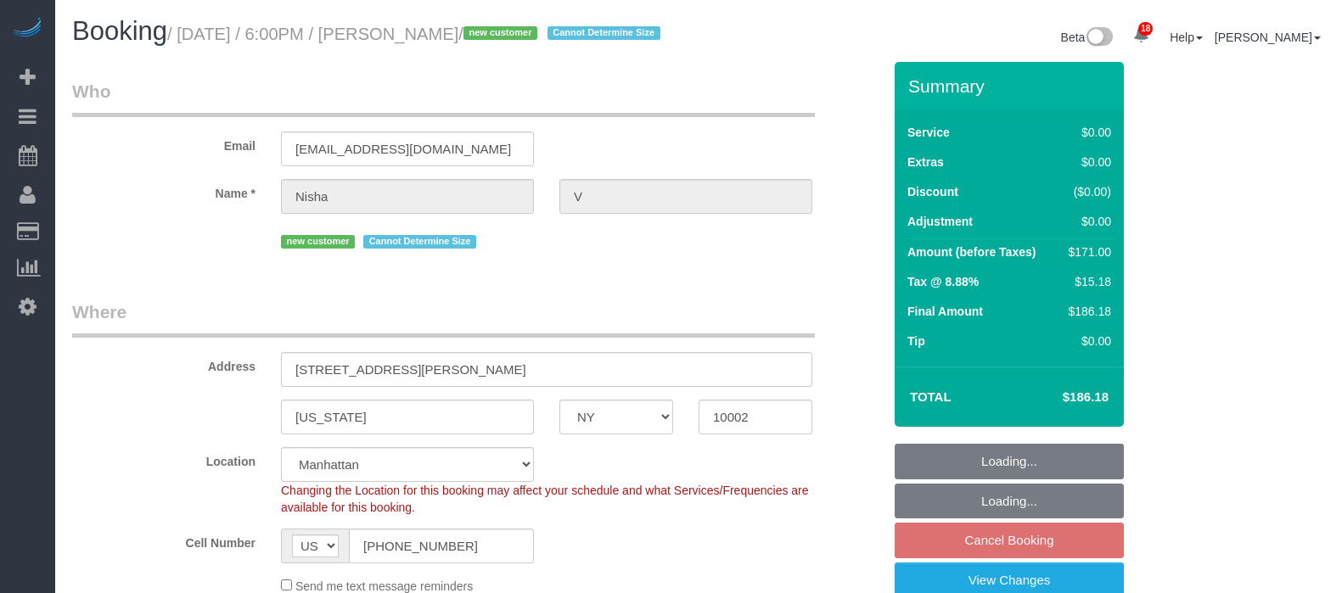
select select "2"
select select "object:1881"
select select "spot69"
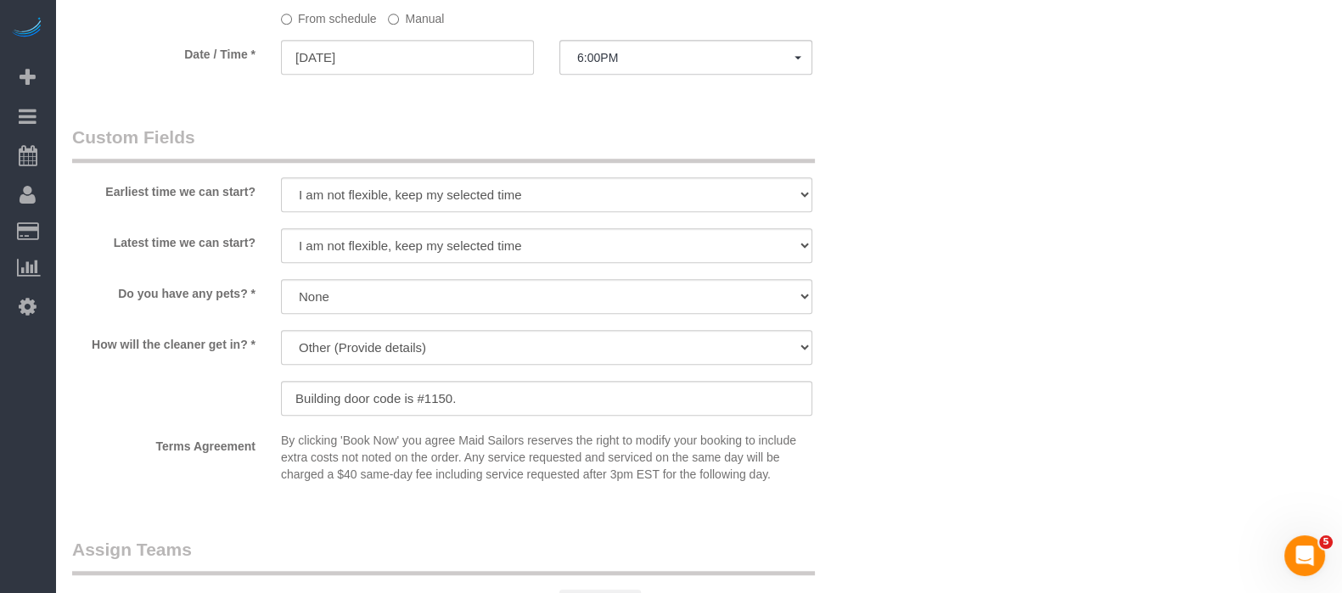
scroll to position [2122, 0]
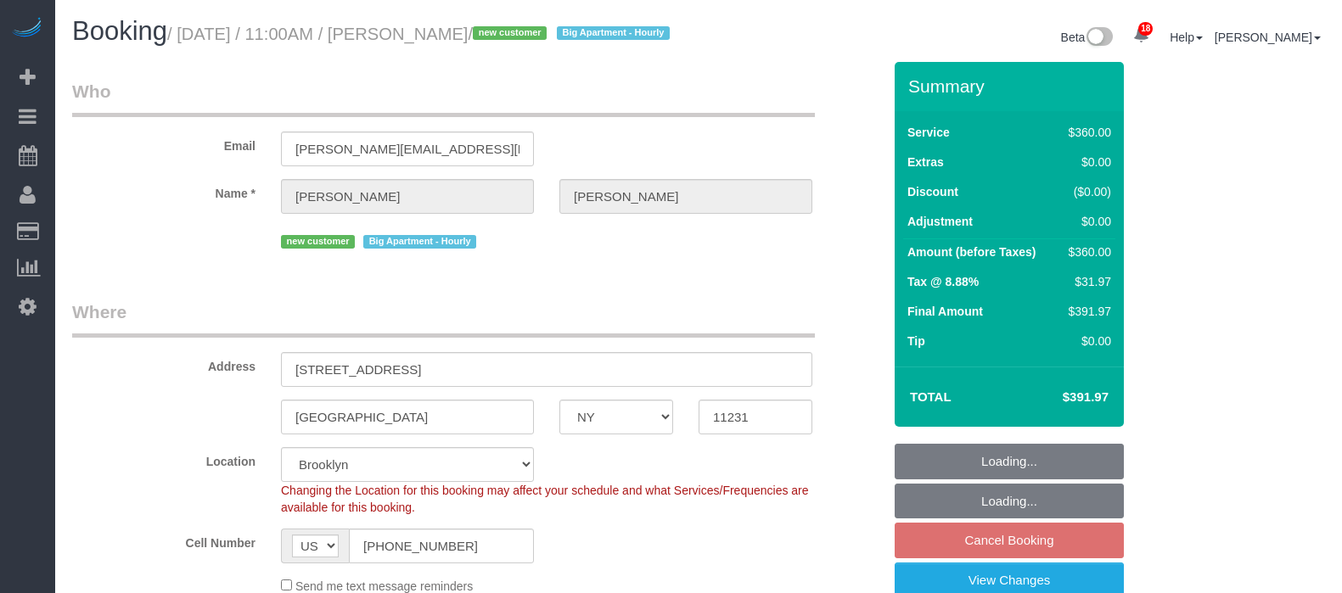
select select "NY"
select select "270"
select select "spot62"
select select "number:59"
select select "number:75"
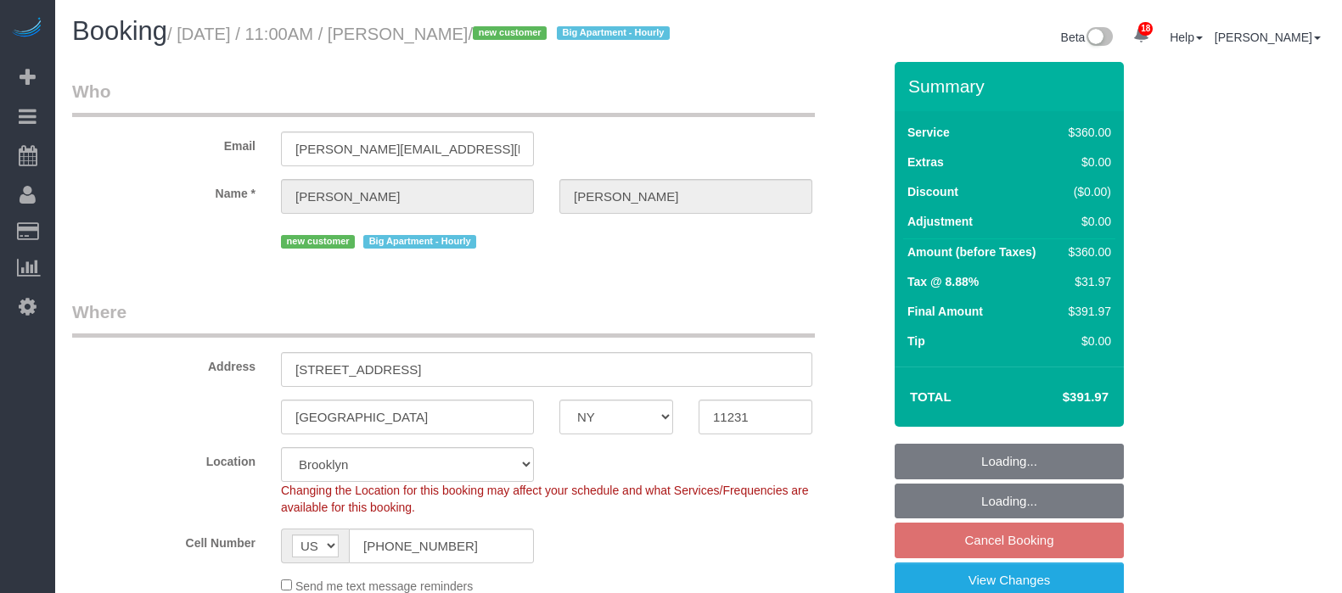
select select "number:15"
select select "number:5"
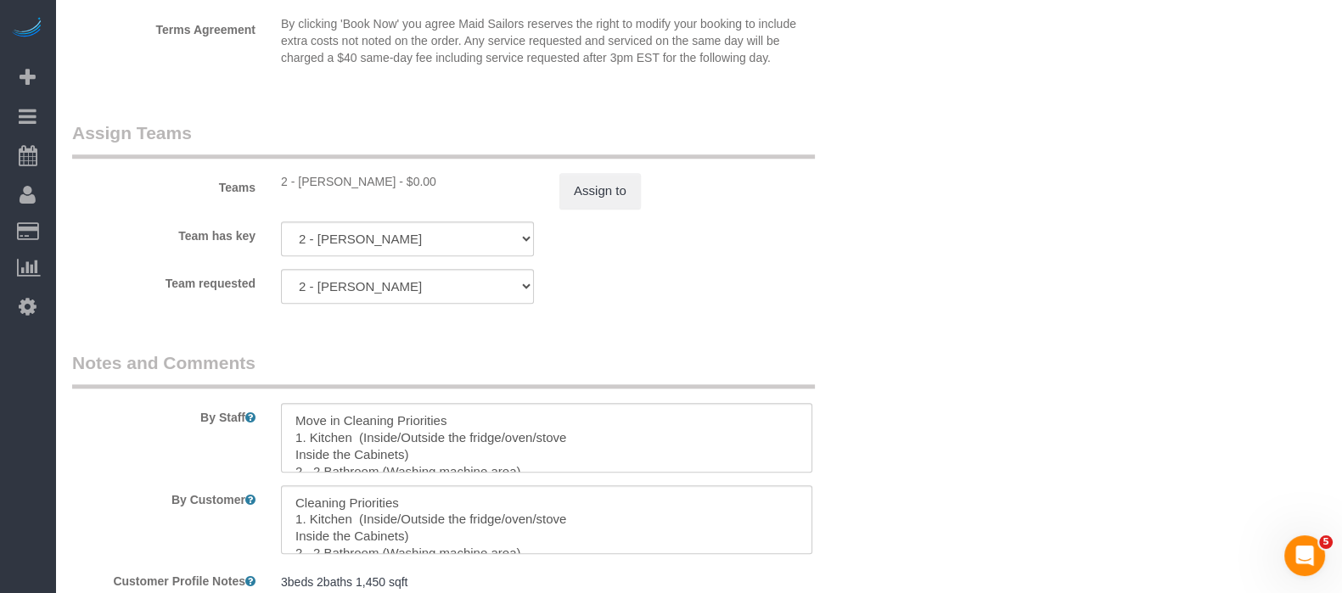
scroll to position [2016, 0]
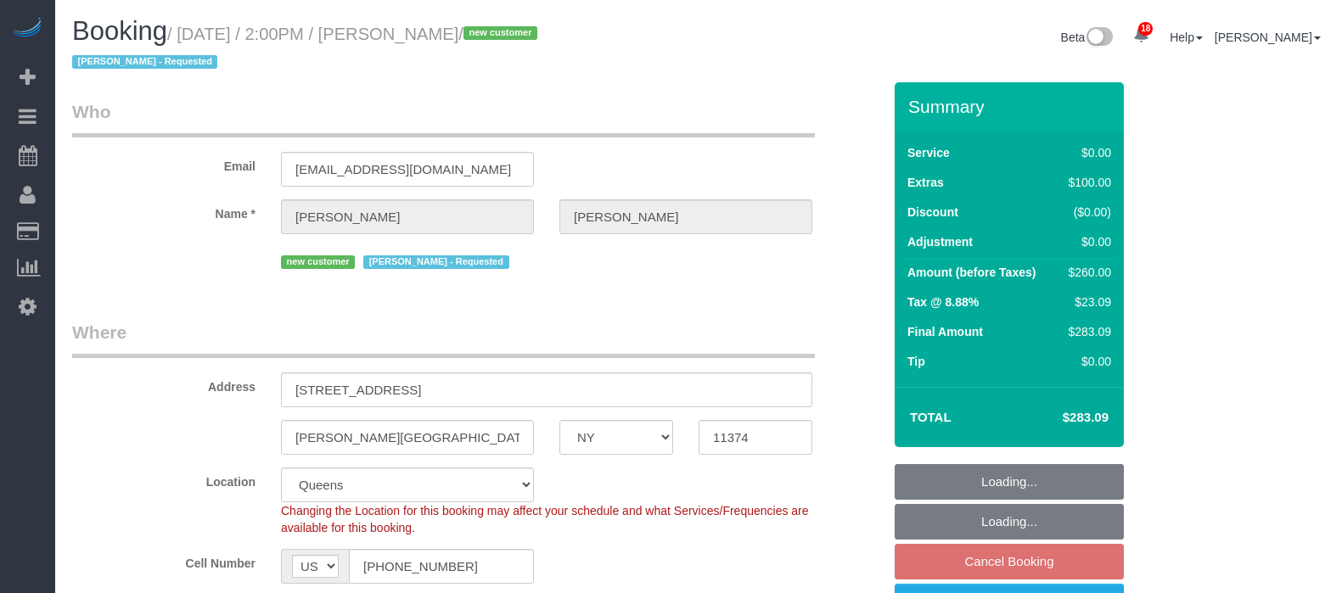
select select "NY"
select select "1"
select select "spot6"
select select "number:63"
select select "number:75"
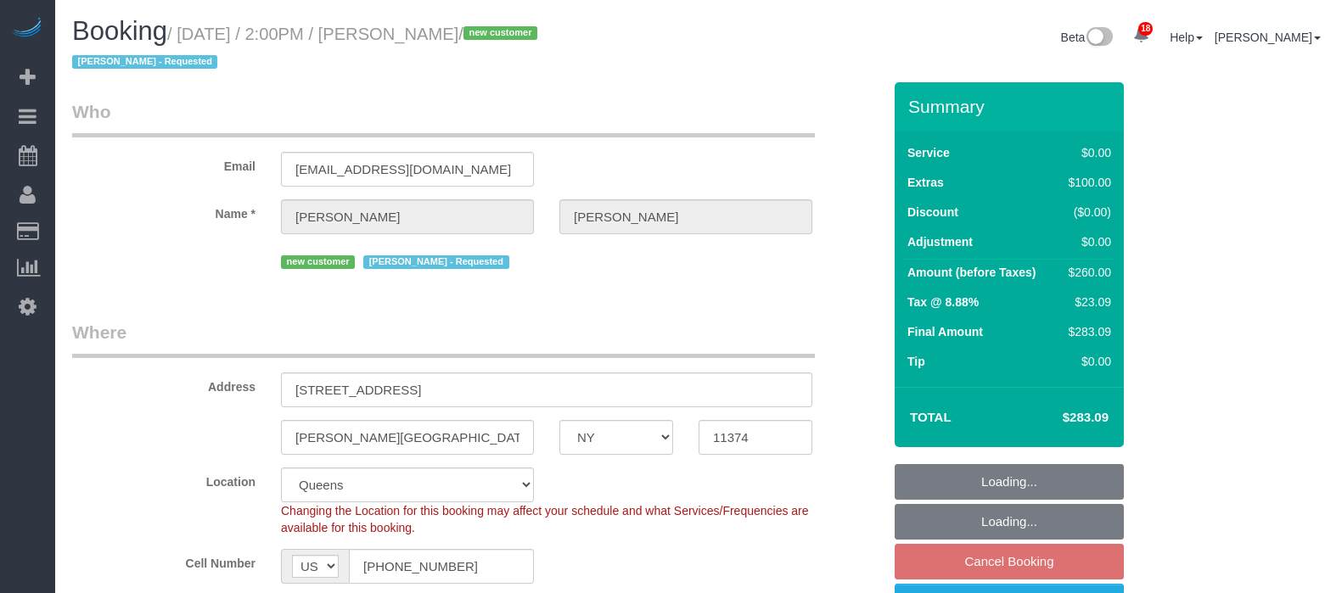
select select "number:15"
select select "number:5"
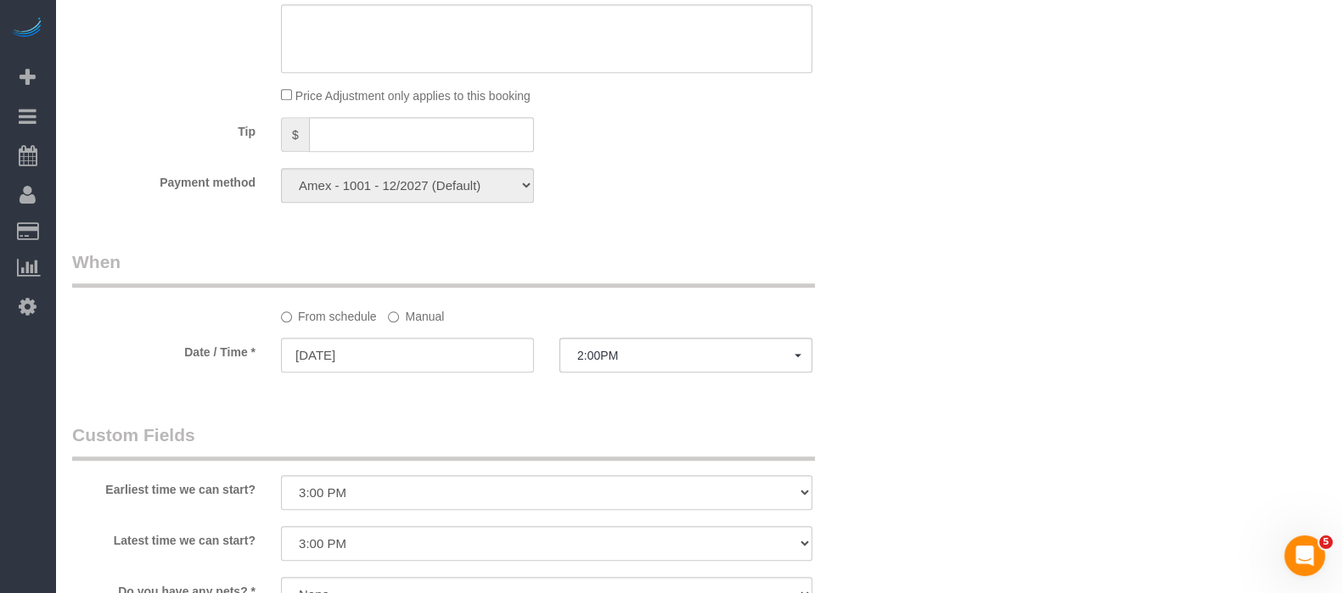
scroll to position [955, 0]
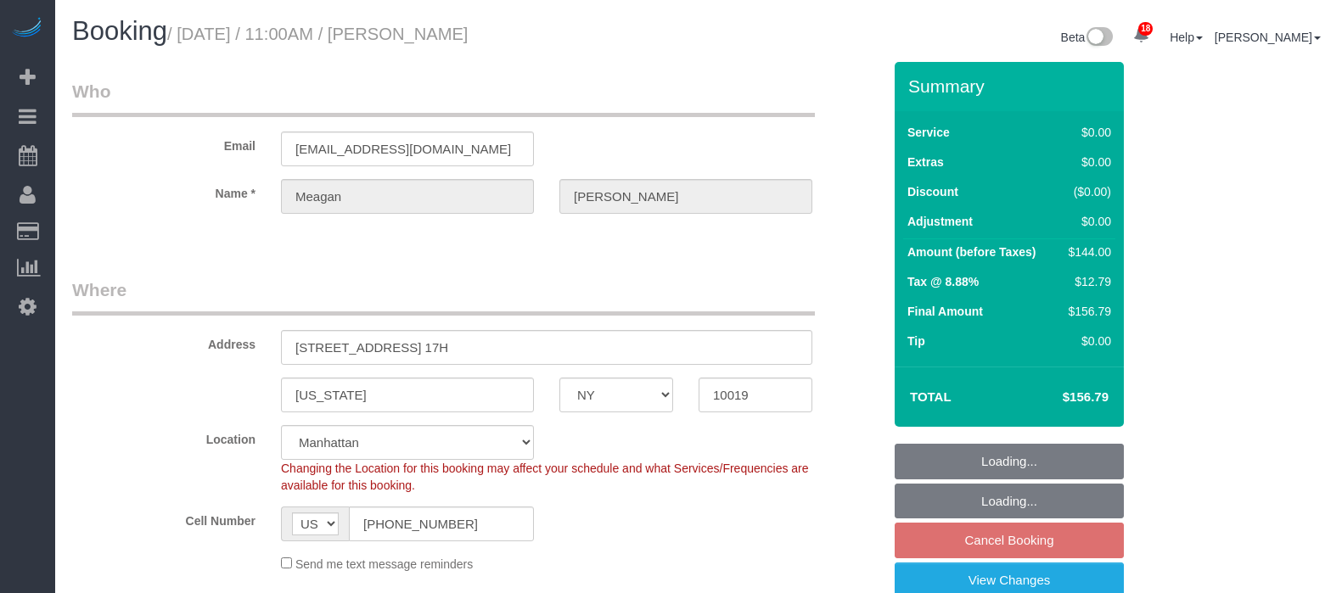
select select "NY"
select select "1"
select select "number:58"
select select "number:90"
select select "number:15"
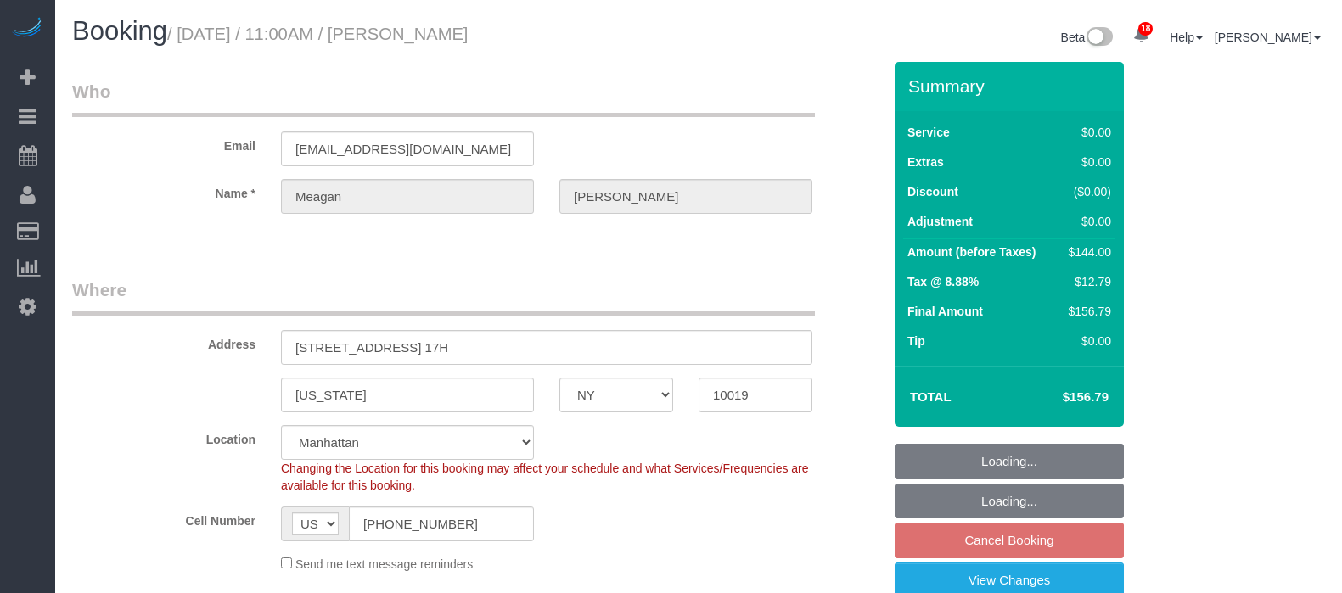
select select "number:5"
select select "spot62"
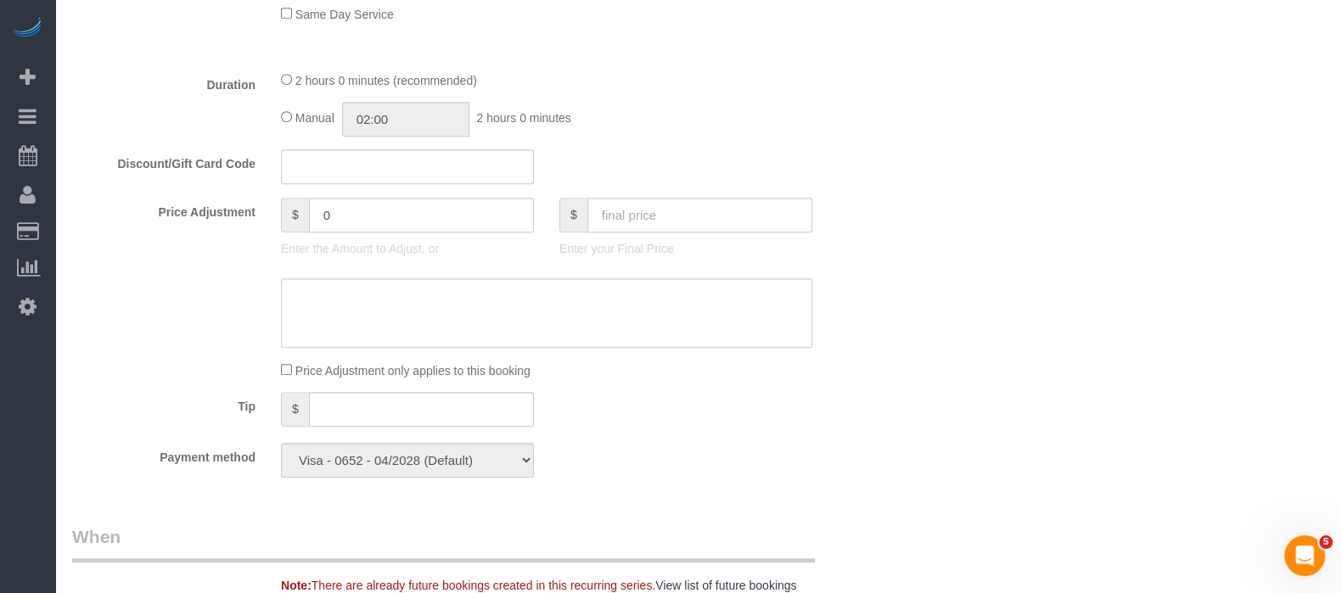
scroll to position [1804, 0]
